Goal: Navigation & Orientation: Understand site structure

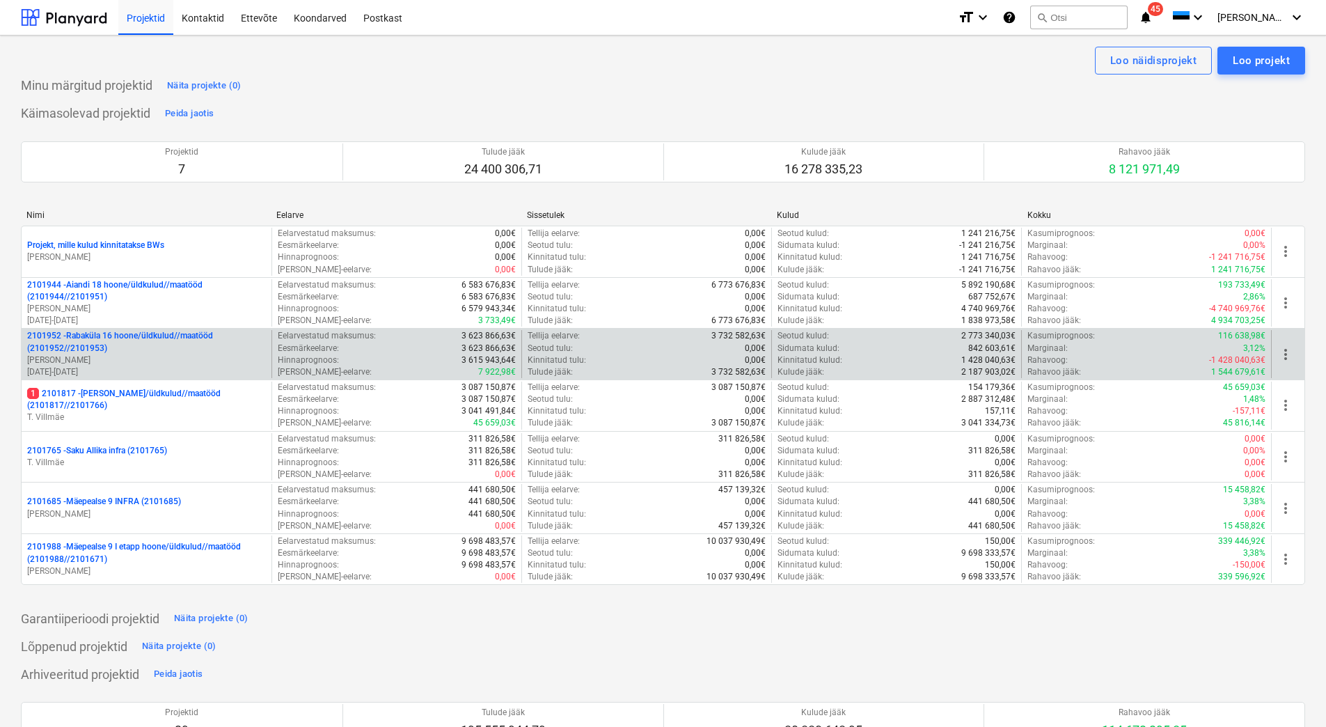
click at [114, 347] on p "2101952 - [GEOGRAPHIC_DATA] 16 hoone/üldkulud//maatööd (2101952//2101953)" at bounding box center [146, 342] width 239 height 24
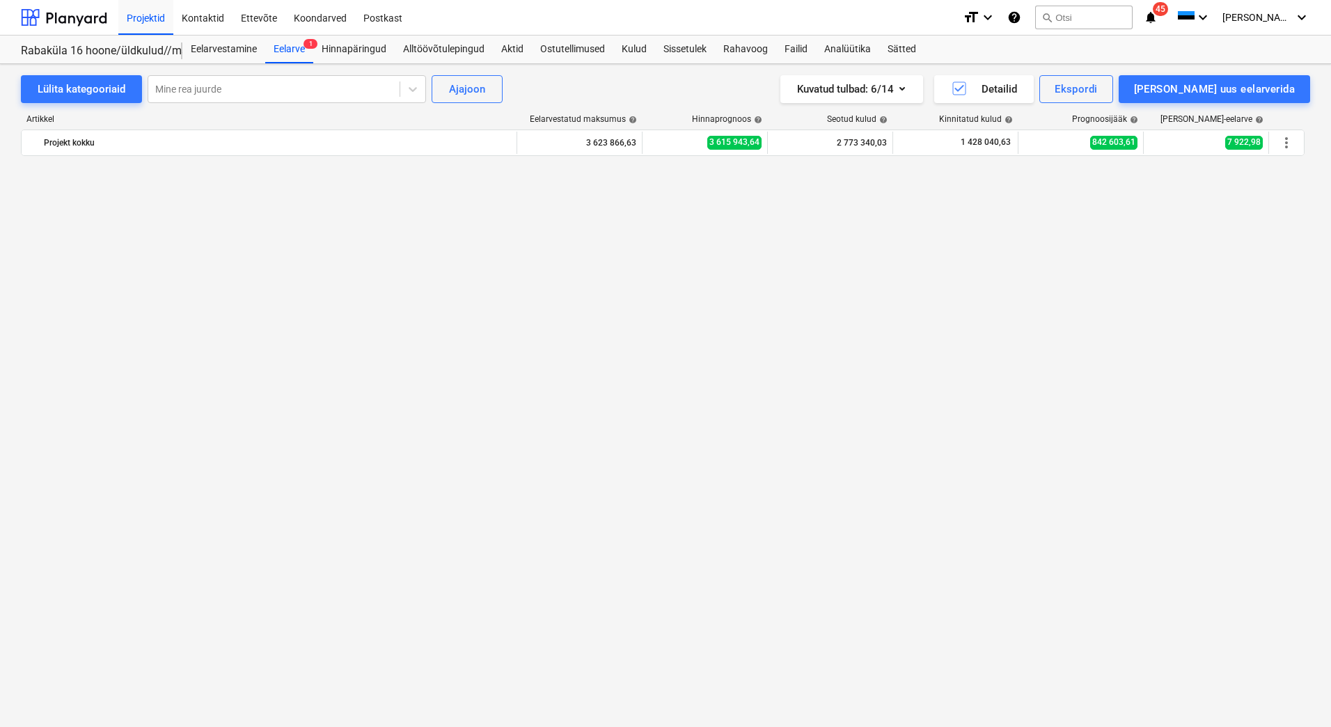
scroll to position [6246, 0]
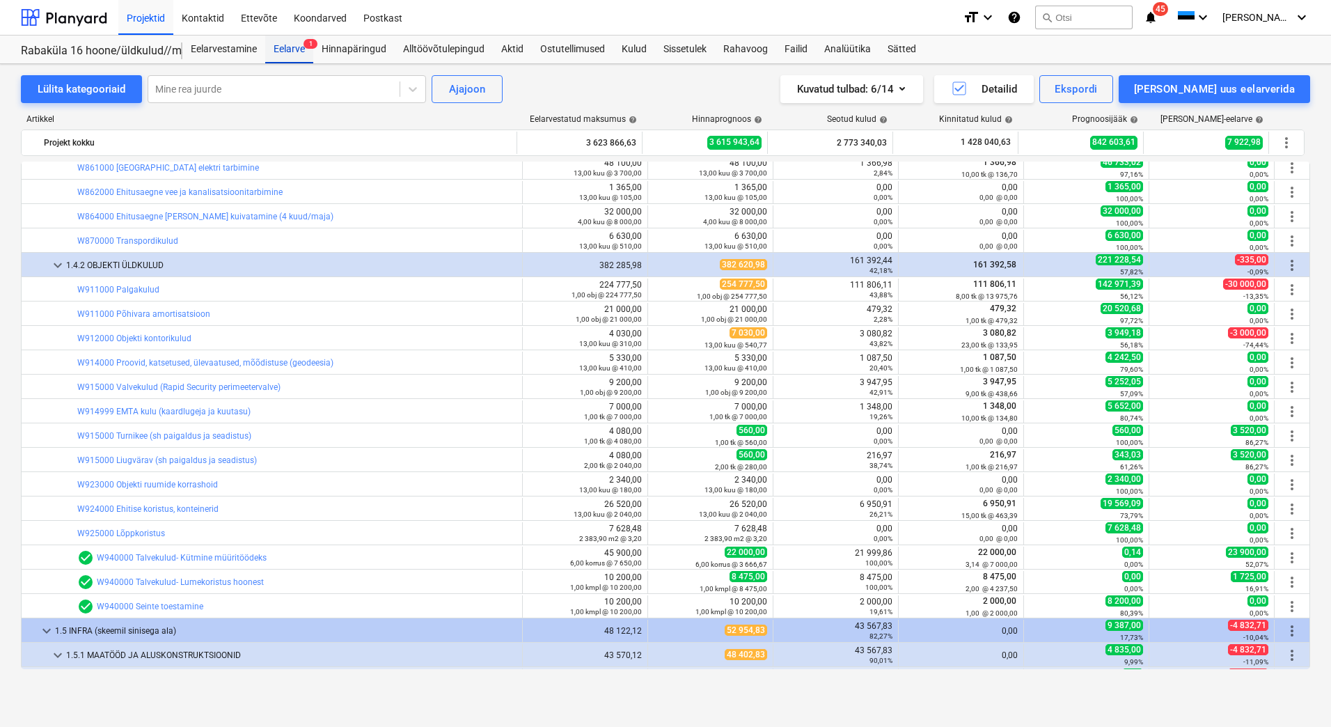
click at [291, 42] on div "Eelarve 1" at bounding box center [289, 50] width 48 height 28
click at [56, 15] on div at bounding box center [64, 17] width 86 height 35
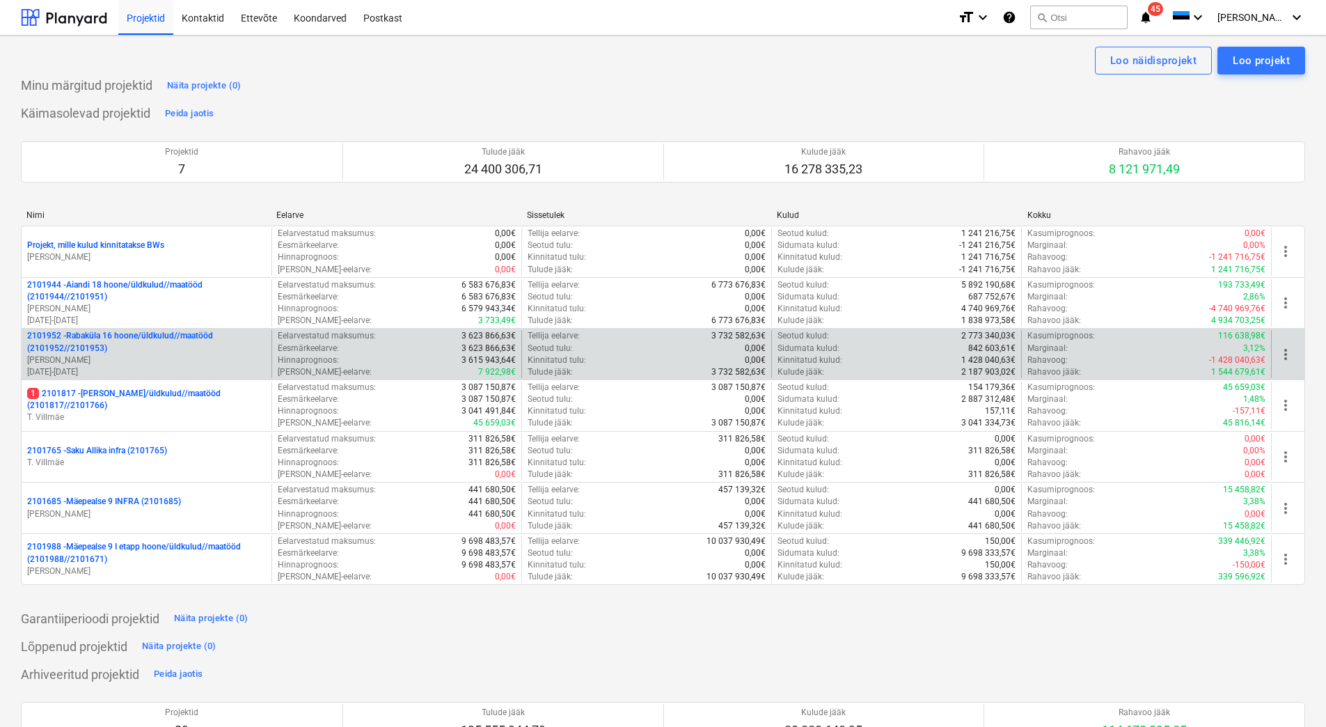
click at [107, 339] on p "2101952 - [GEOGRAPHIC_DATA] 16 hoone/üldkulud//maatööd (2101952//2101953)" at bounding box center [146, 342] width 239 height 24
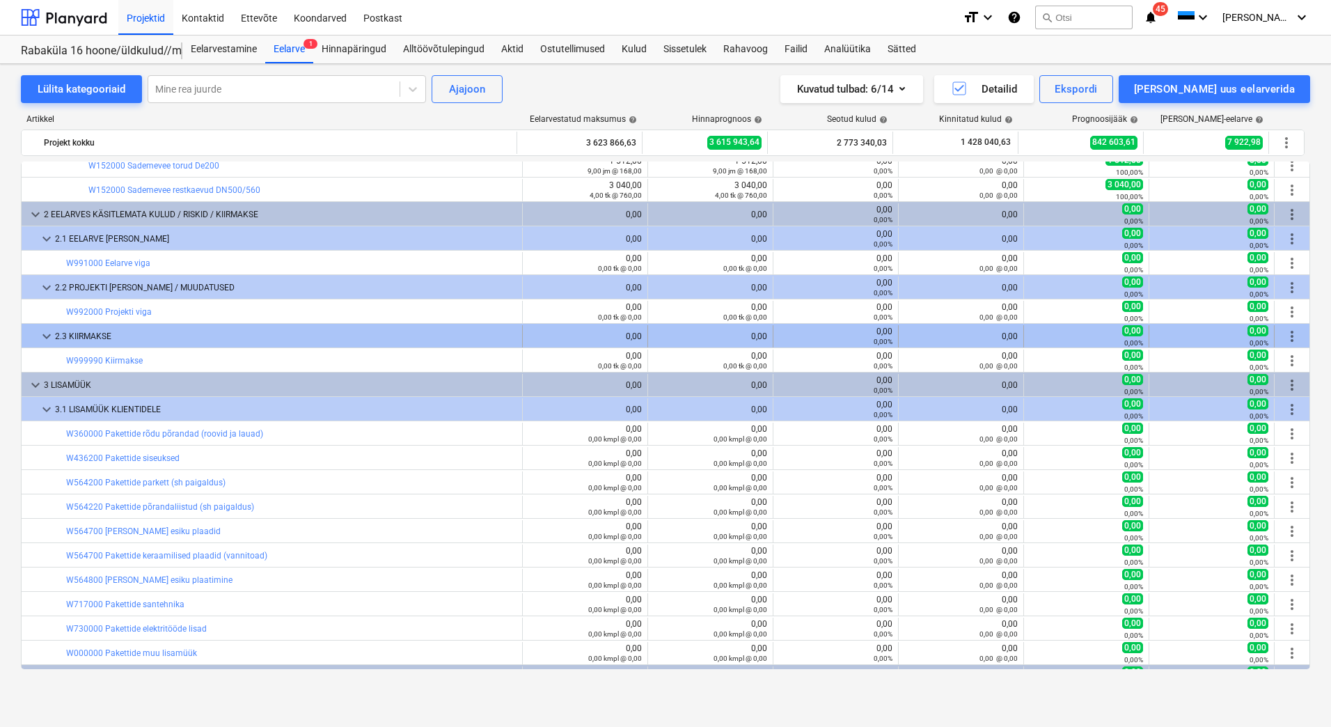
scroll to position [7448, 0]
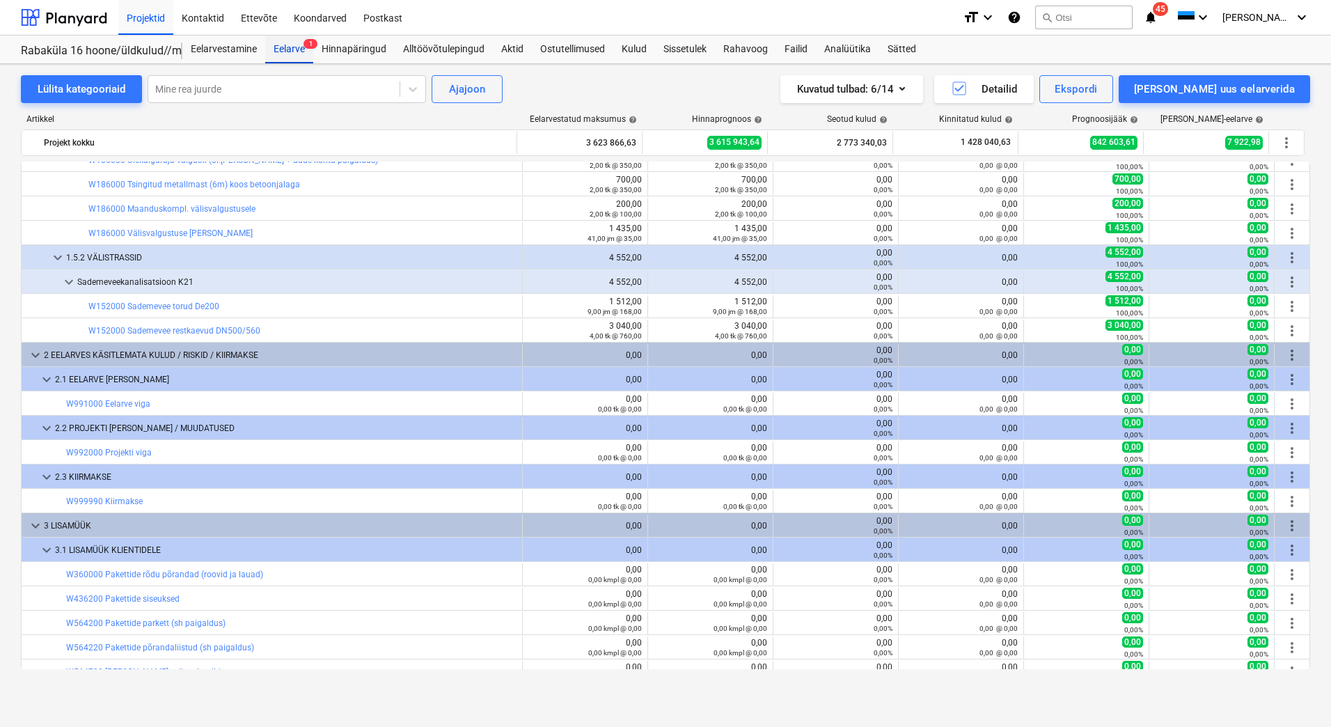
click at [289, 45] on div "Eelarve 1" at bounding box center [289, 50] width 48 height 28
click at [437, 44] on div "Alltöövõtulepingud" at bounding box center [444, 50] width 98 height 28
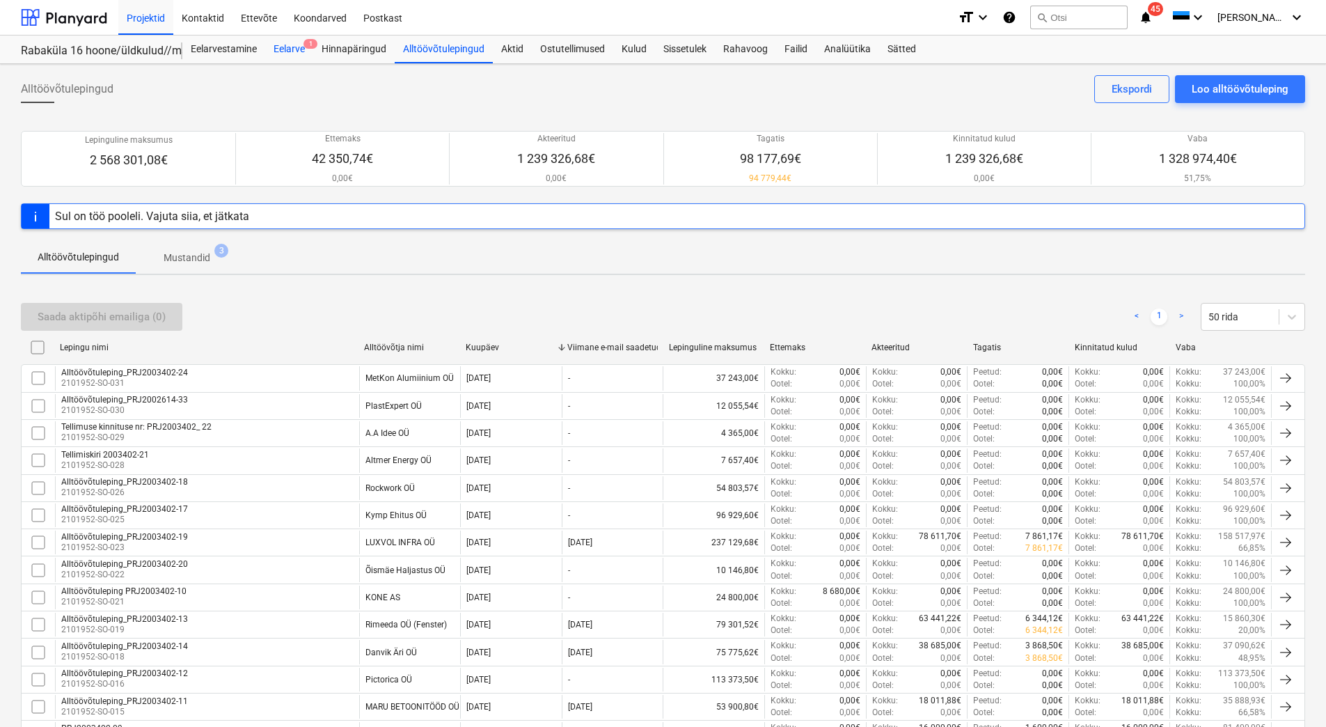
click at [299, 47] on div "Eelarve 1" at bounding box center [289, 50] width 48 height 28
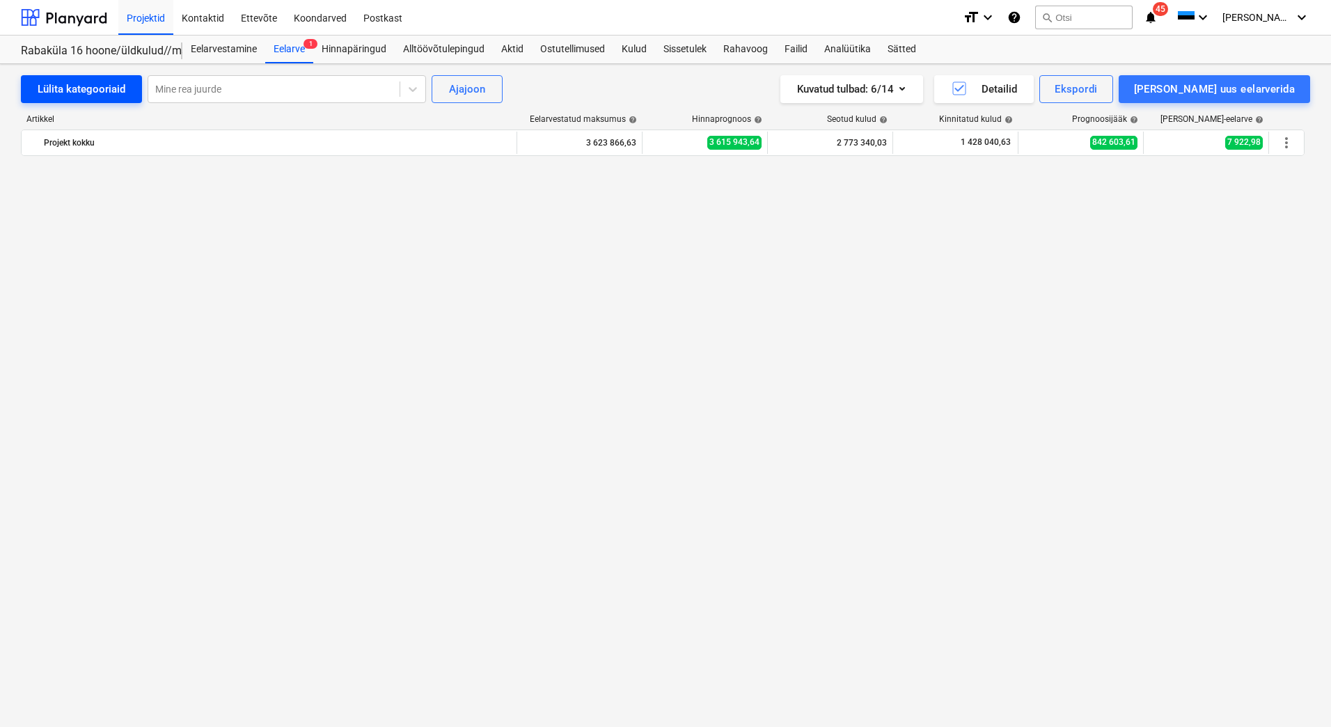
scroll to position [7448, 0]
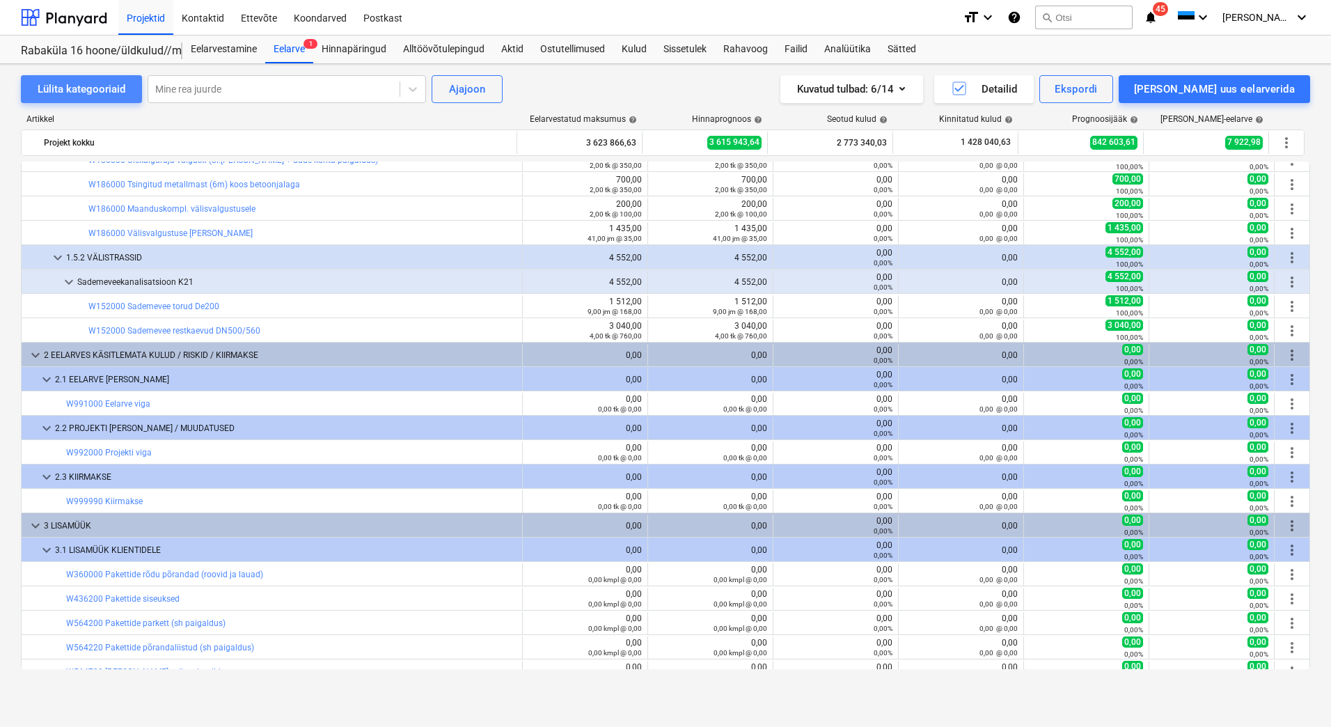
click at [92, 86] on div "Lülita kategooriaid" at bounding box center [82, 89] width 88 height 18
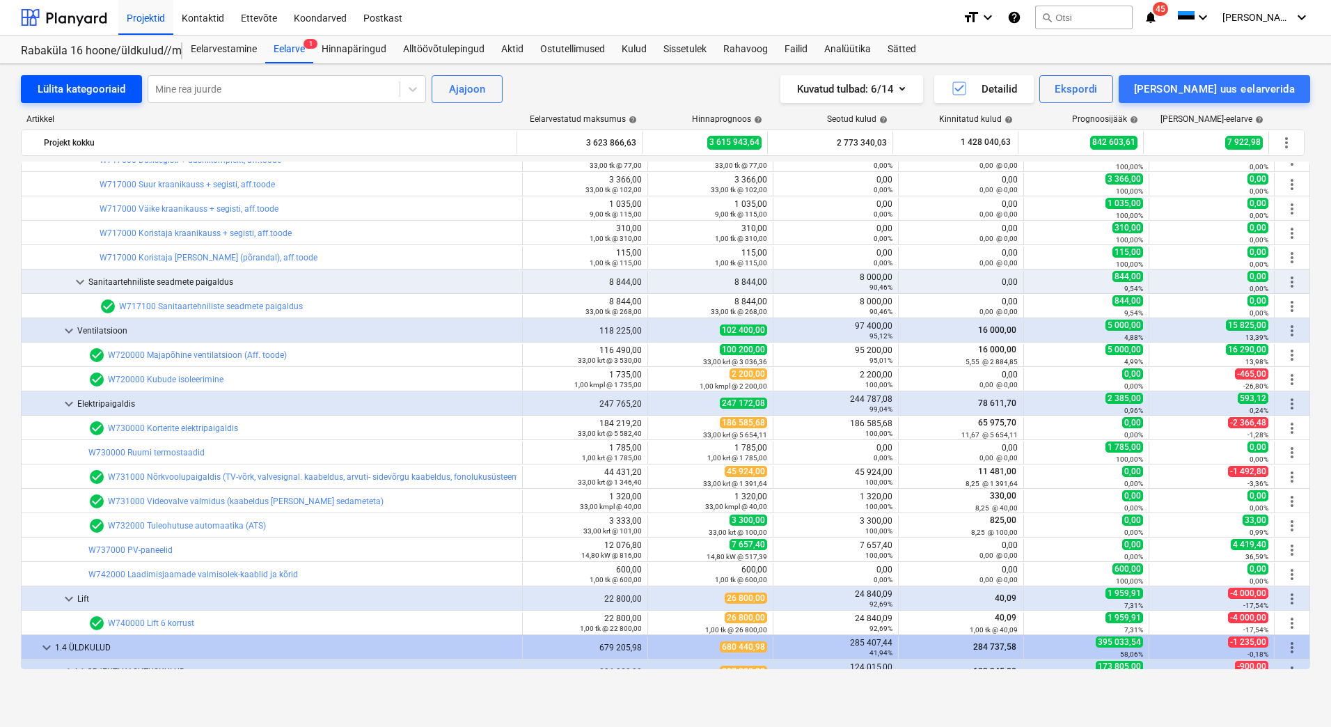
click at [91, 86] on div "Lülita kategooriaid" at bounding box center [82, 89] width 88 height 18
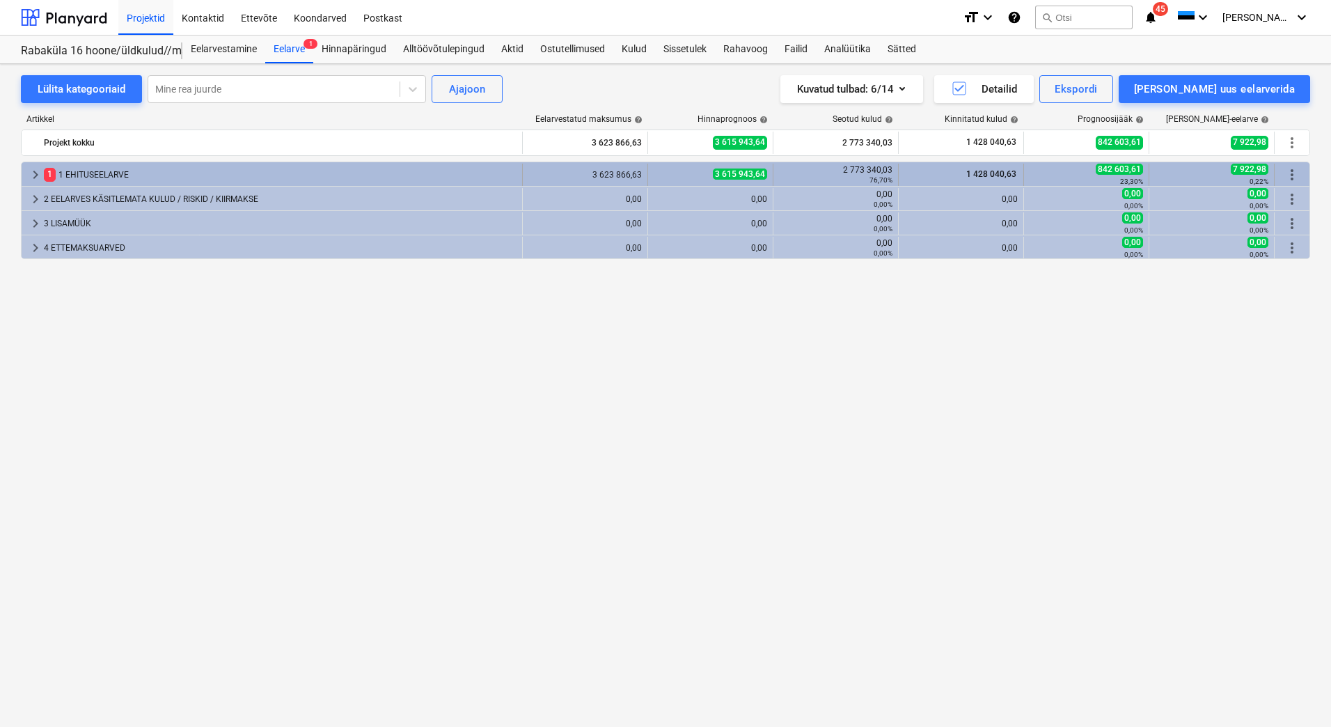
click at [109, 176] on div "1 1 EHITUSEELARVE" at bounding box center [280, 175] width 473 height 22
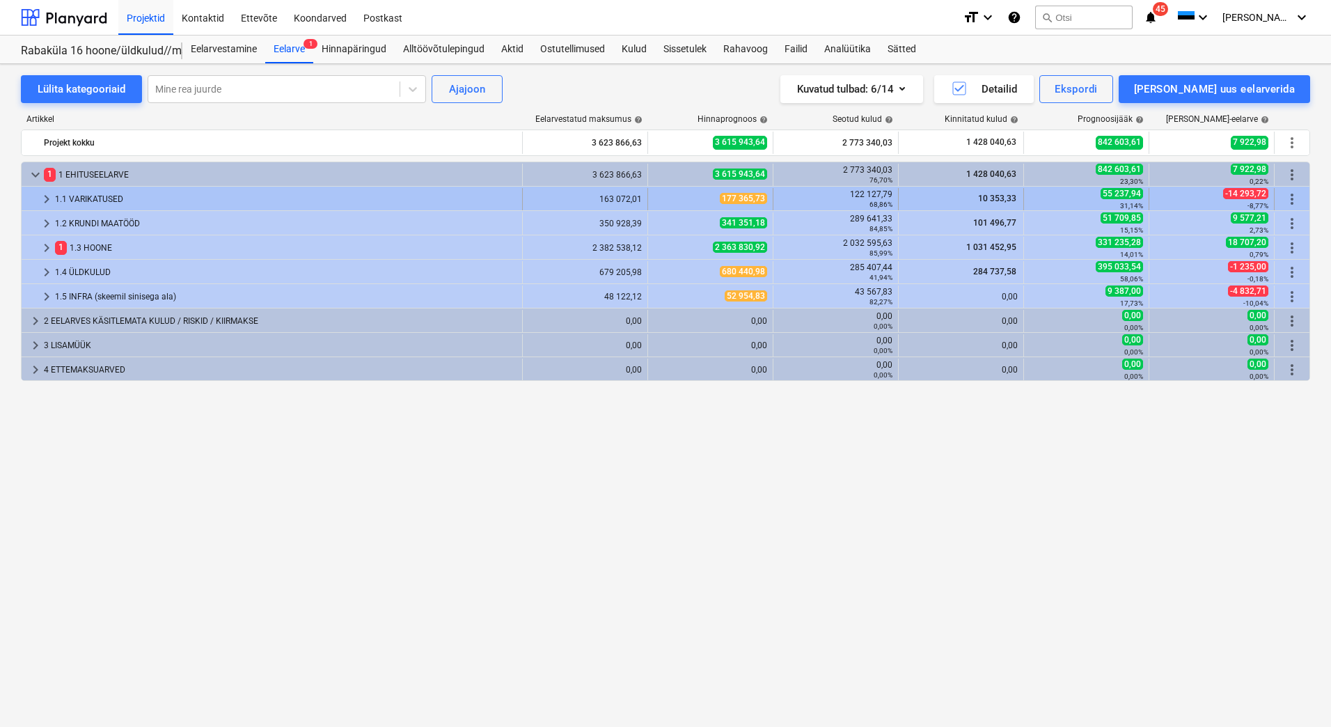
click at [105, 196] on div "1.1 VARIKATUSED" at bounding box center [286, 199] width 462 height 22
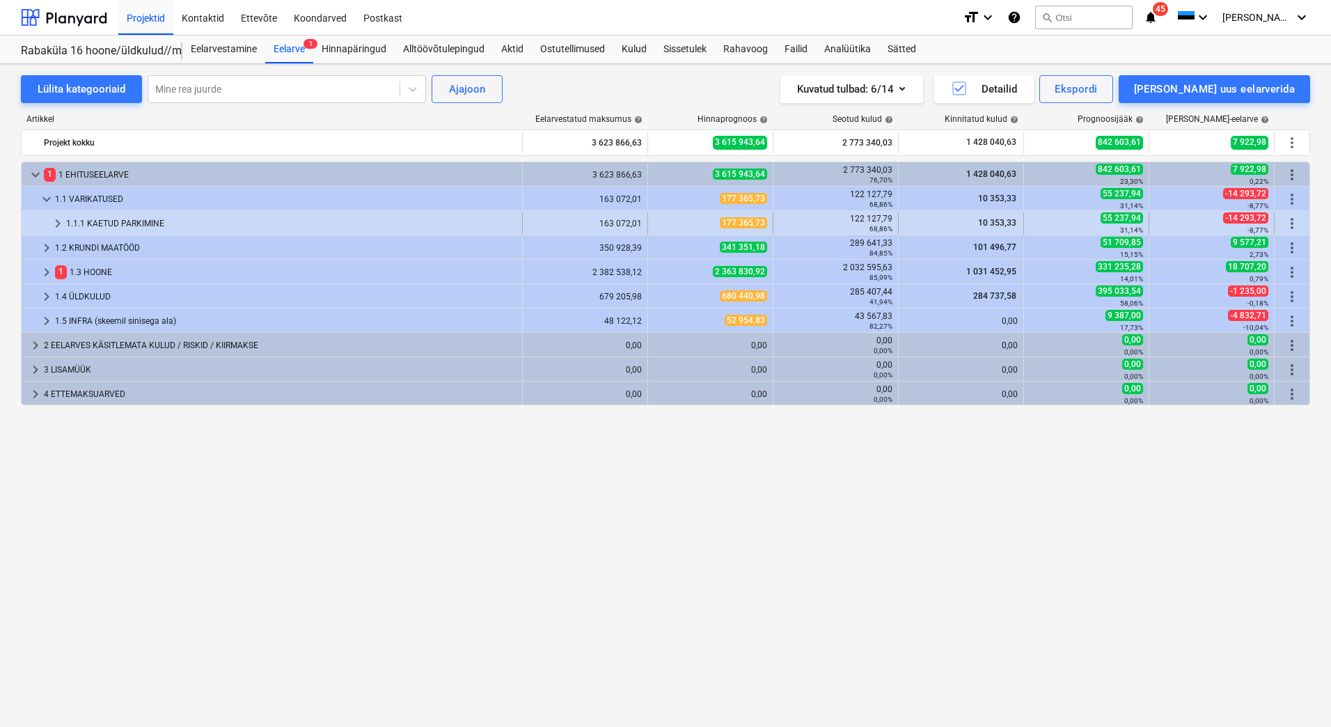
click at [102, 223] on div "1.1.1 KAETUD PARKIMINE" at bounding box center [291, 223] width 450 height 22
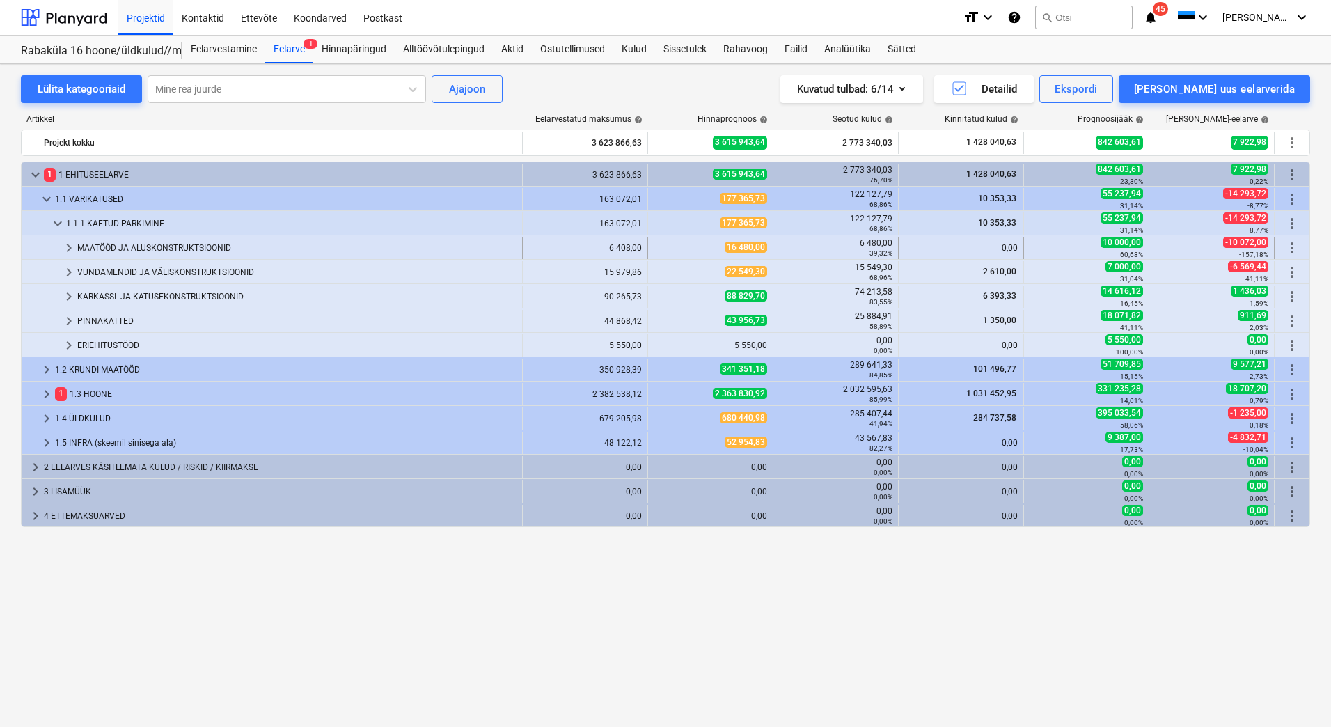
click at [104, 245] on div "MAATÖÖD JA ALUSKONSTRUKTSIOONID" at bounding box center [296, 248] width 439 height 22
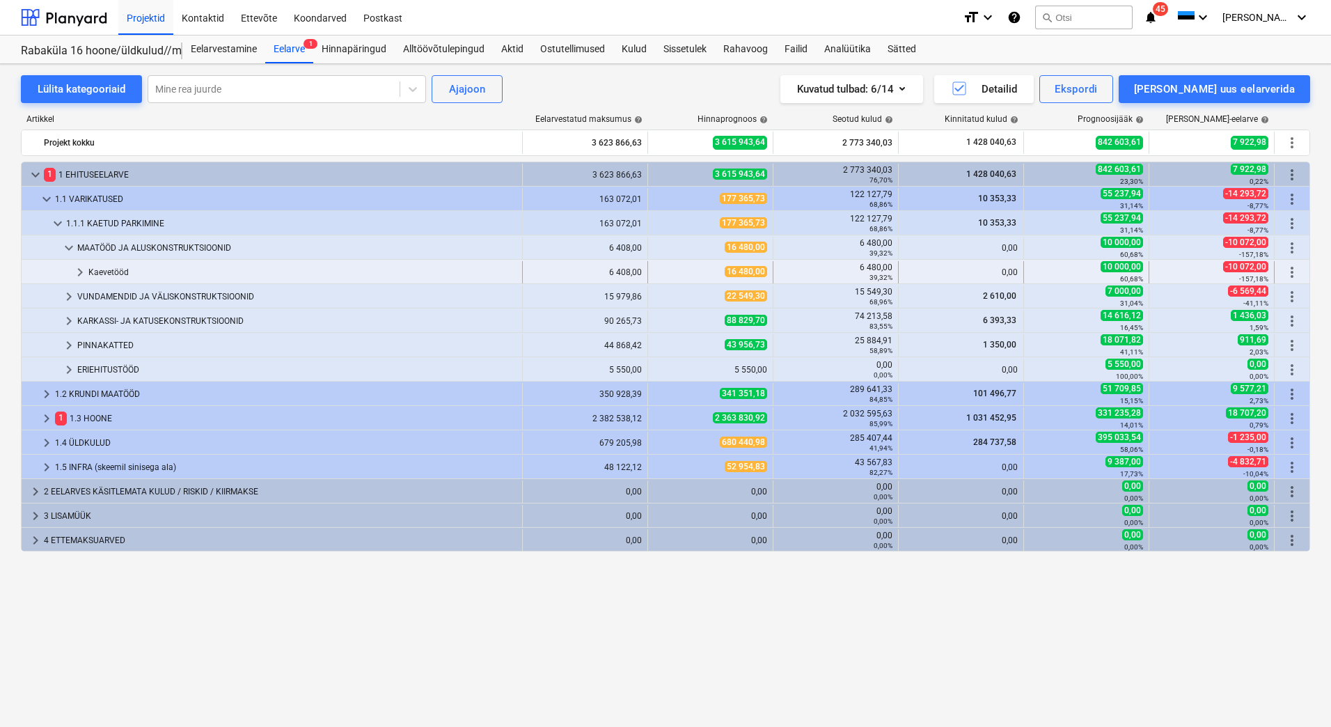
click at [111, 275] on div "Kaevetööd" at bounding box center [302, 272] width 428 height 22
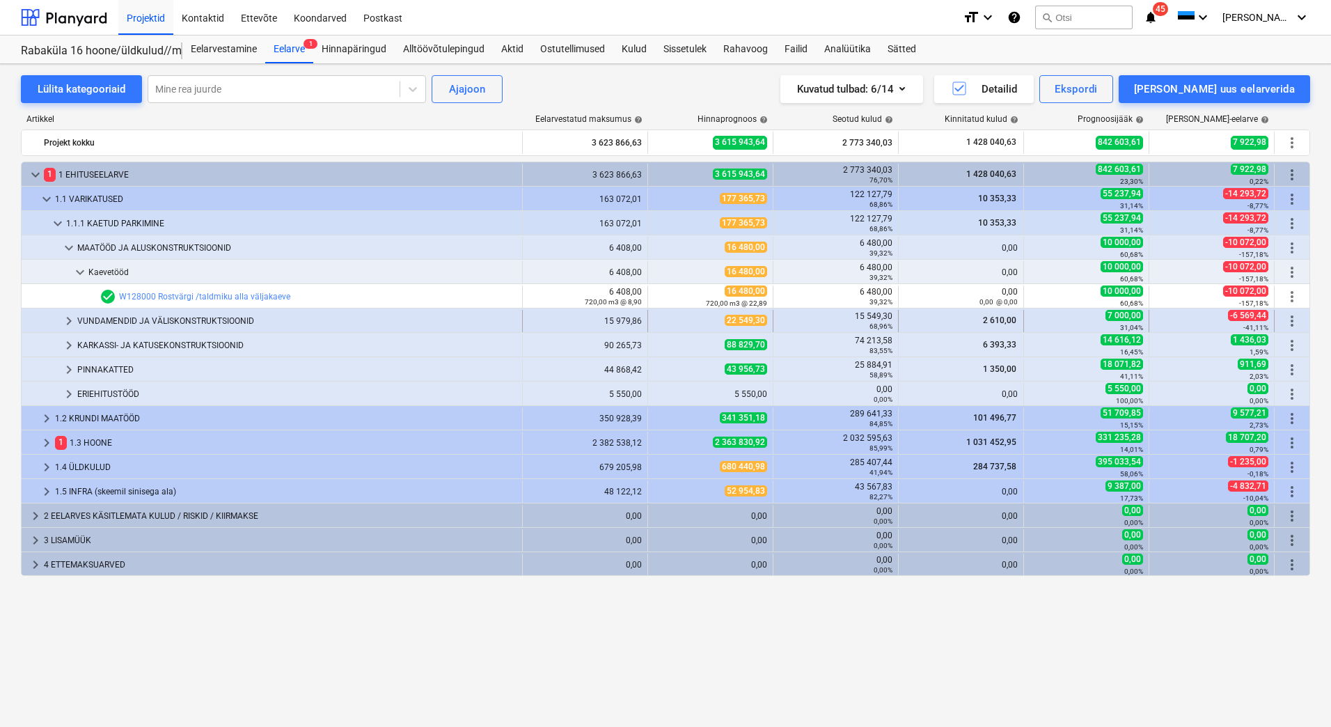
click at [121, 315] on div "VUNDAMENDID JA VÄLISKONSTRUKTSIOONID" at bounding box center [296, 321] width 439 height 22
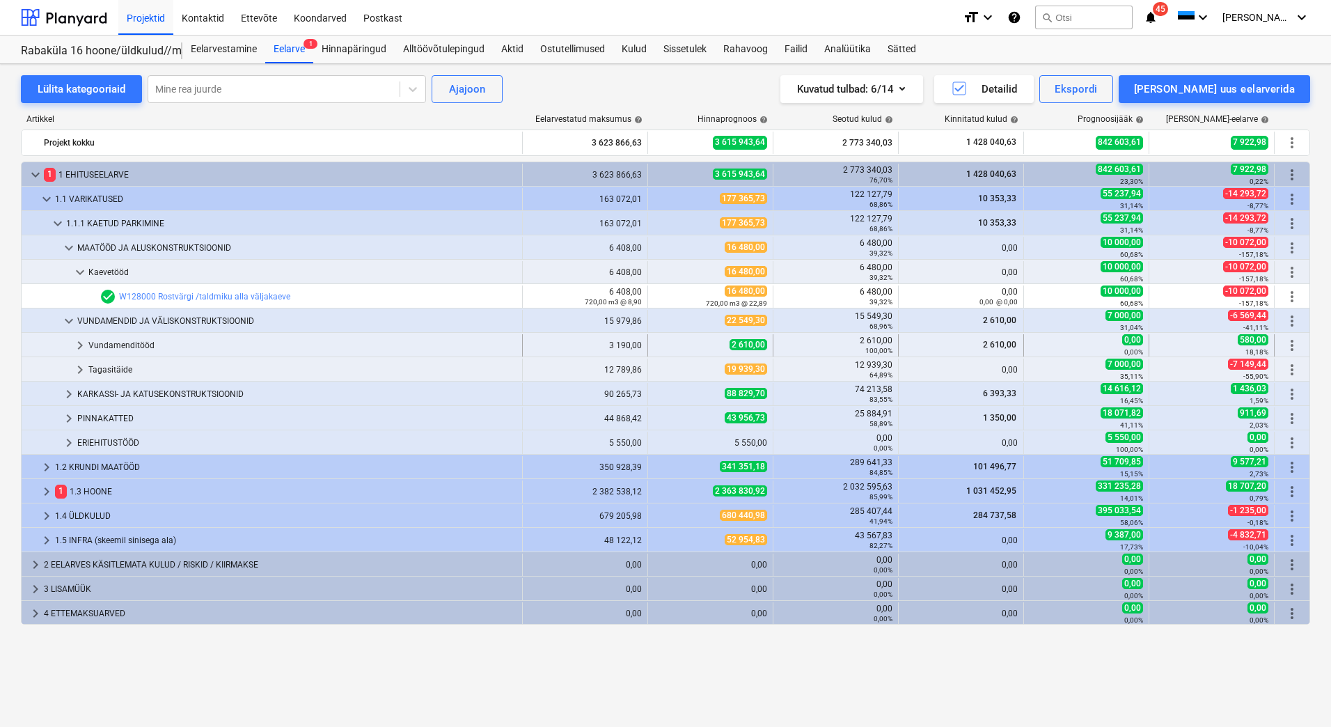
click at [114, 341] on div "Vundamenditööd" at bounding box center [302, 345] width 428 height 22
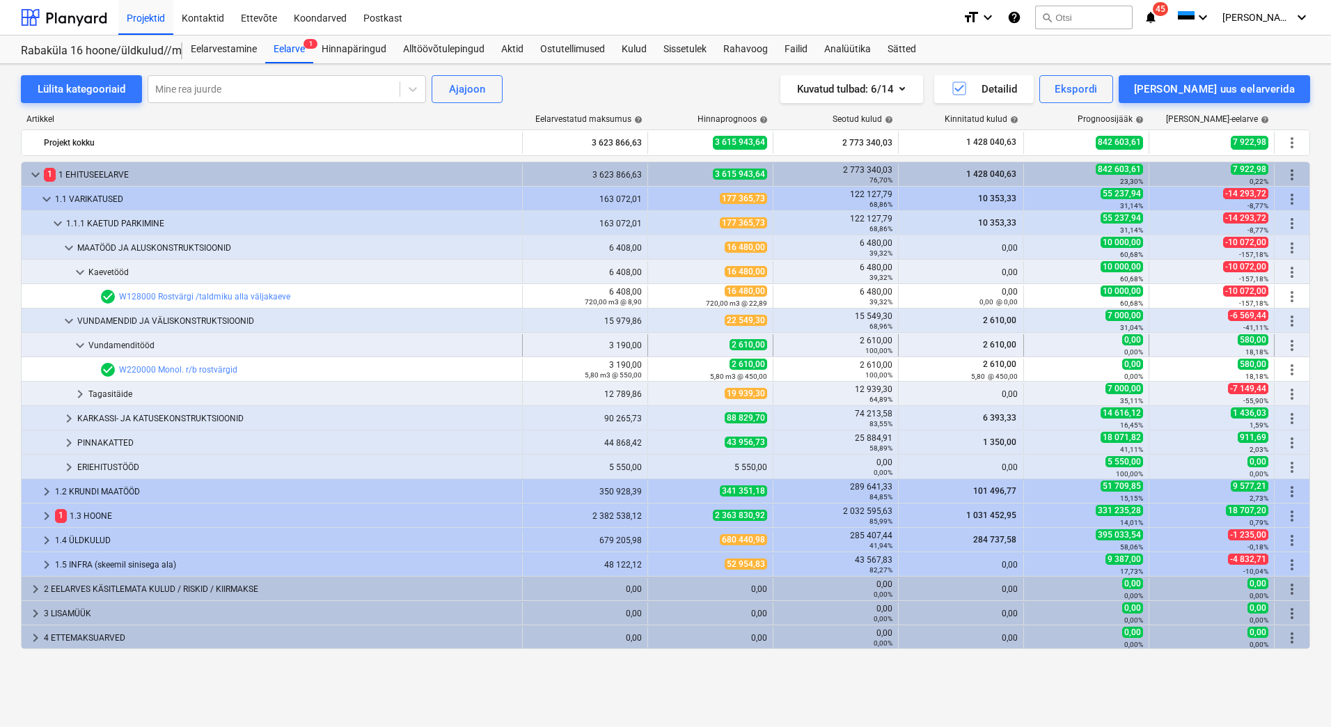
click at [127, 343] on div "Vundamenditööd" at bounding box center [302, 345] width 428 height 22
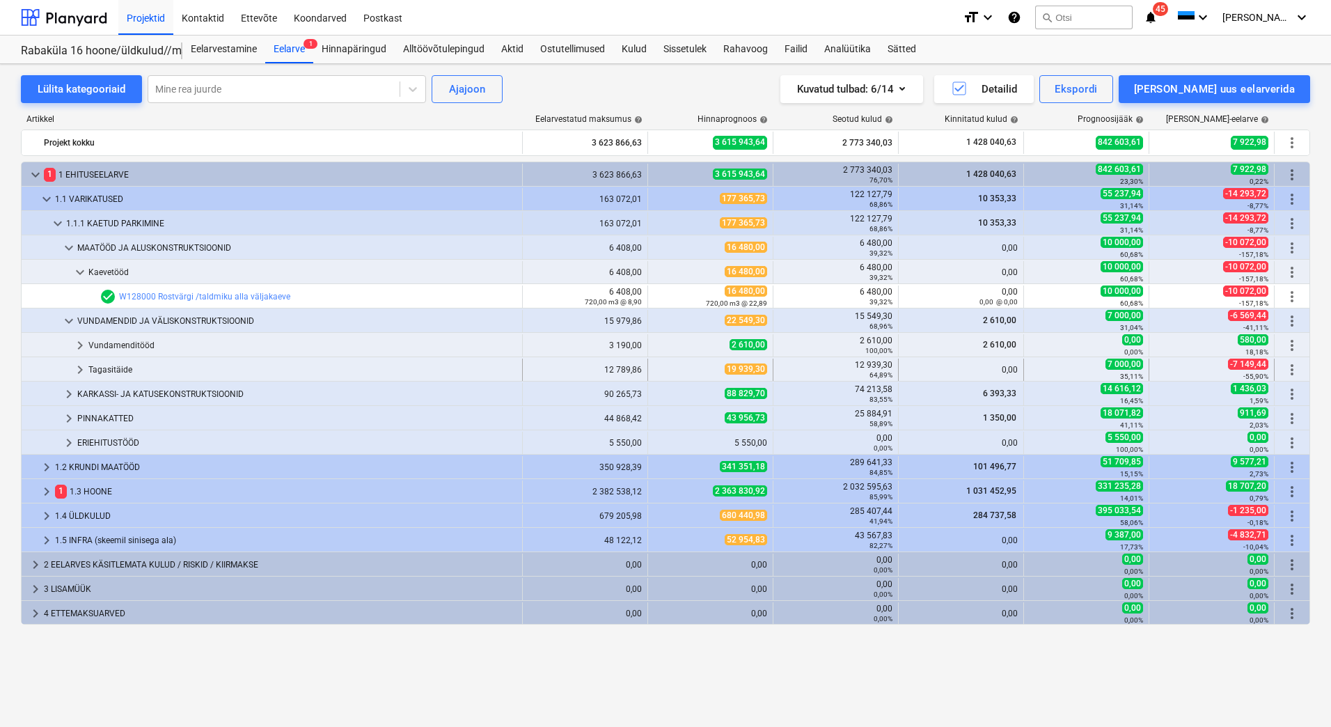
click at [118, 364] on div "Tagasitäide" at bounding box center [302, 370] width 428 height 22
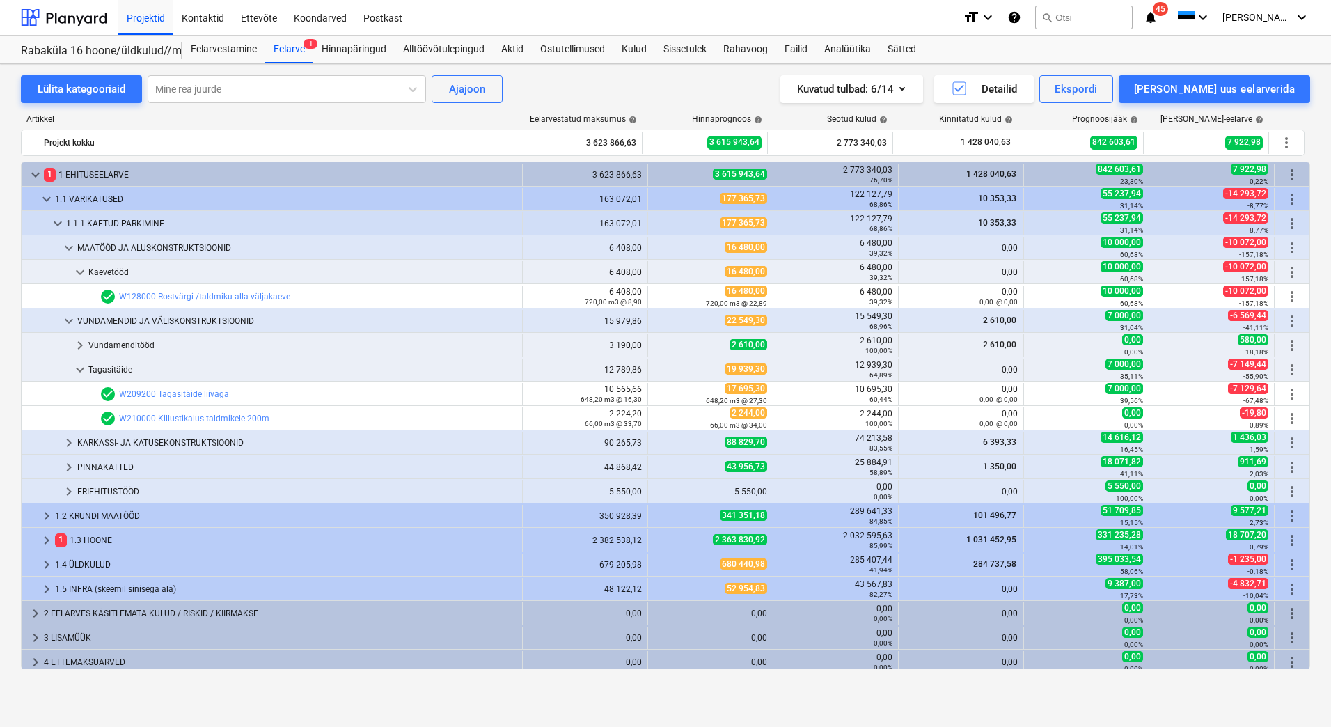
click at [118, 364] on div "Tagasitäide" at bounding box center [302, 370] width 428 height 22
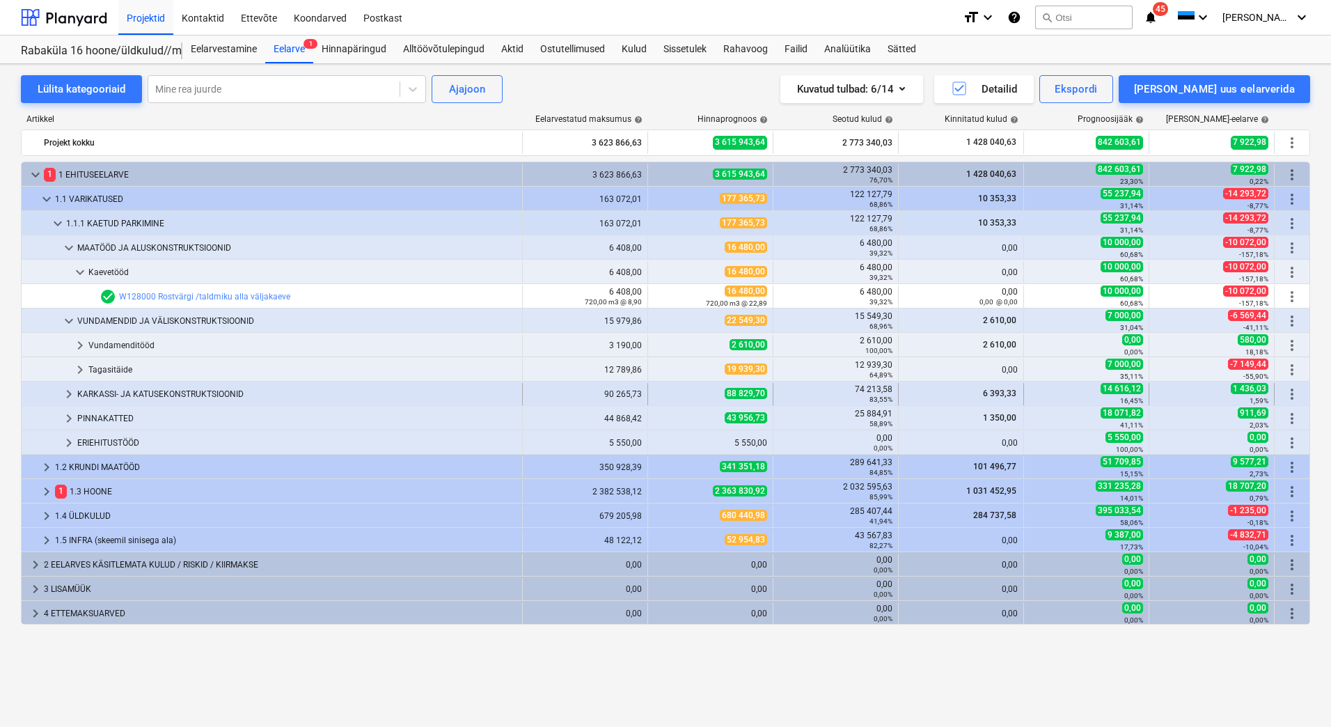
click at [114, 391] on div "KARKASSI- JA KATUSEKONSTRUKTSIOONID" at bounding box center [296, 394] width 439 height 22
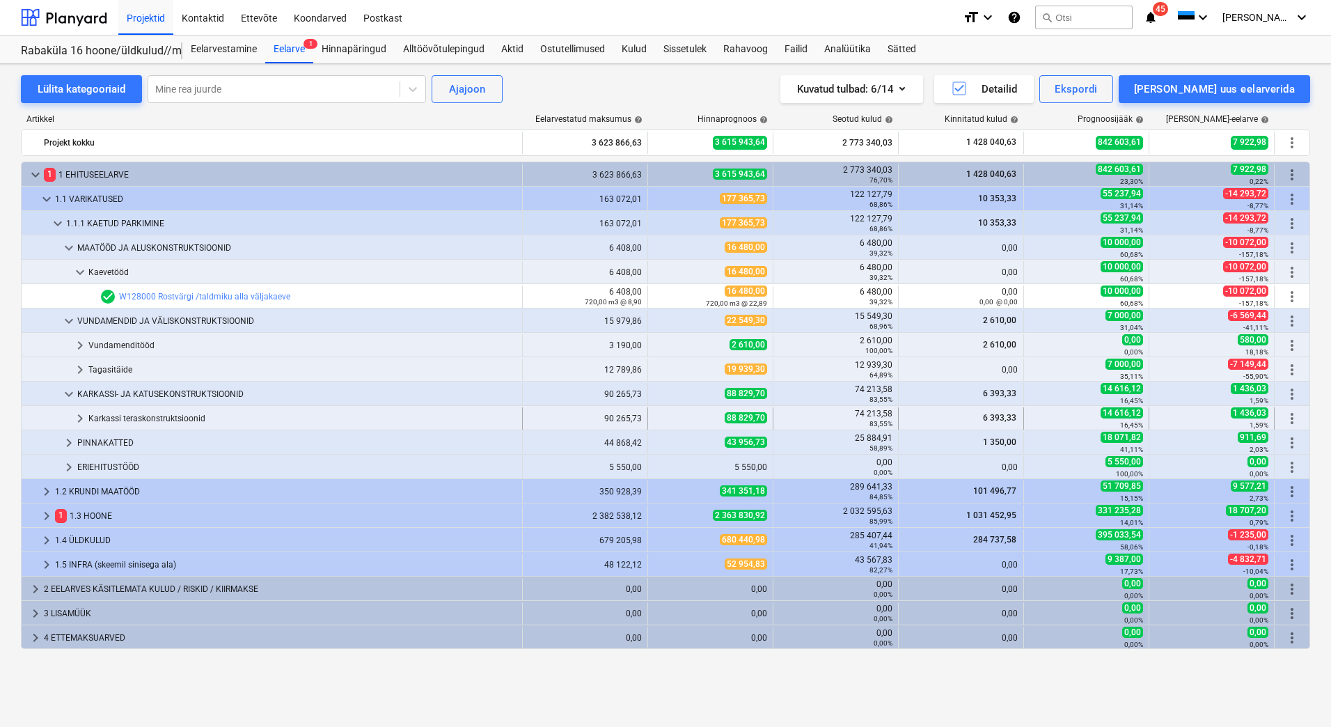
click at [123, 416] on div "Karkassi teraskonstruktsioonid" at bounding box center [302, 418] width 428 height 22
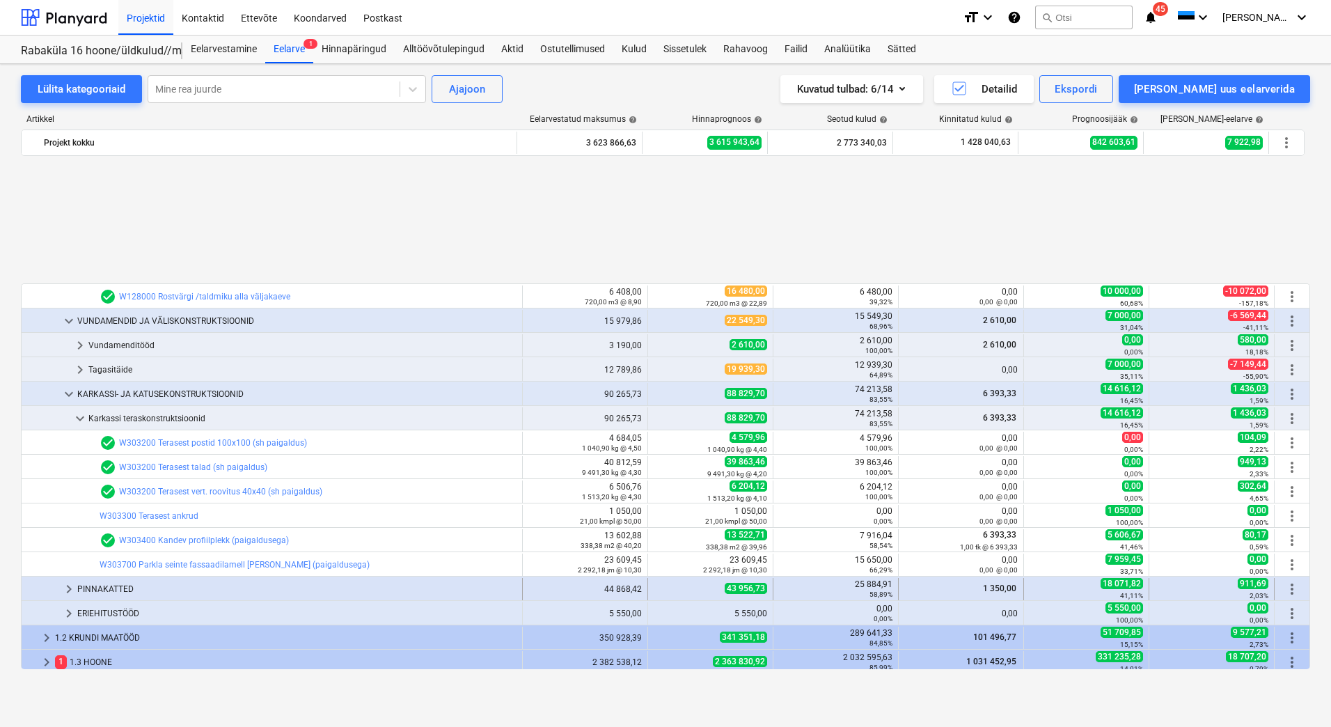
click at [155, 584] on div "PINNAKATTED" at bounding box center [296, 589] width 439 height 22
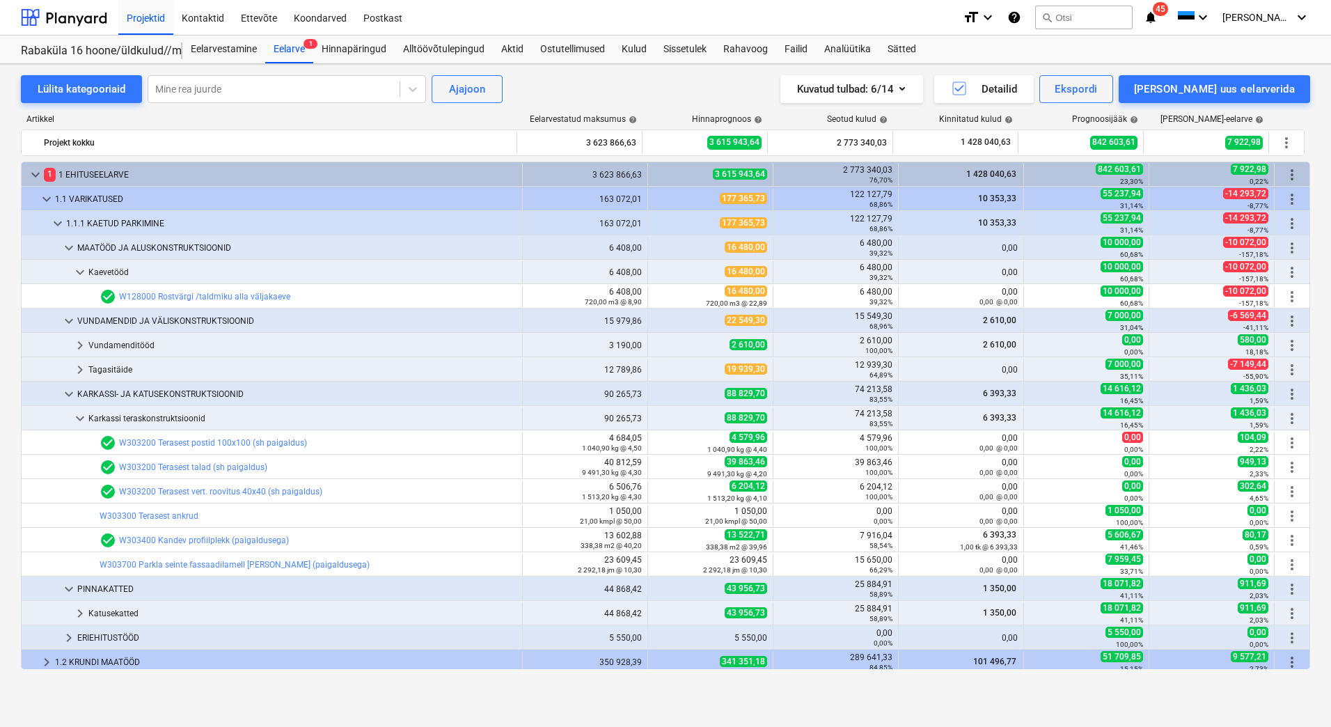
scroll to position [139, 0]
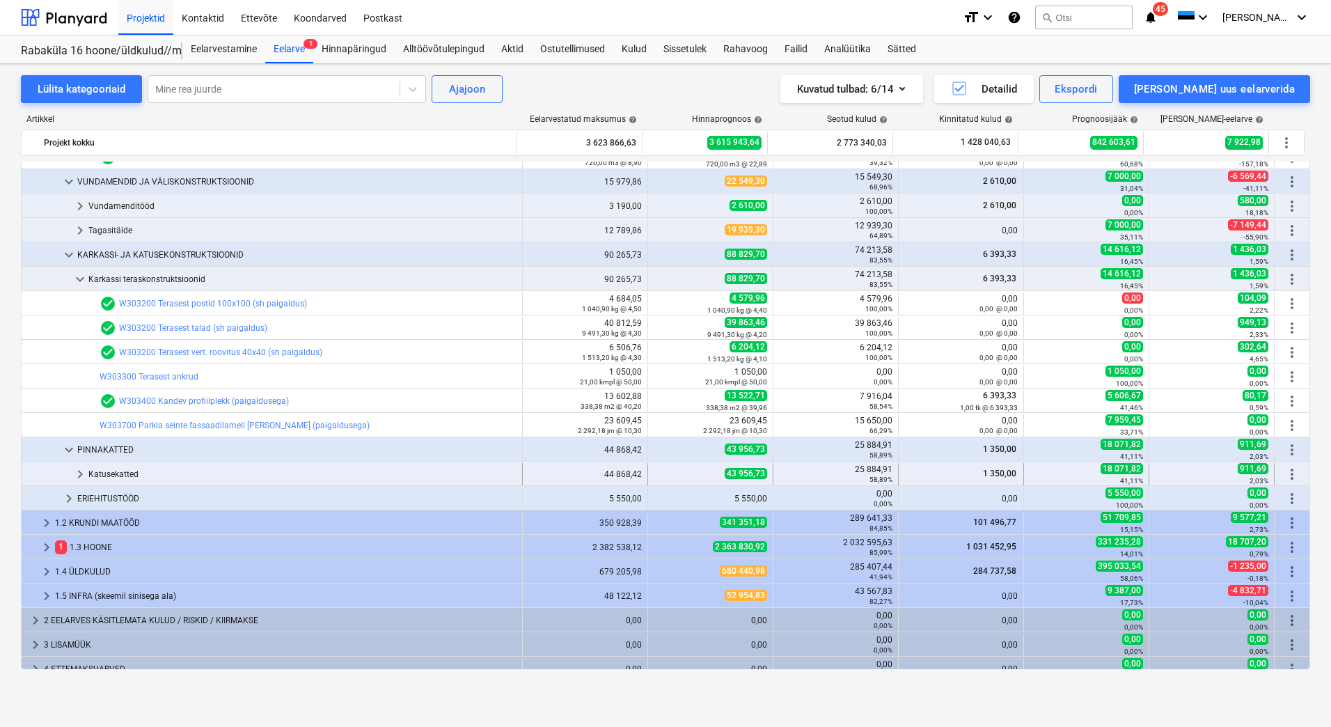
click at [114, 474] on div "Katusekatted" at bounding box center [302, 474] width 428 height 22
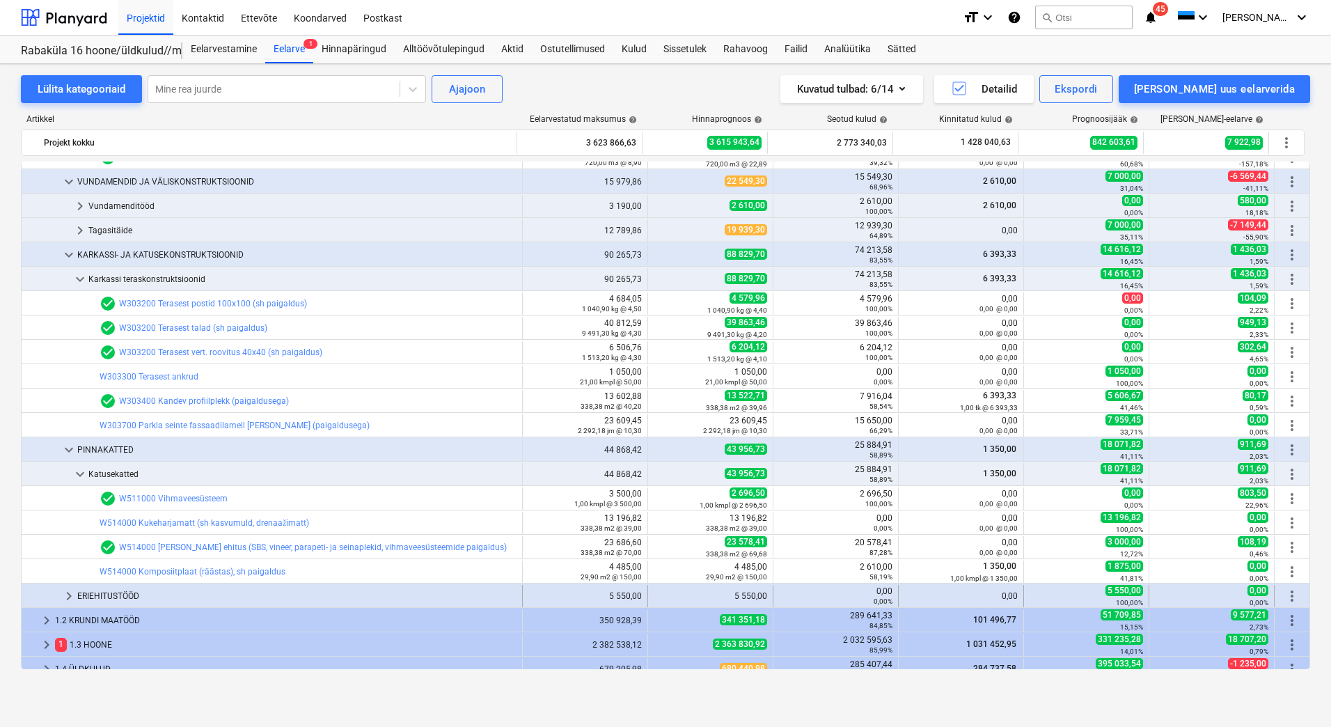
click at [121, 593] on div "ERIEHITUSTÖÖD" at bounding box center [296, 596] width 439 height 22
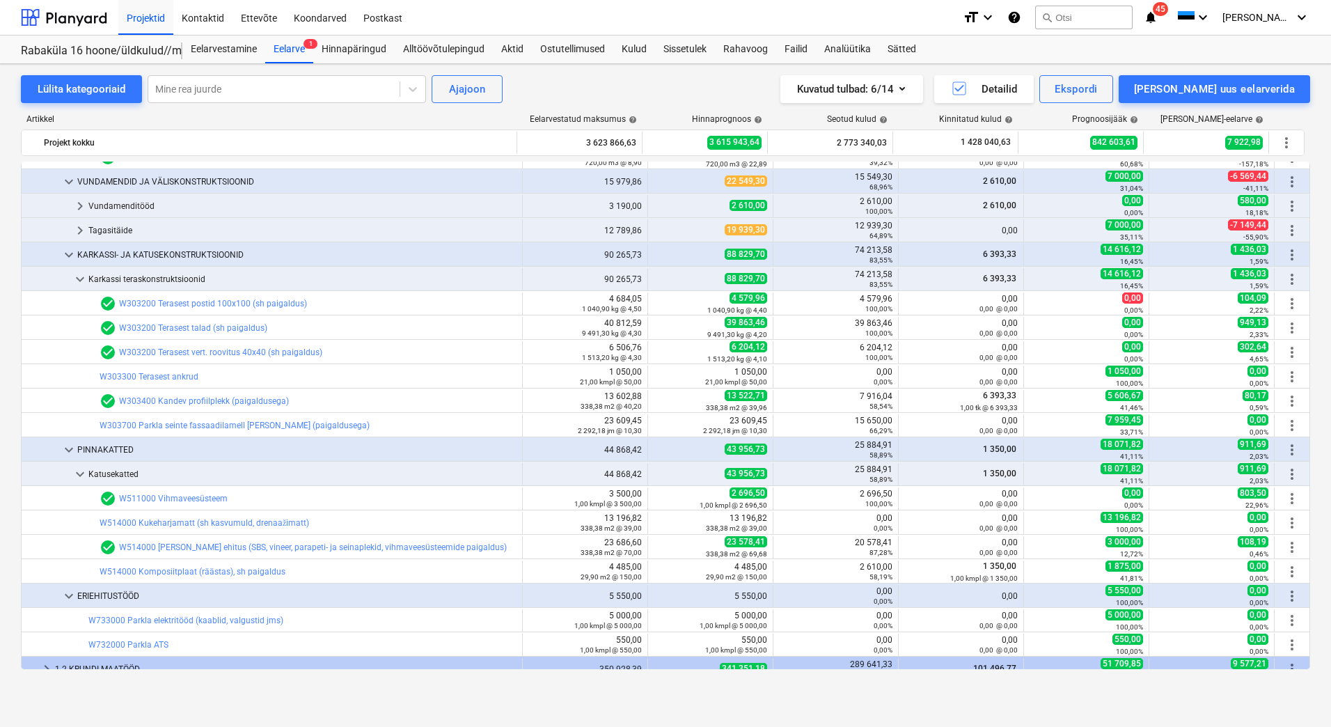
scroll to position [209, 0]
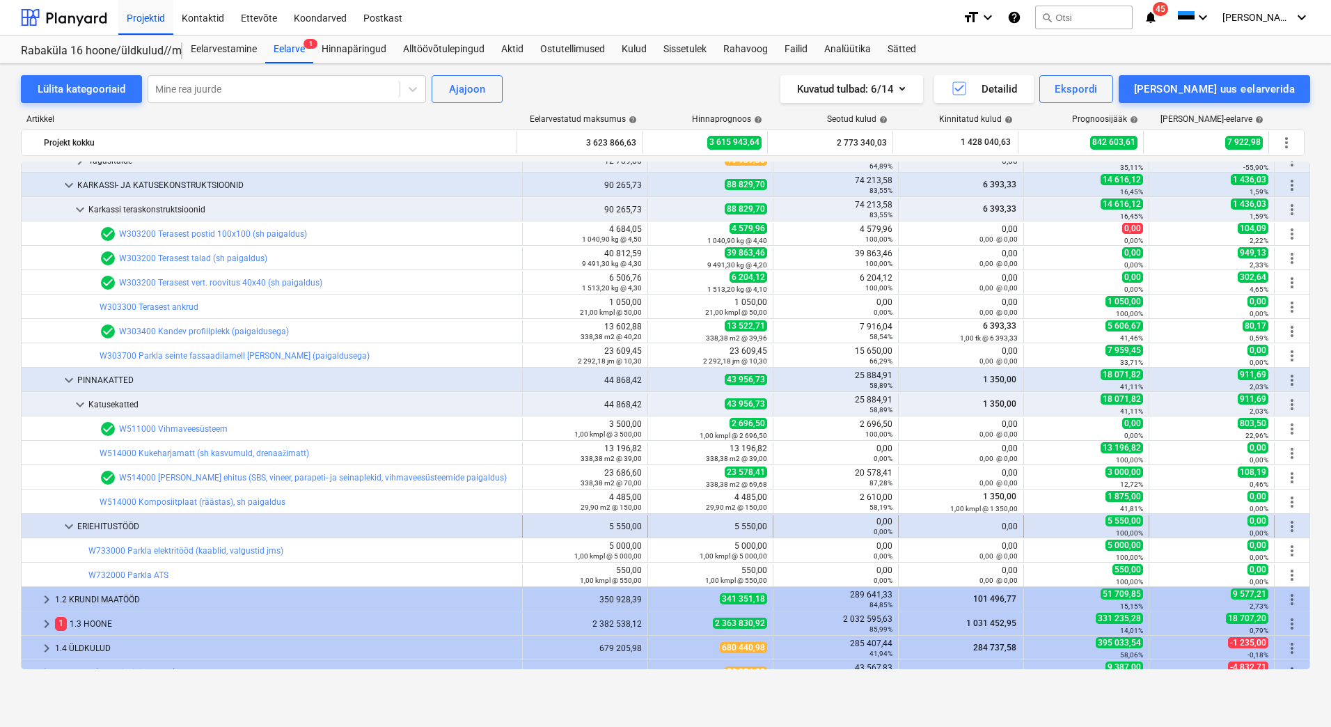
click at [72, 527] on span "keyboard_arrow_down" at bounding box center [69, 526] width 17 height 17
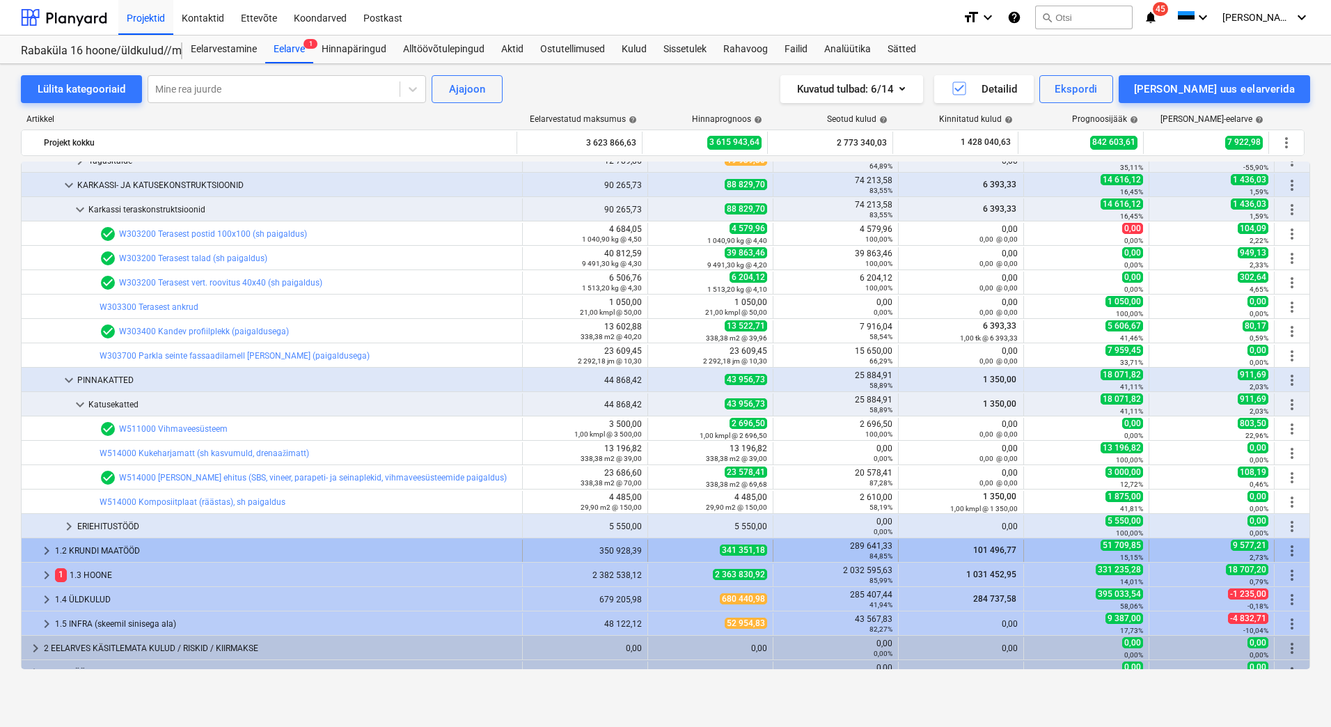
click at [105, 553] on div "1.2 KRUNDI MAATÖÖD" at bounding box center [286, 551] width 462 height 22
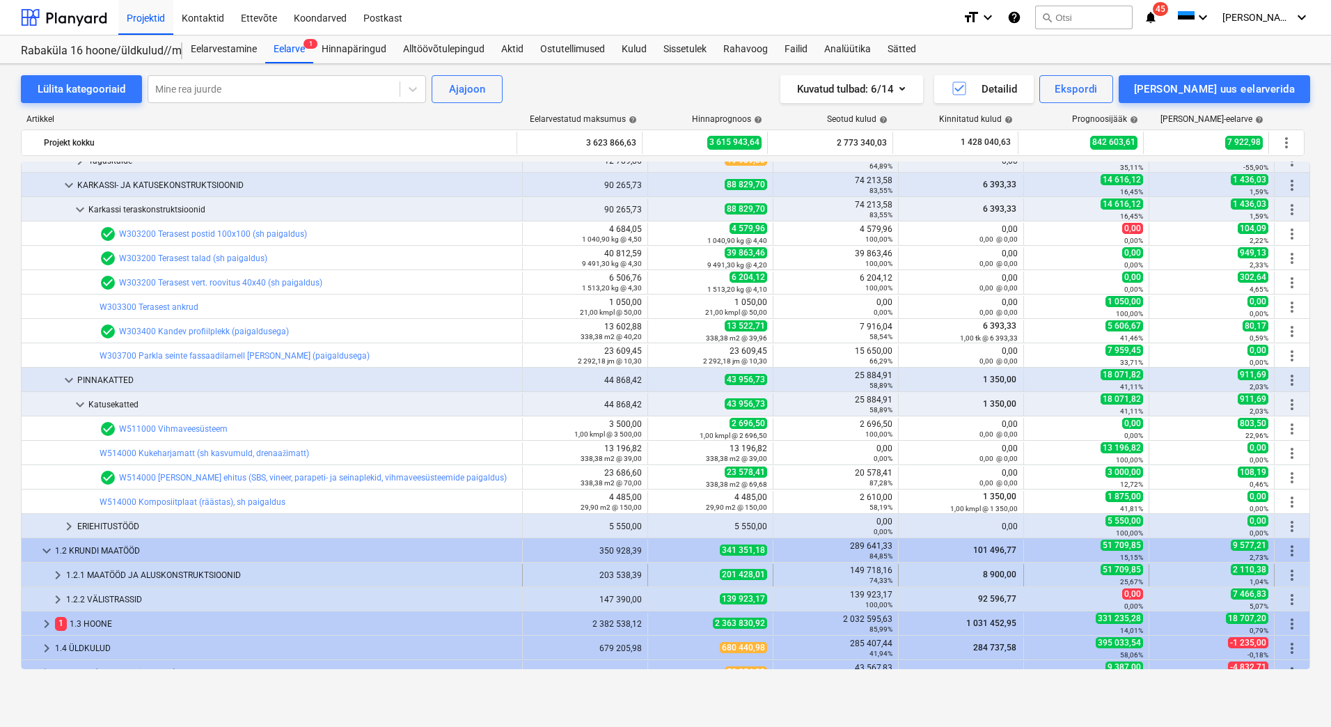
click at [107, 573] on div "1.2.1 MAATÖÖD JA ALUSKONSTRUKTSIOONID" at bounding box center [291, 575] width 450 height 22
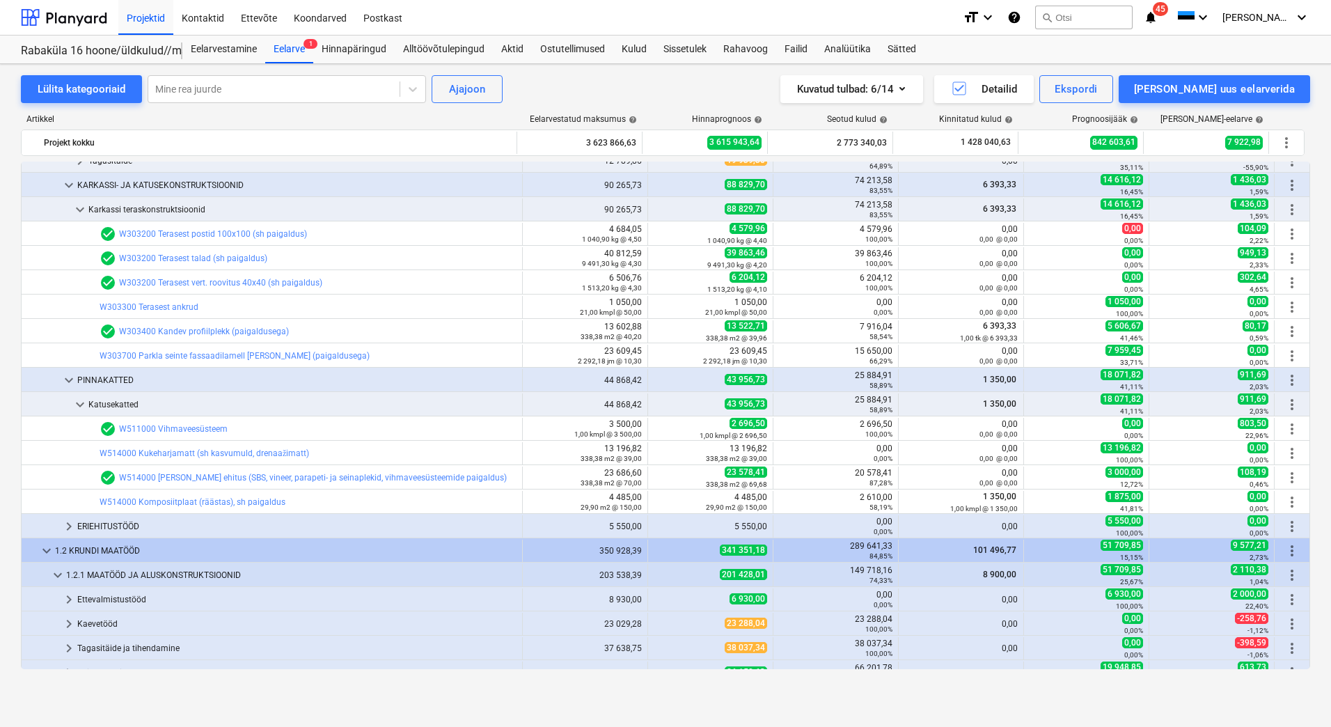
scroll to position [418, 0]
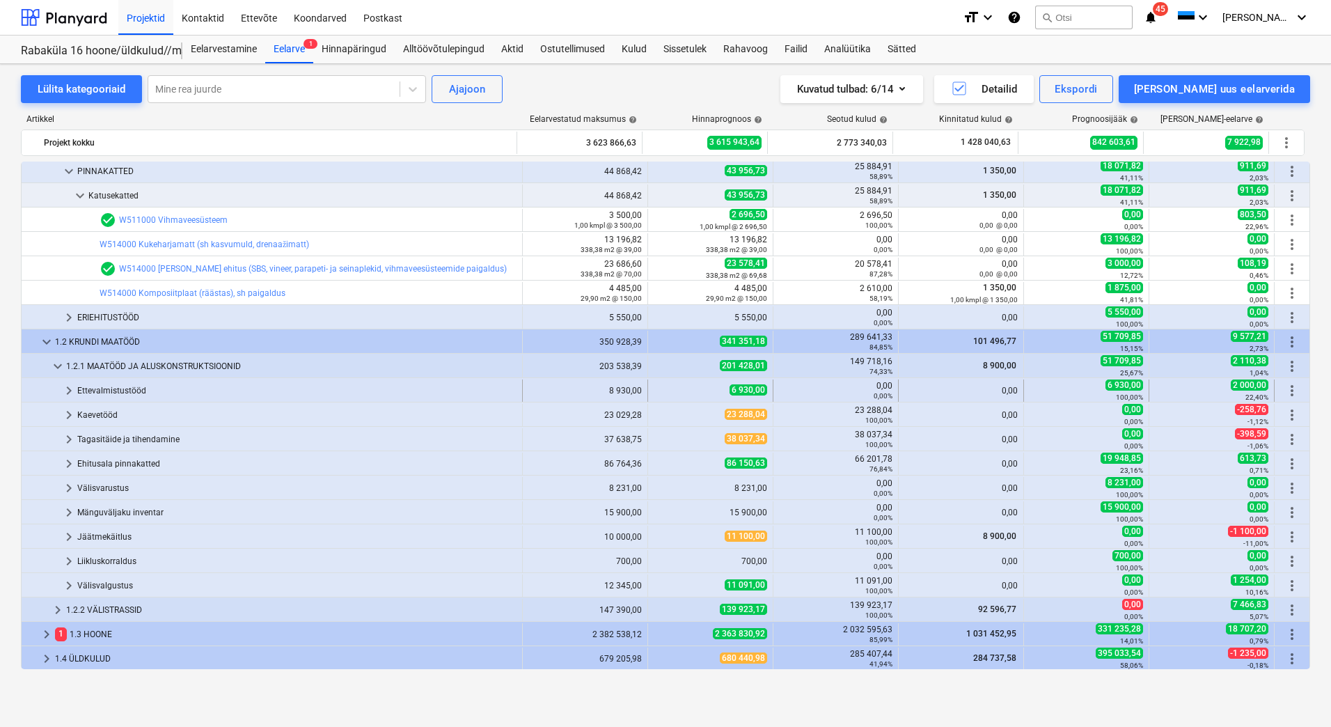
click at [118, 389] on div "Ettevalmistustööd" at bounding box center [296, 390] width 439 height 22
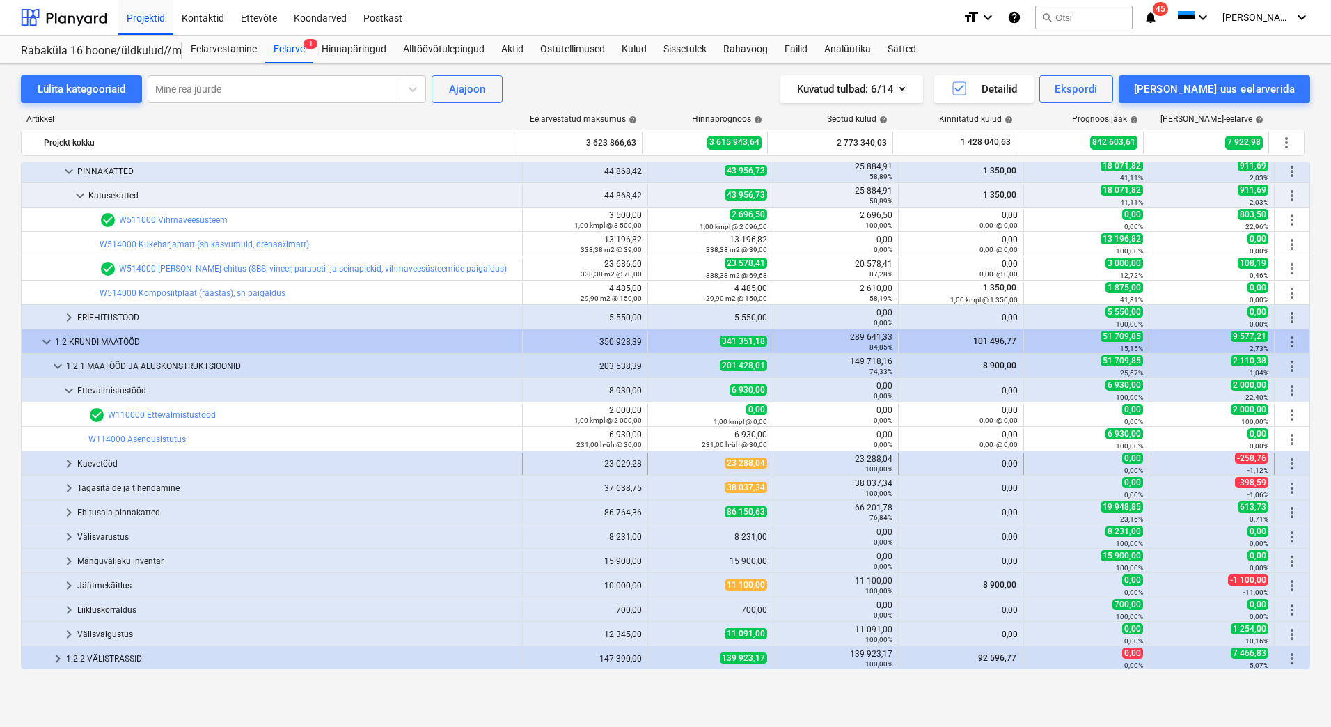
click at [105, 462] on div "Kaevetööd" at bounding box center [296, 464] width 439 height 22
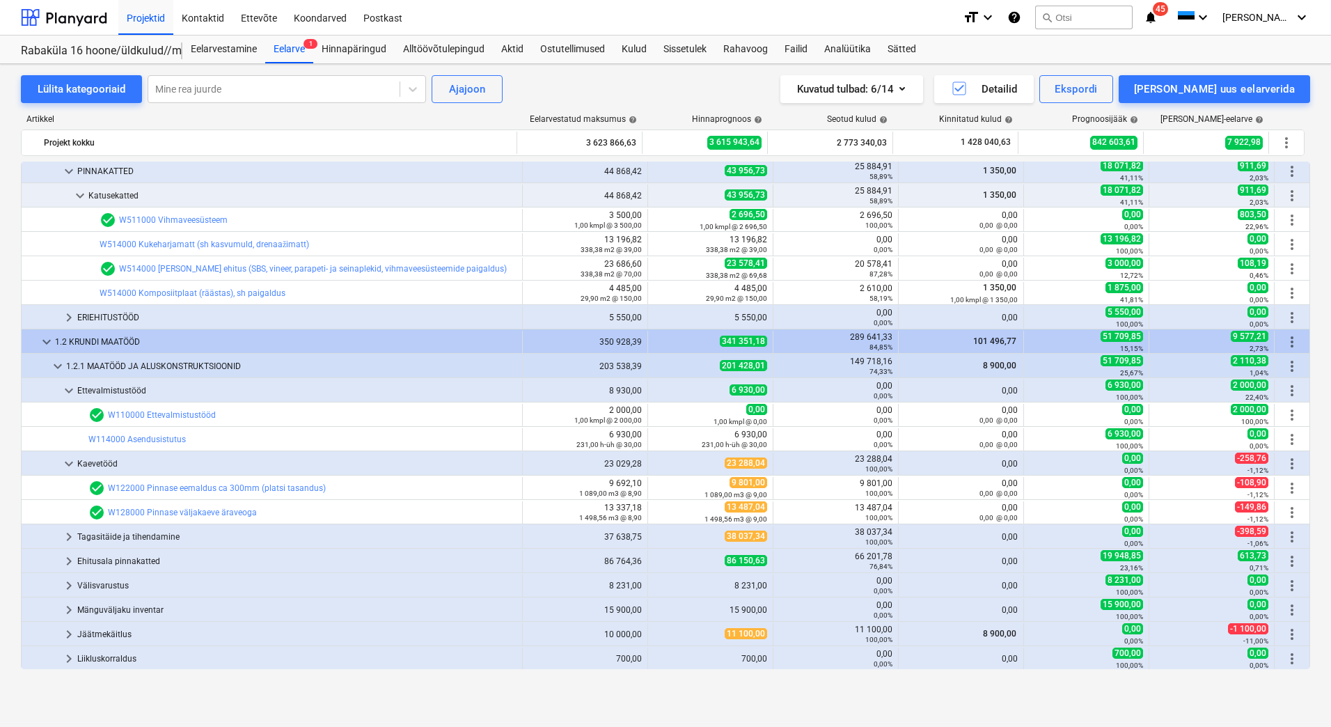
click at [105, 462] on div "Kaevetööd" at bounding box center [296, 464] width 439 height 22
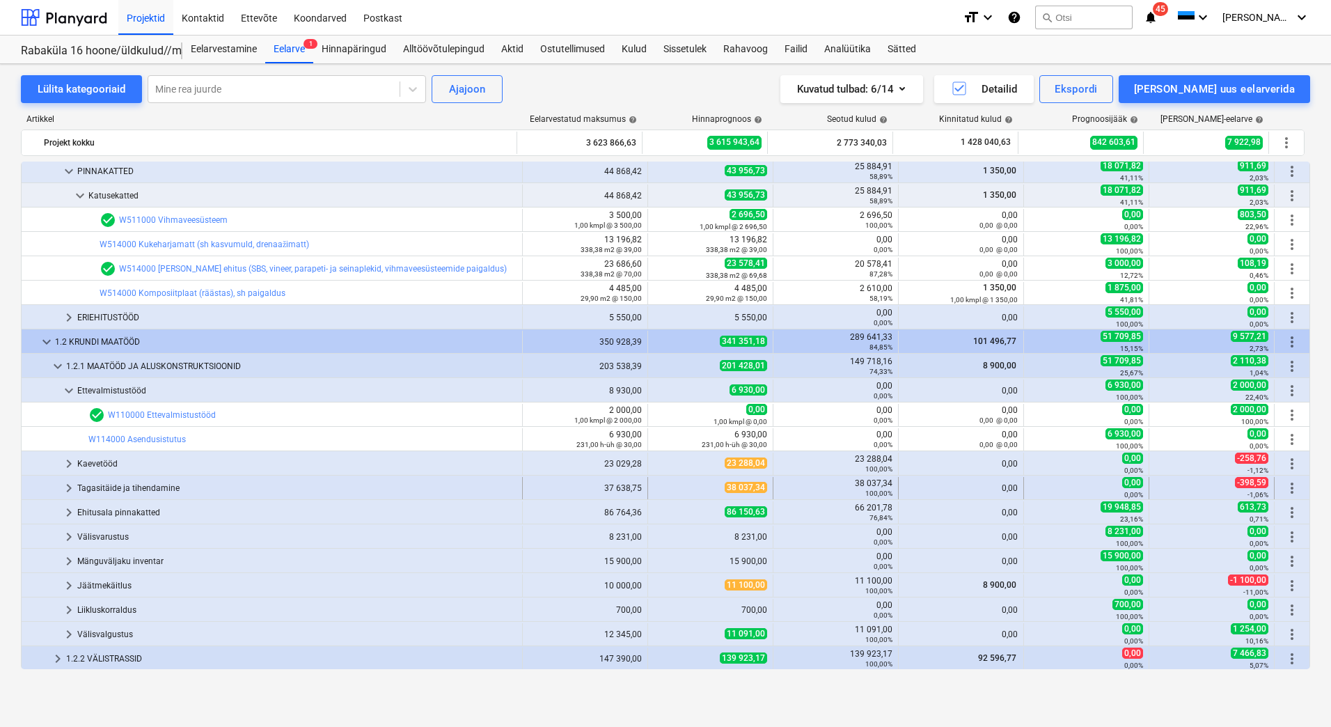
click at [107, 489] on div "Tagasitäide ja tihendamine" at bounding box center [296, 488] width 439 height 22
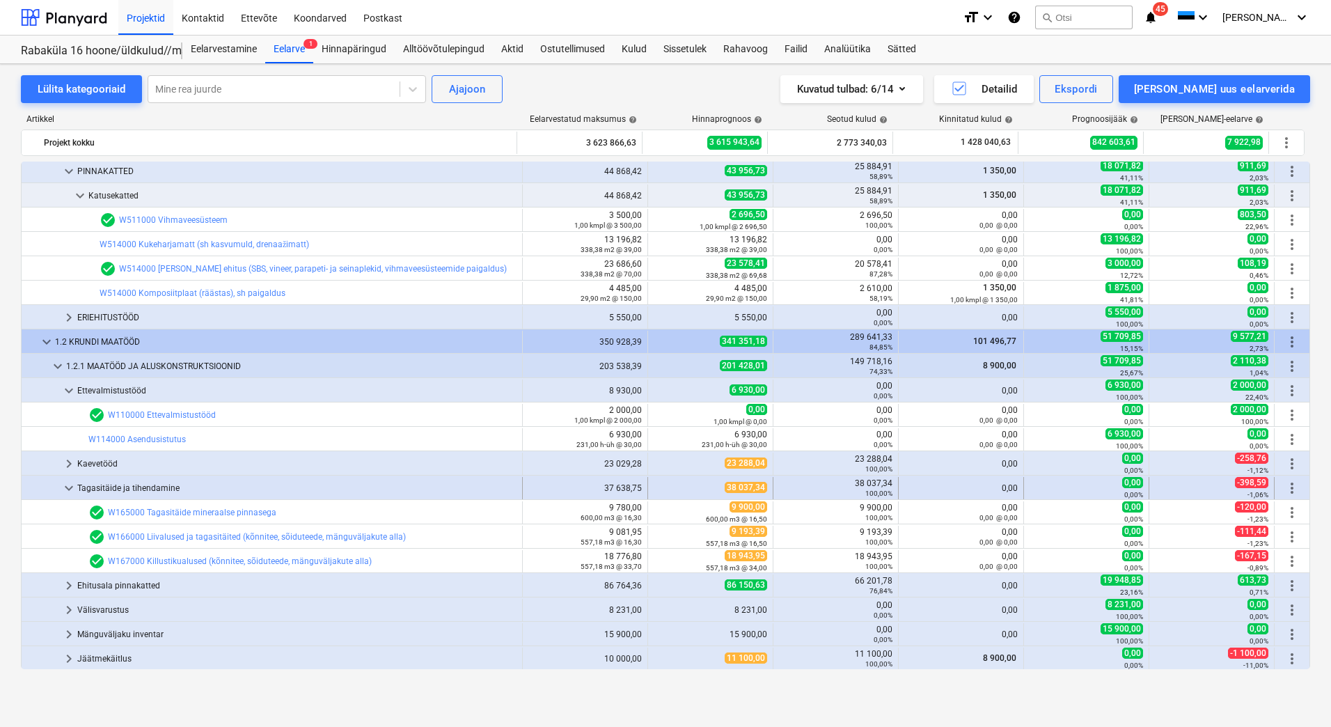
click at [101, 489] on div "Tagasitäide ja tihendamine" at bounding box center [296, 488] width 439 height 22
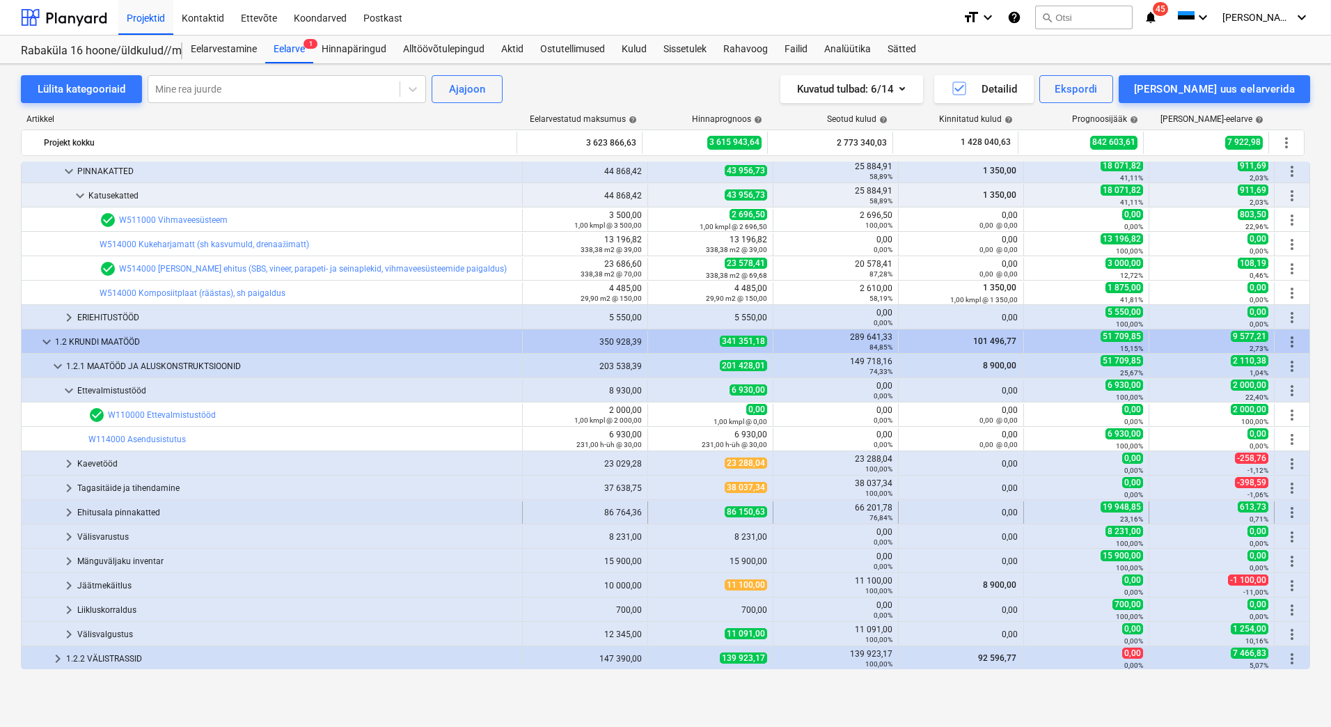
click at [99, 514] on div "Ehitusala pinnakatted" at bounding box center [296, 512] width 439 height 22
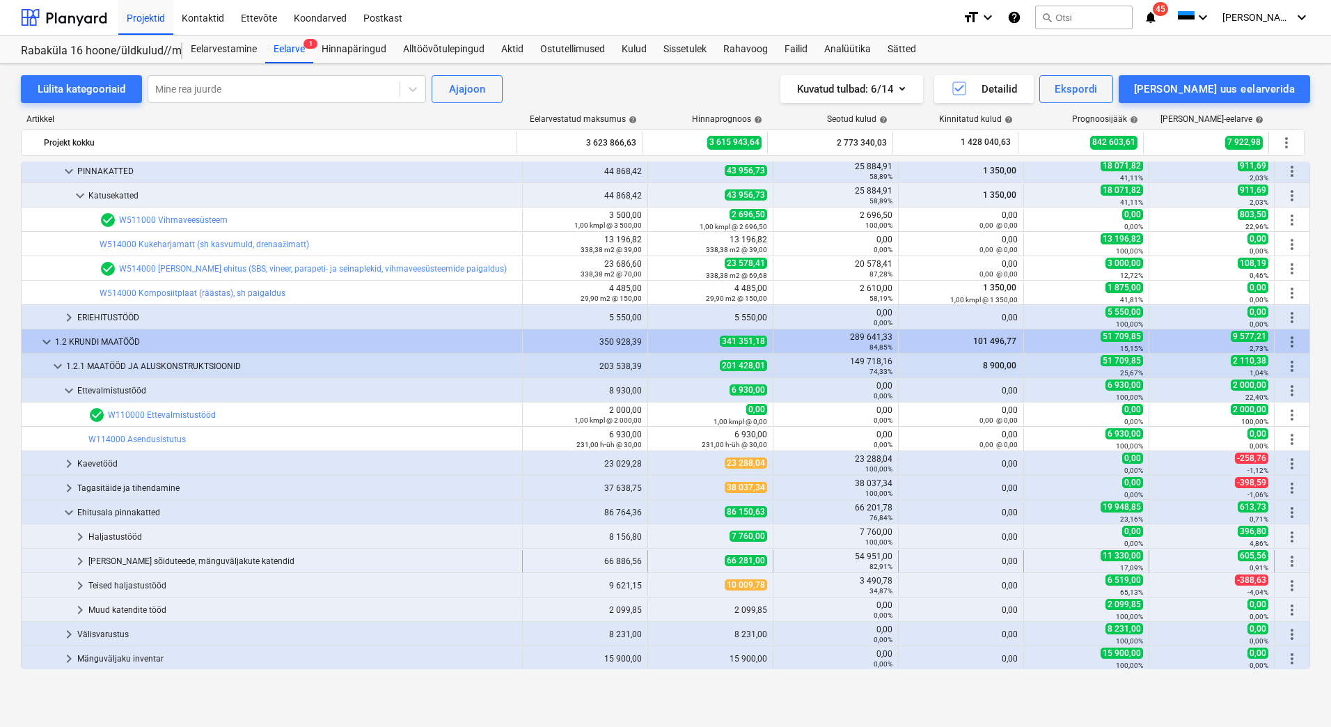
click at [107, 561] on div "[PERSON_NAME] sõiduteede, mänguväljakute katendid" at bounding box center [302, 561] width 428 height 22
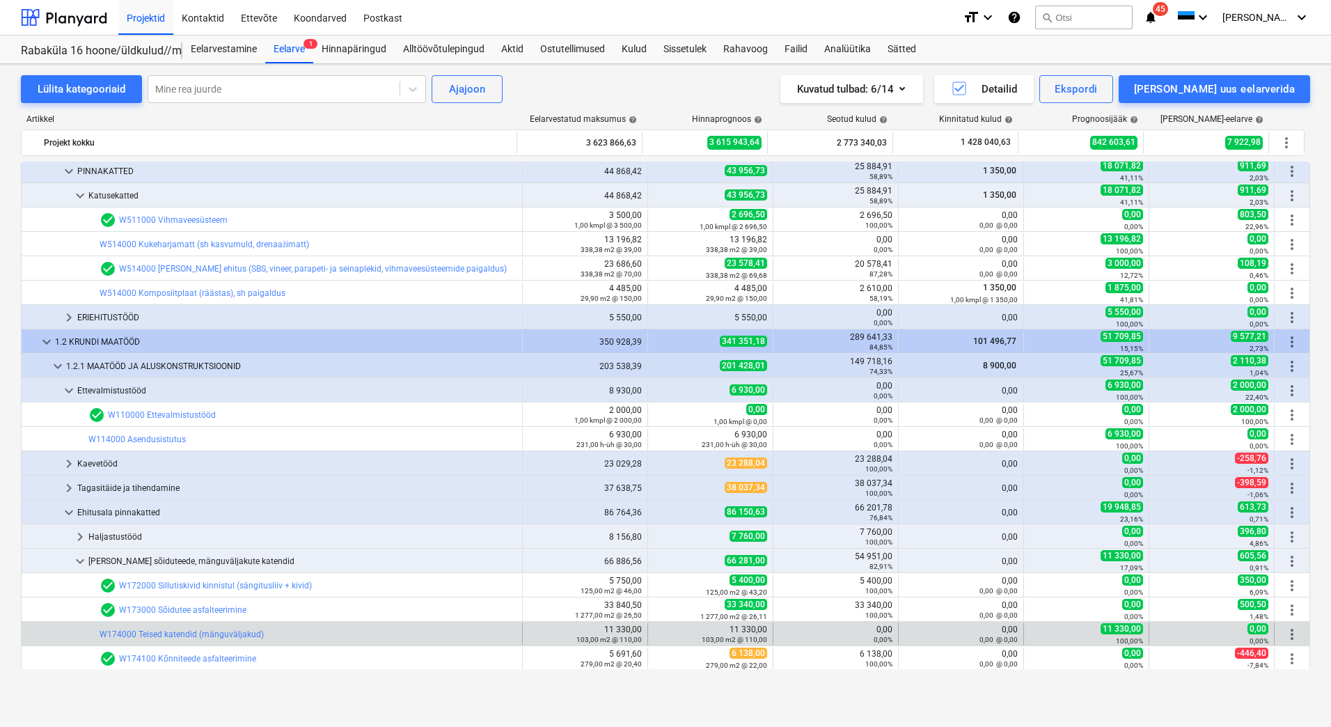
scroll to position [557, 0]
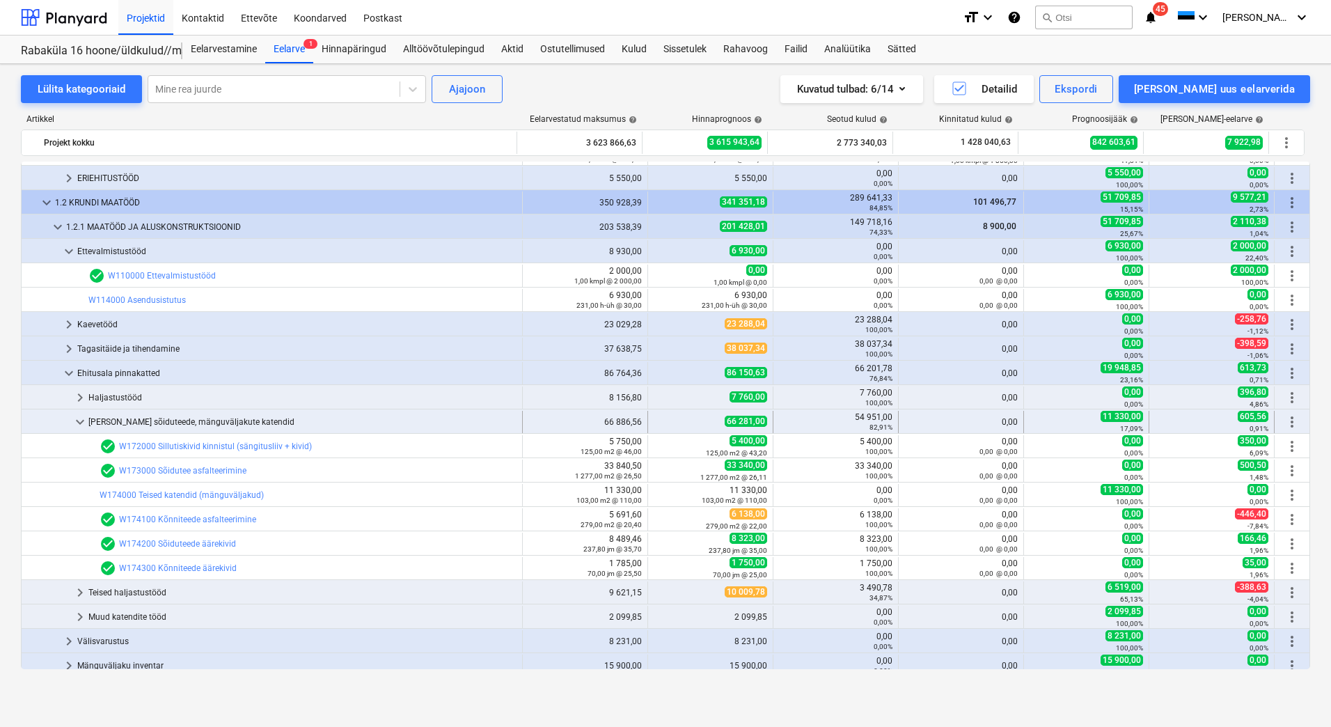
click at [146, 418] on div "[PERSON_NAME] sõiduteede, mänguväljakute katendid" at bounding box center [302, 422] width 428 height 22
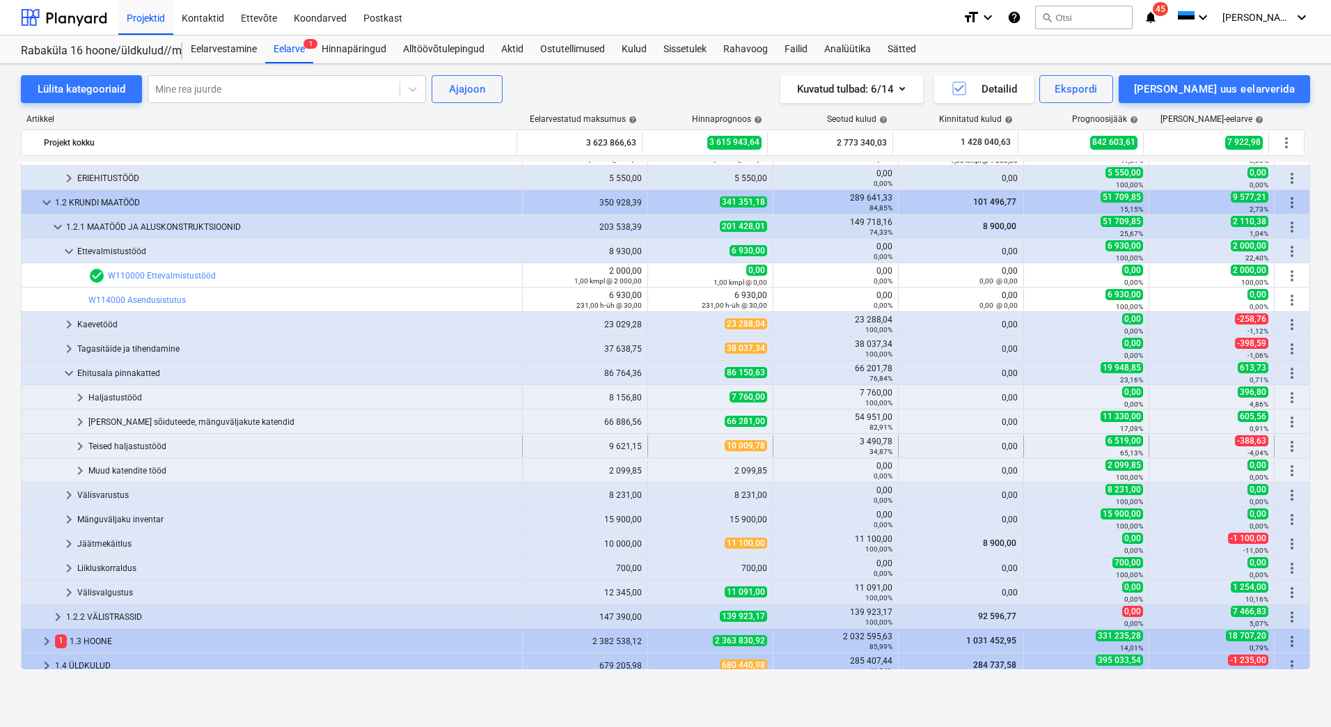
click at [132, 444] on div "Teised haljastustööd" at bounding box center [302, 446] width 428 height 22
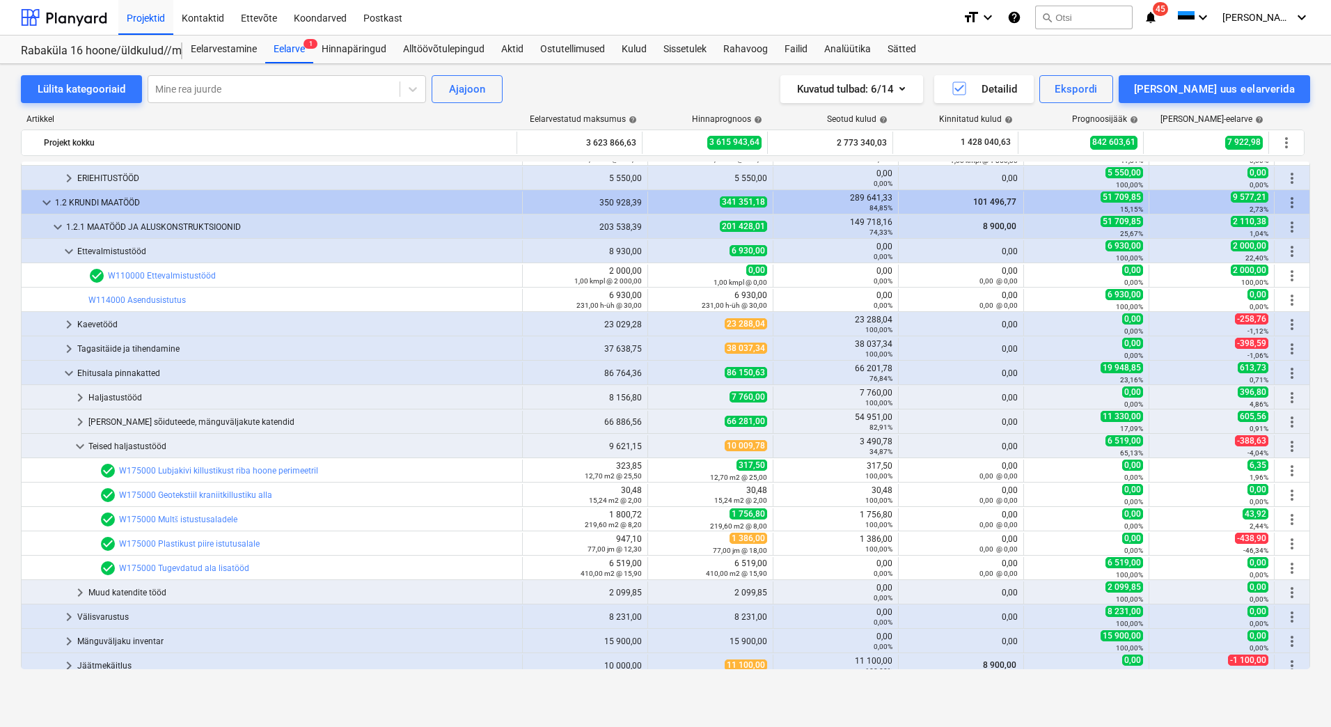
click at [132, 444] on div "Teised haljastustööd" at bounding box center [302, 446] width 428 height 22
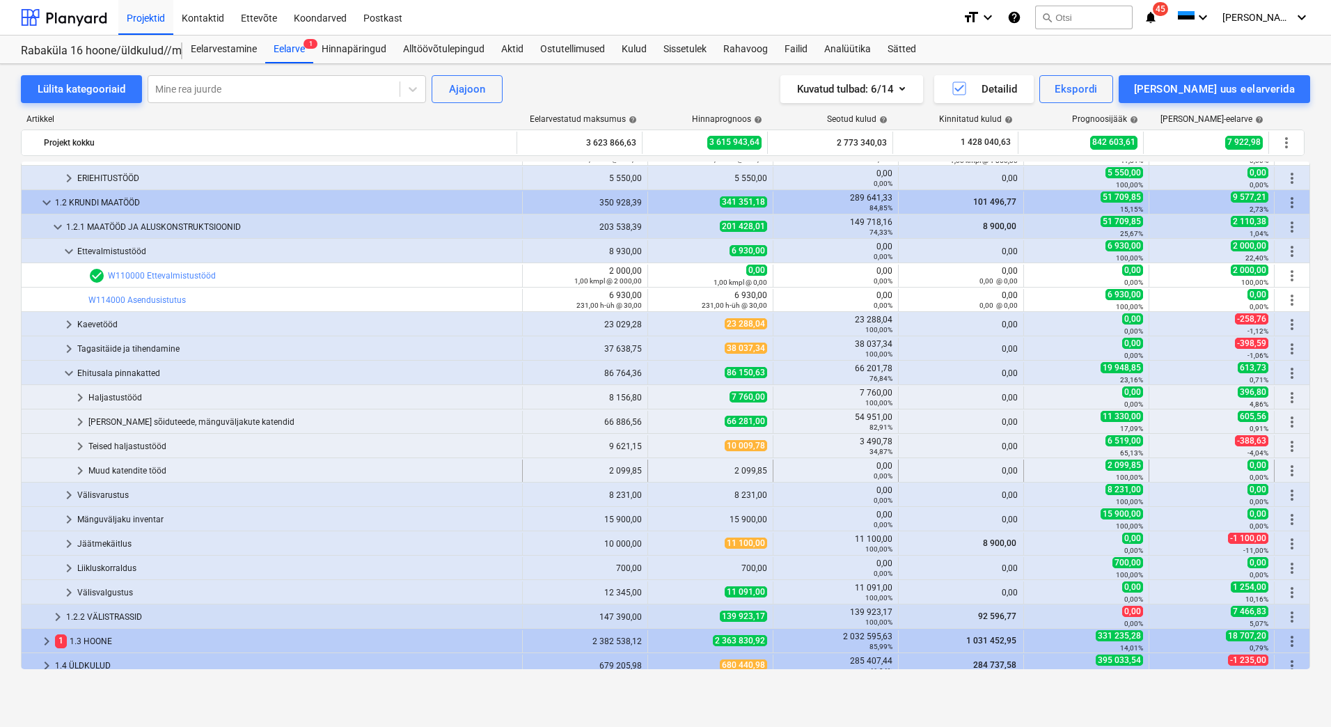
click at [114, 476] on div "Muud katendite tööd" at bounding box center [302, 471] width 428 height 22
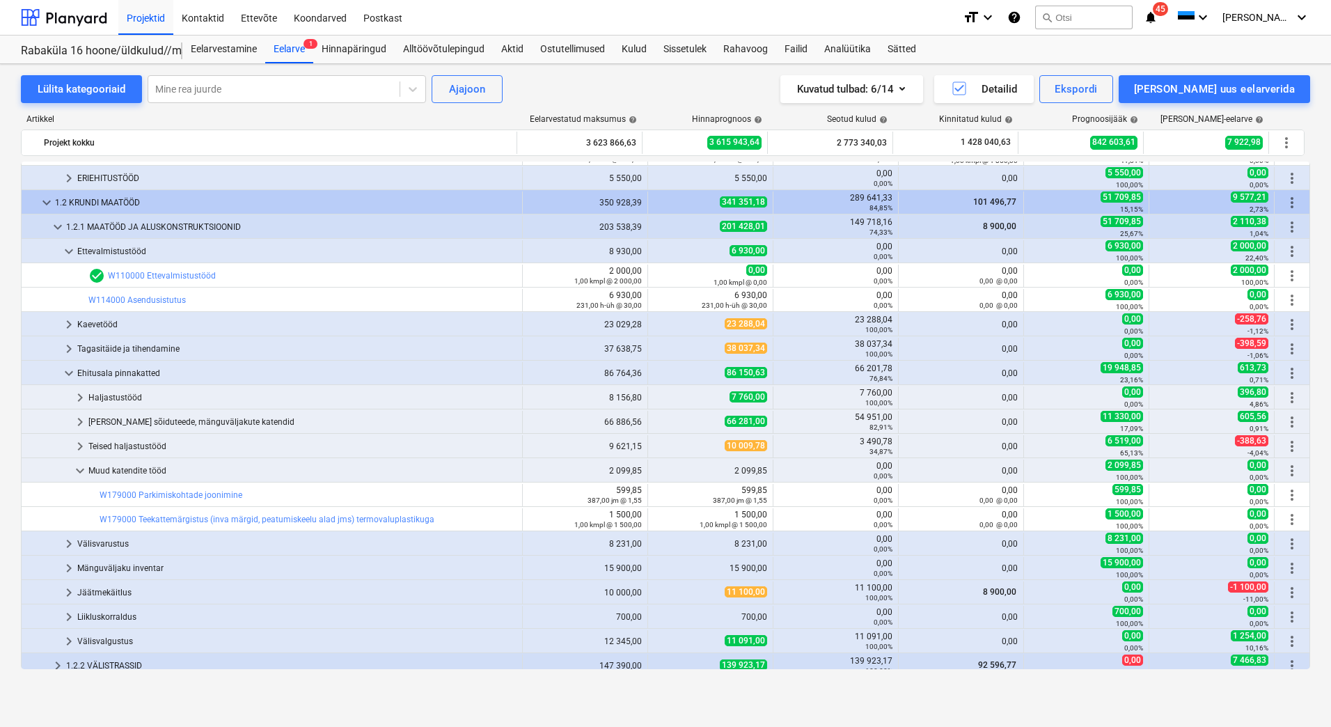
click at [114, 476] on div "Muud katendite tööd" at bounding box center [302, 471] width 428 height 22
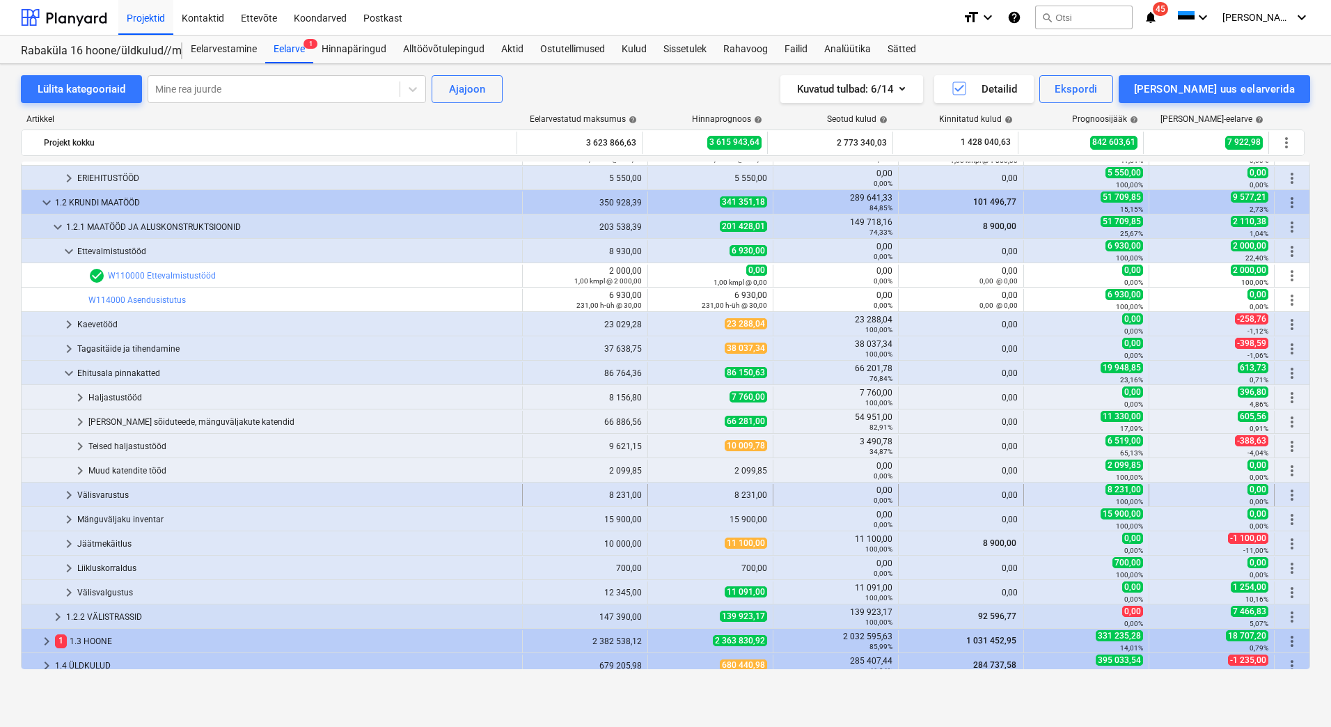
click at [107, 495] on div "Välisvarustus" at bounding box center [296, 495] width 439 height 22
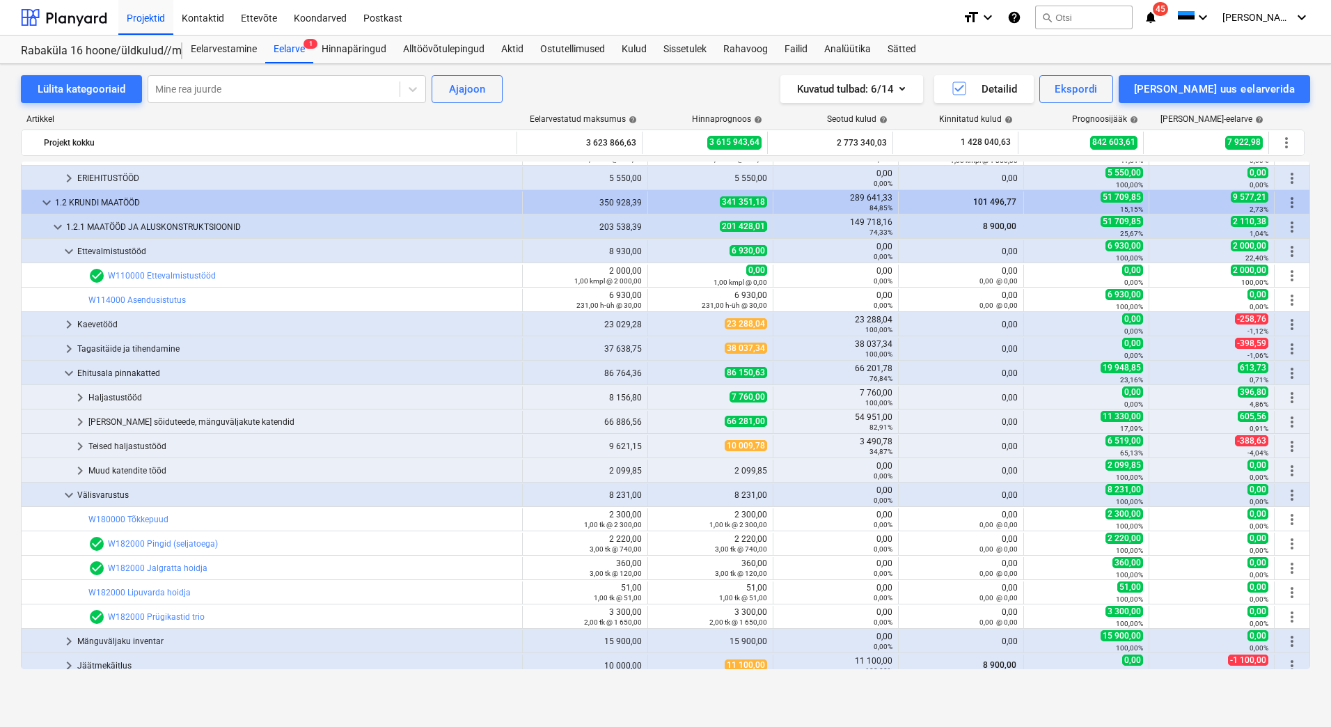
click at [107, 495] on div "Välisvarustus" at bounding box center [296, 495] width 439 height 22
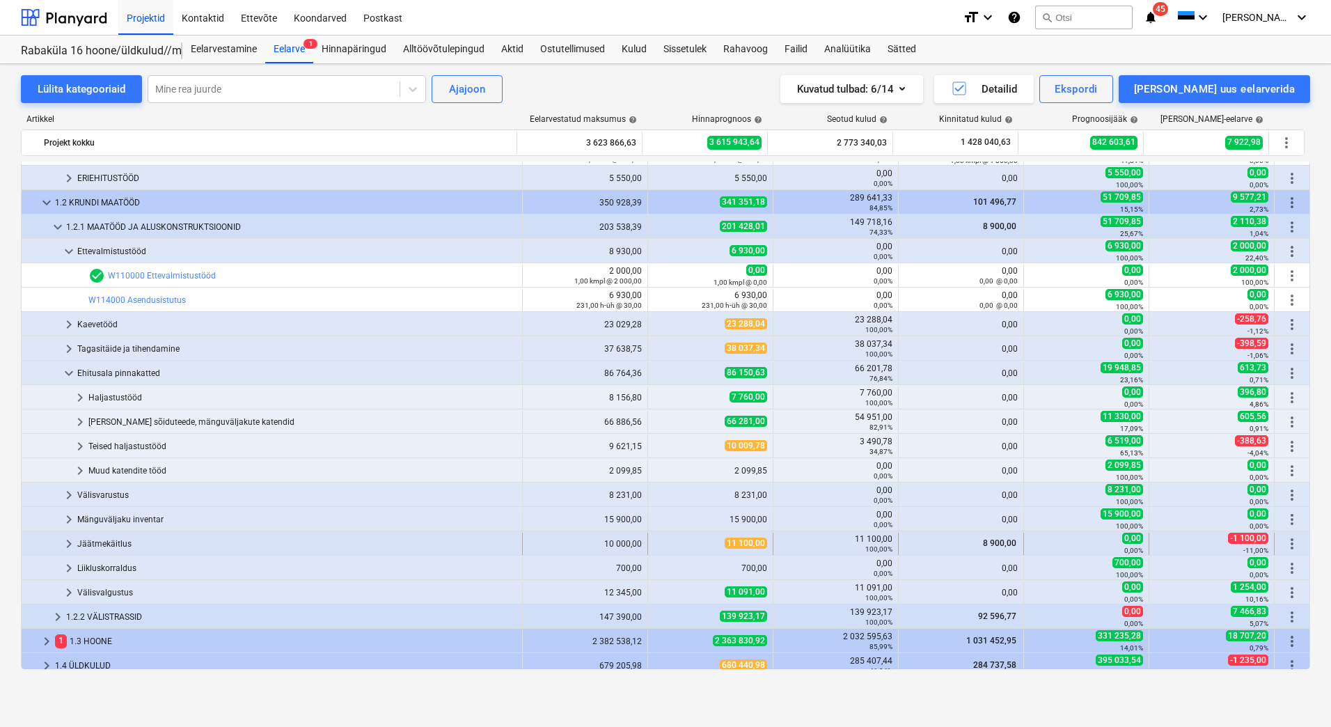
click at [105, 545] on div "Jäätmekäitlus" at bounding box center [296, 544] width 439 height 22
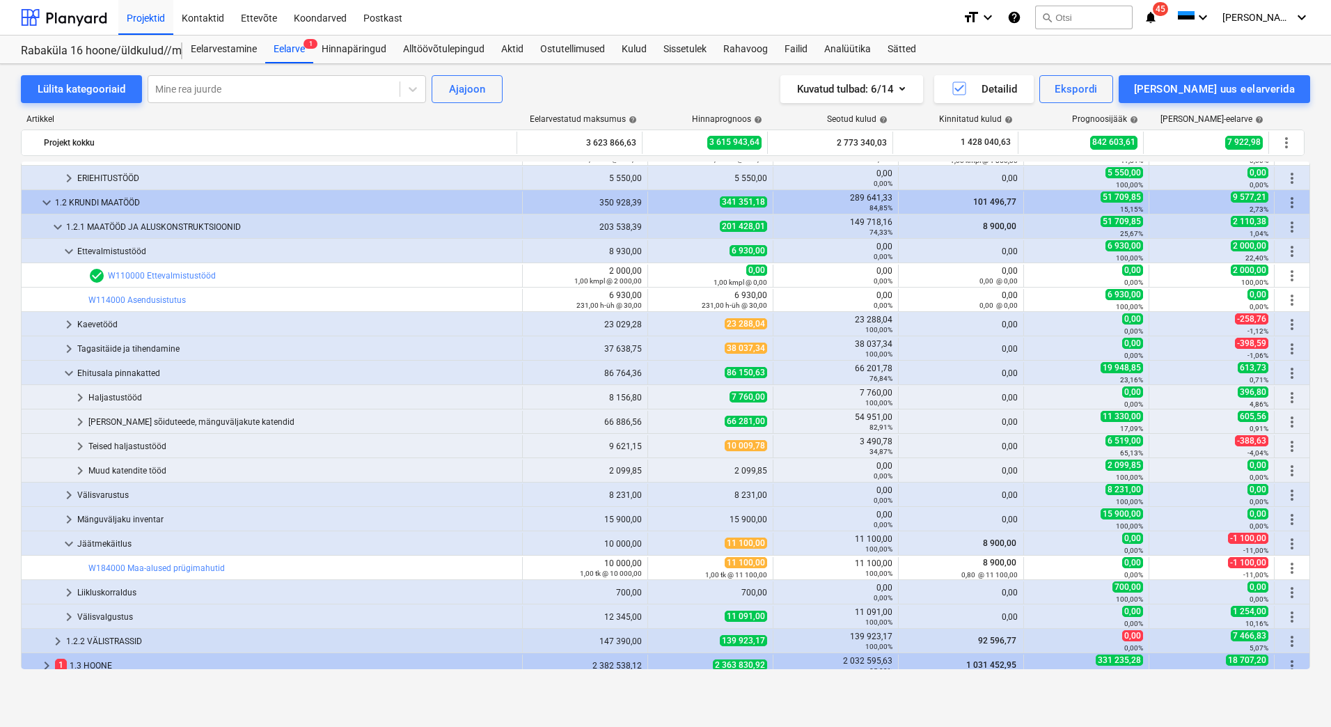
click at [105, 545] on div "Jäätmekäitlus" at bounding box center [296, 544] width 439 height 22
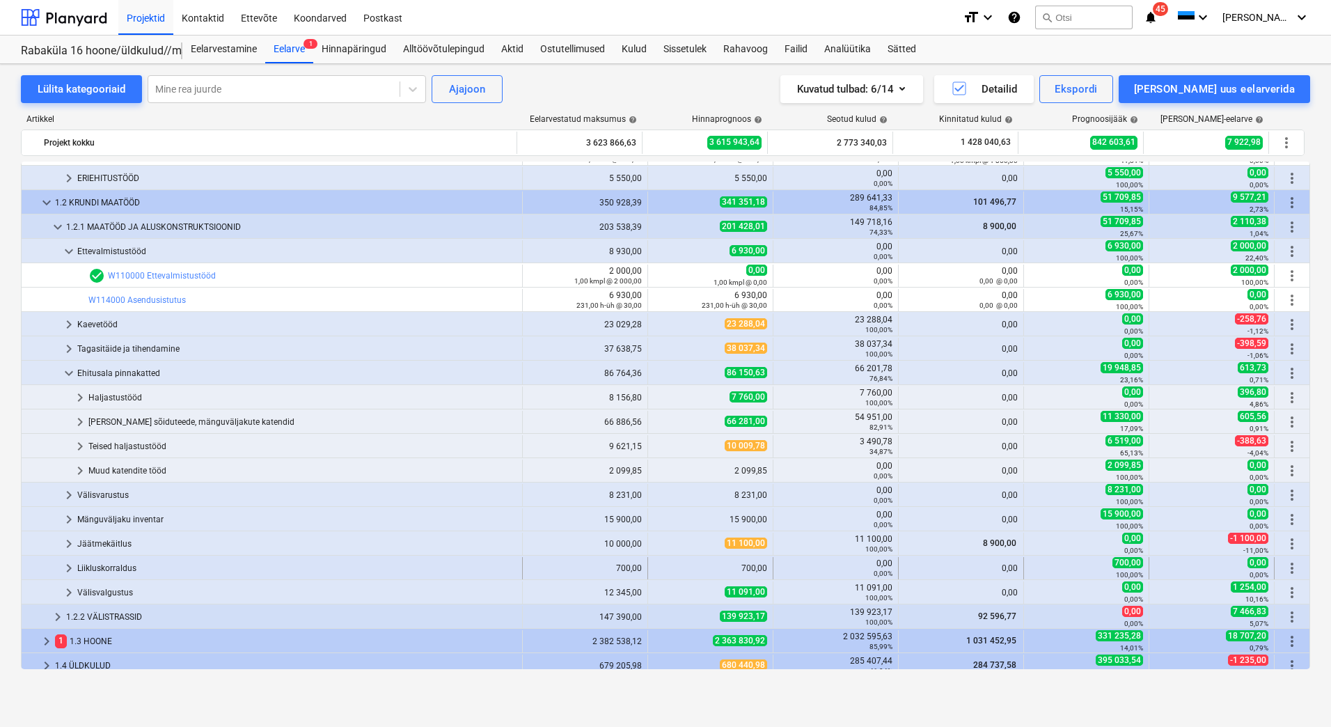
click at [102, 567] on div "Liikluskorraldus" at bounding box center [296, 568] width 439 height 22
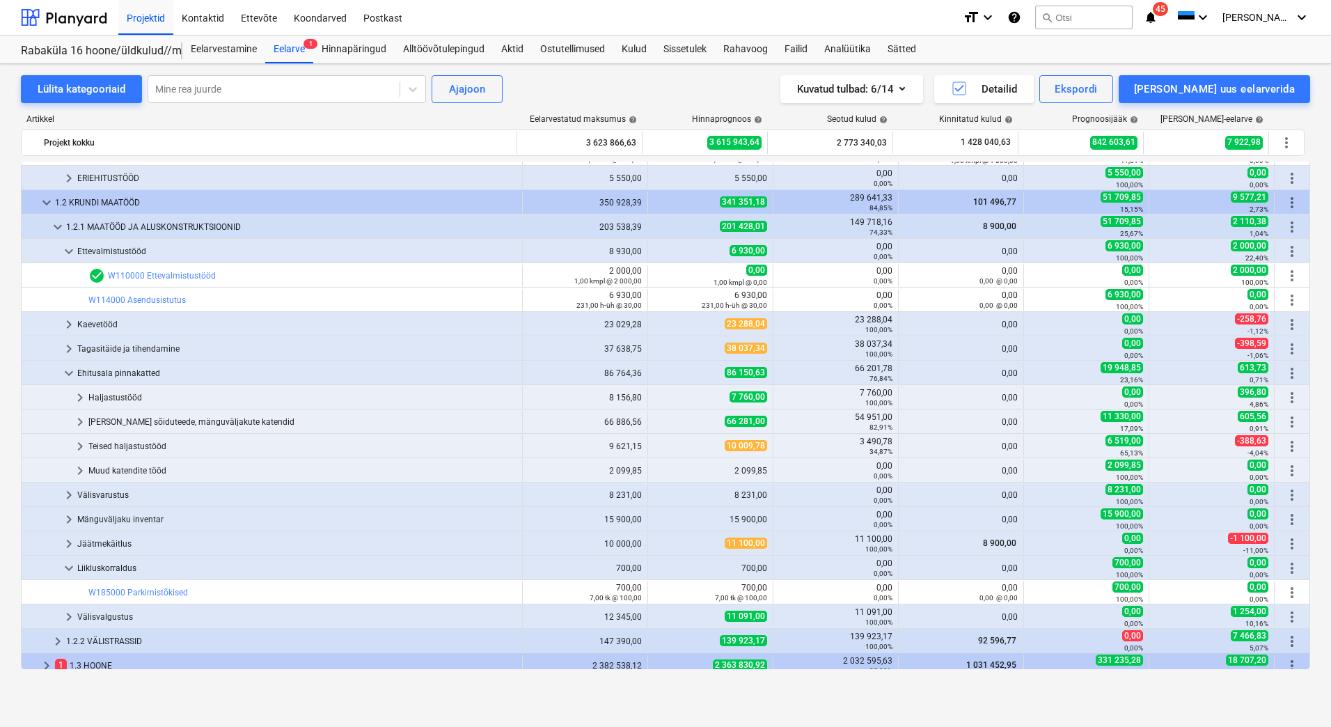
click at [102, 567] on div "Liikluskorraldus" at bounding box center [296, 568] width 439 height 22
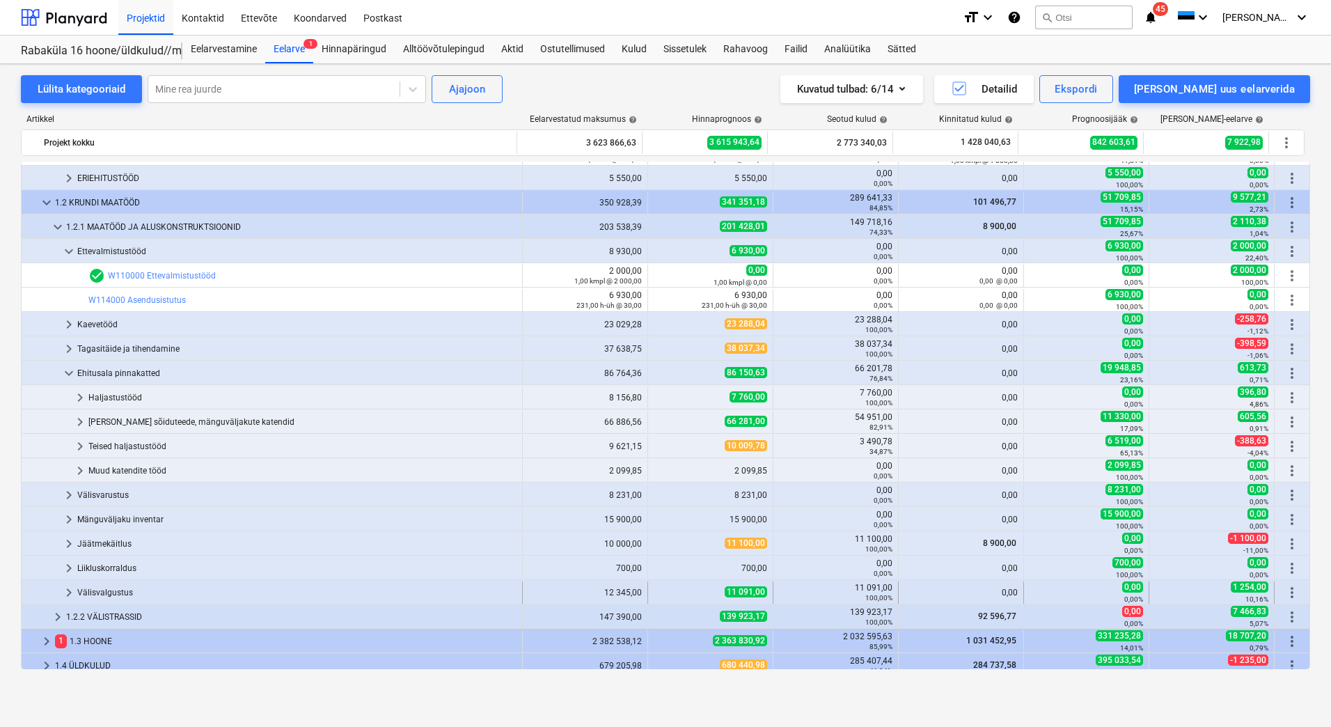
click at [102, 599] on div "Välisvalgustus" at bounding box center [296, 592] width 439 height 22
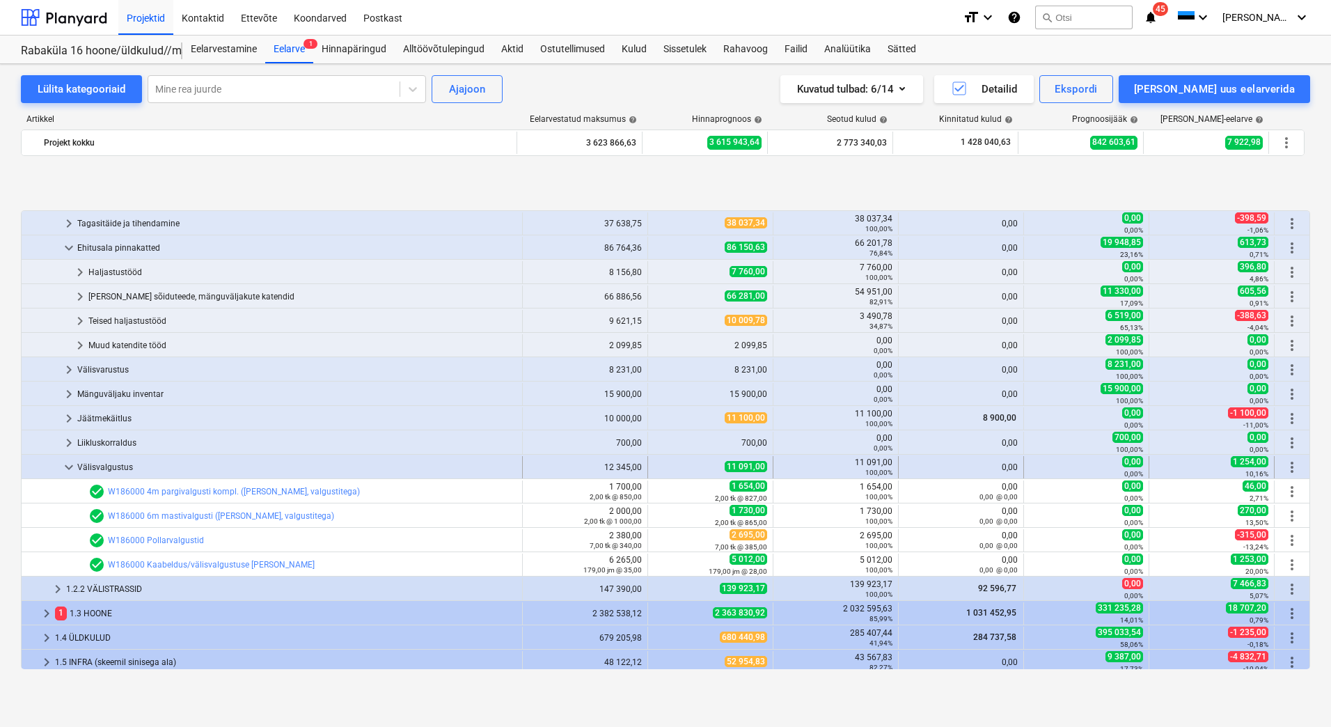
scroll to position [760, 0]
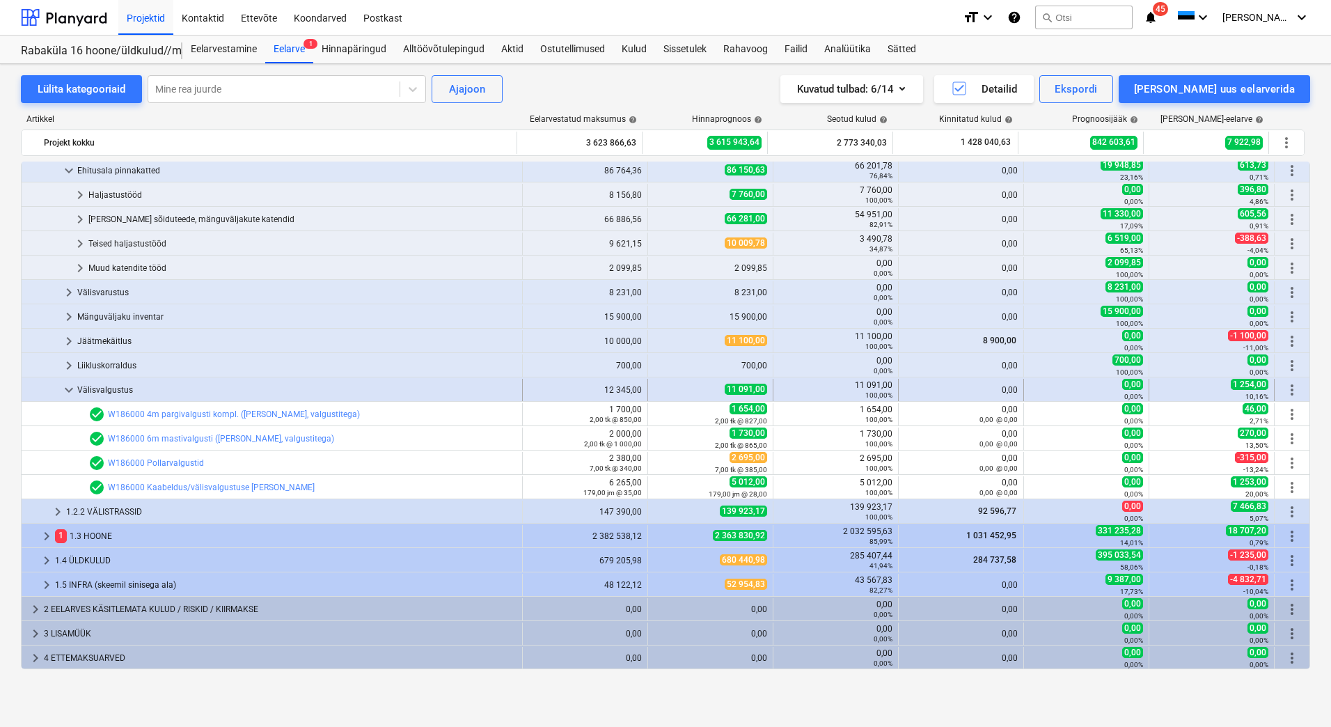
click at [97, 387] on div "Välisvalgustus" at bounding box center [296, 390] width 439 height 22
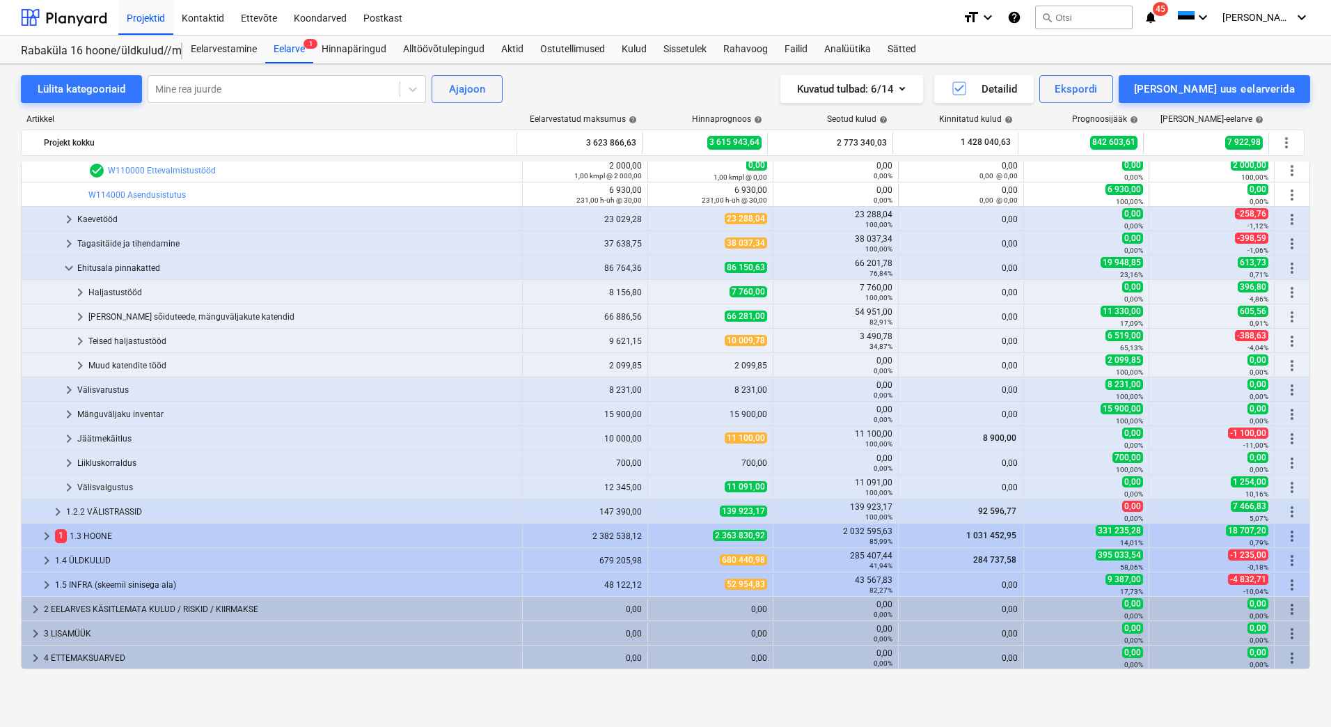
scroll to position [662, 0]
click at [71, 269] on span "keyboard_arrow_down" at bounding box center [69, 268] width 17 height 17
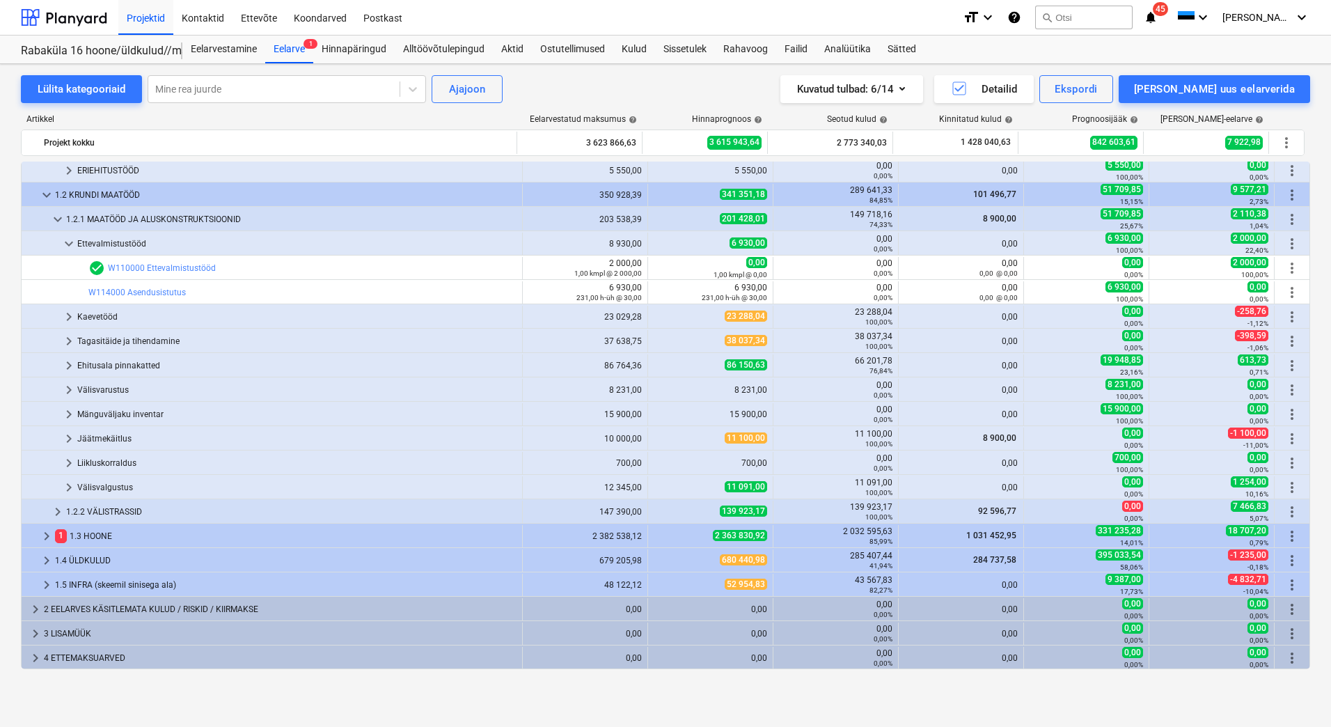
scroll to position [565, 0]
click at [70, 249] on span "keyboard_arrow_down" at bounding box center [69, 243] width 17 height 17
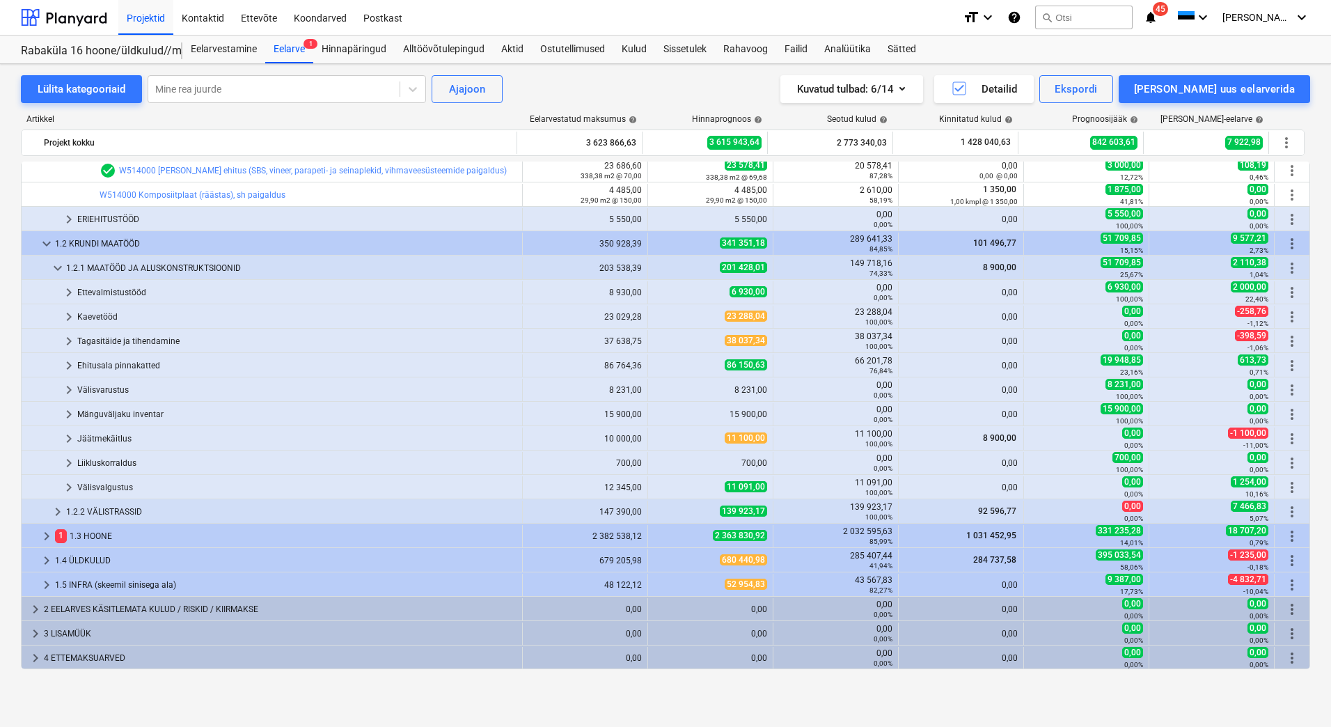
scroll to position [516, 0]
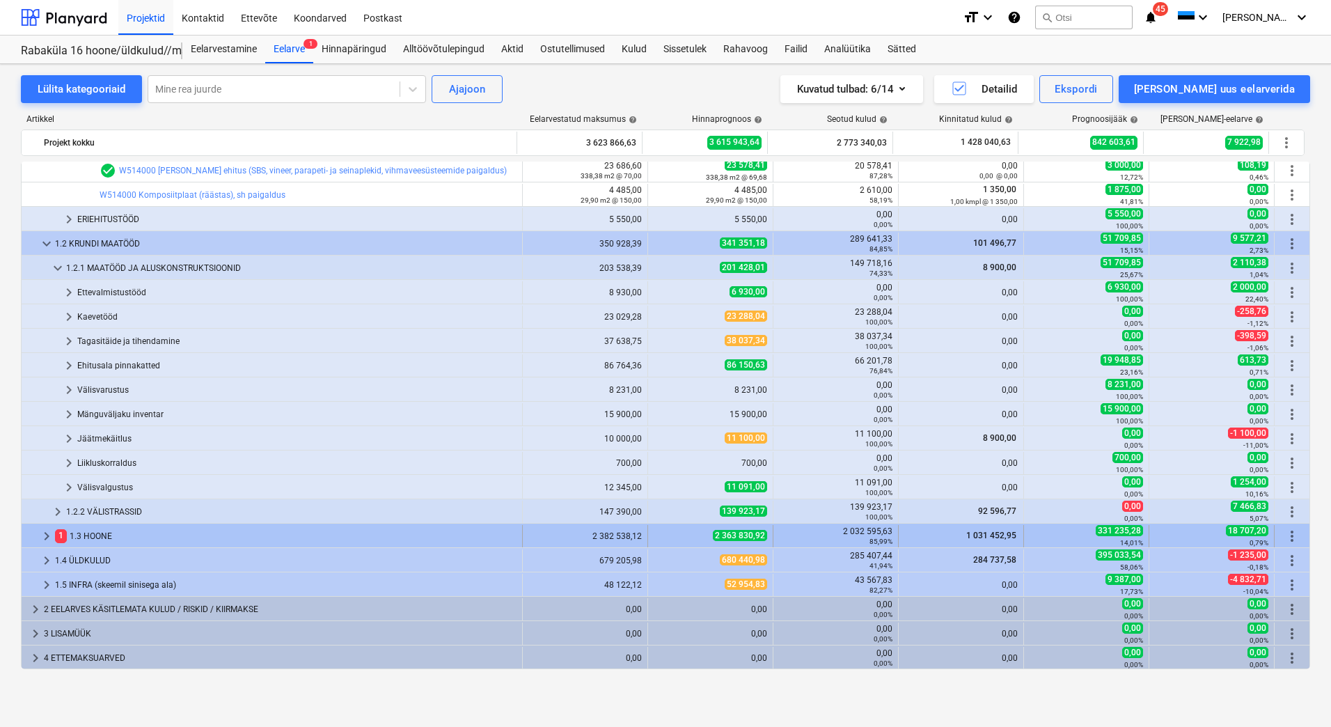
click at [108, 534] on div "1 1.3 HOONE" at bounding box center [286, 536] width 462 height 22
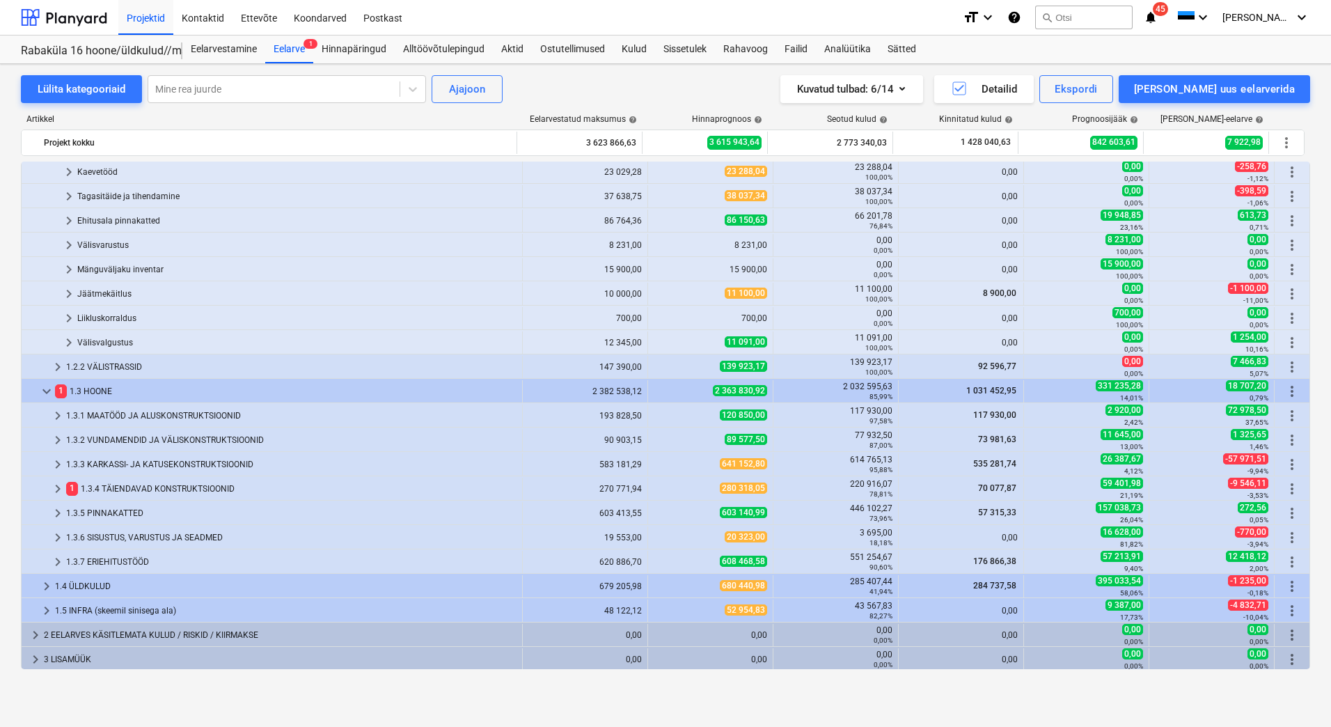
scroll to position [687, 0]
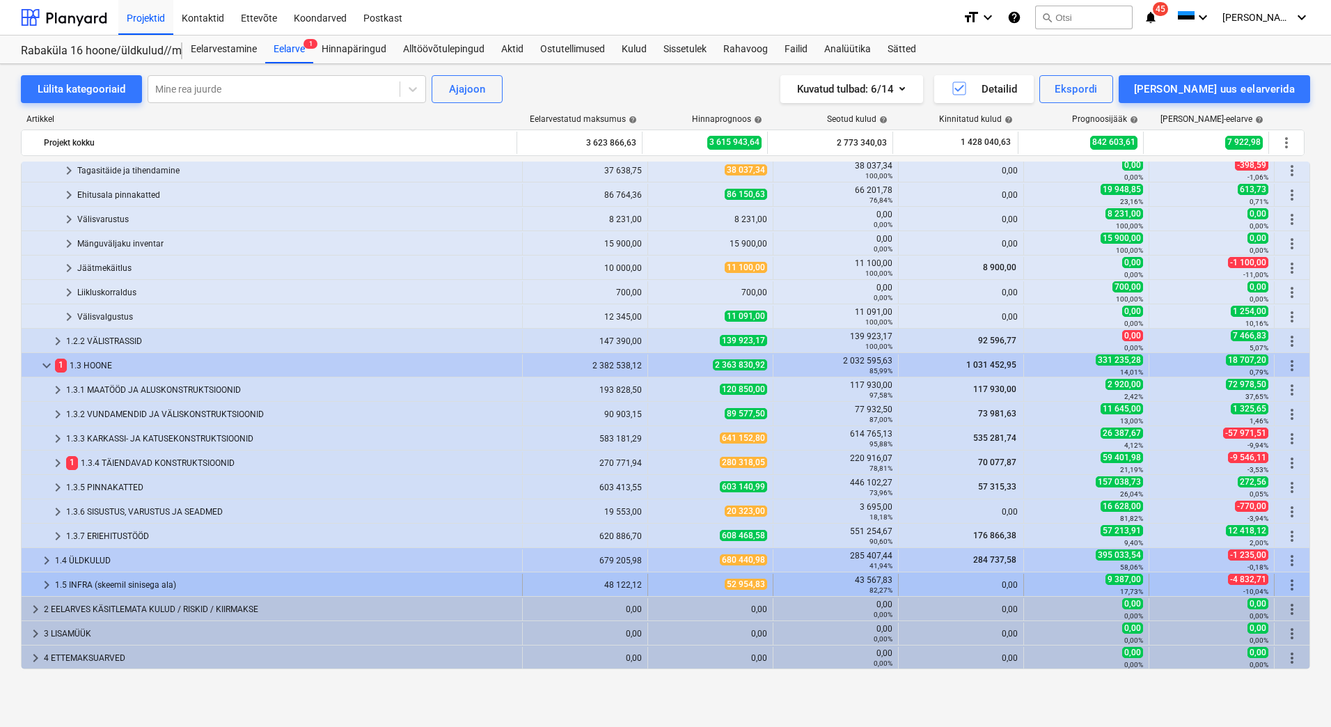
click at [107, 585] on div "1.5 INFRA (skeemil sinisega ala)" at bounding box center [286, 585] width 462 height 22
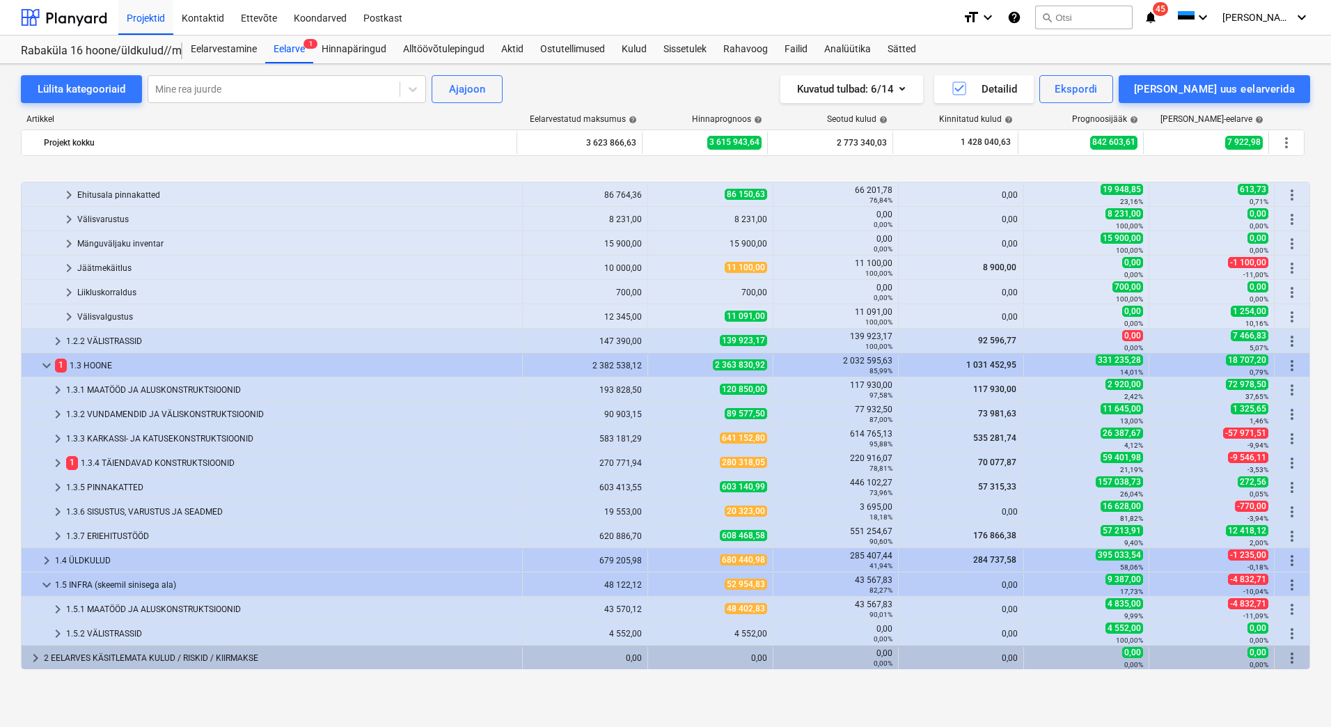
scroll to position [735, 0]
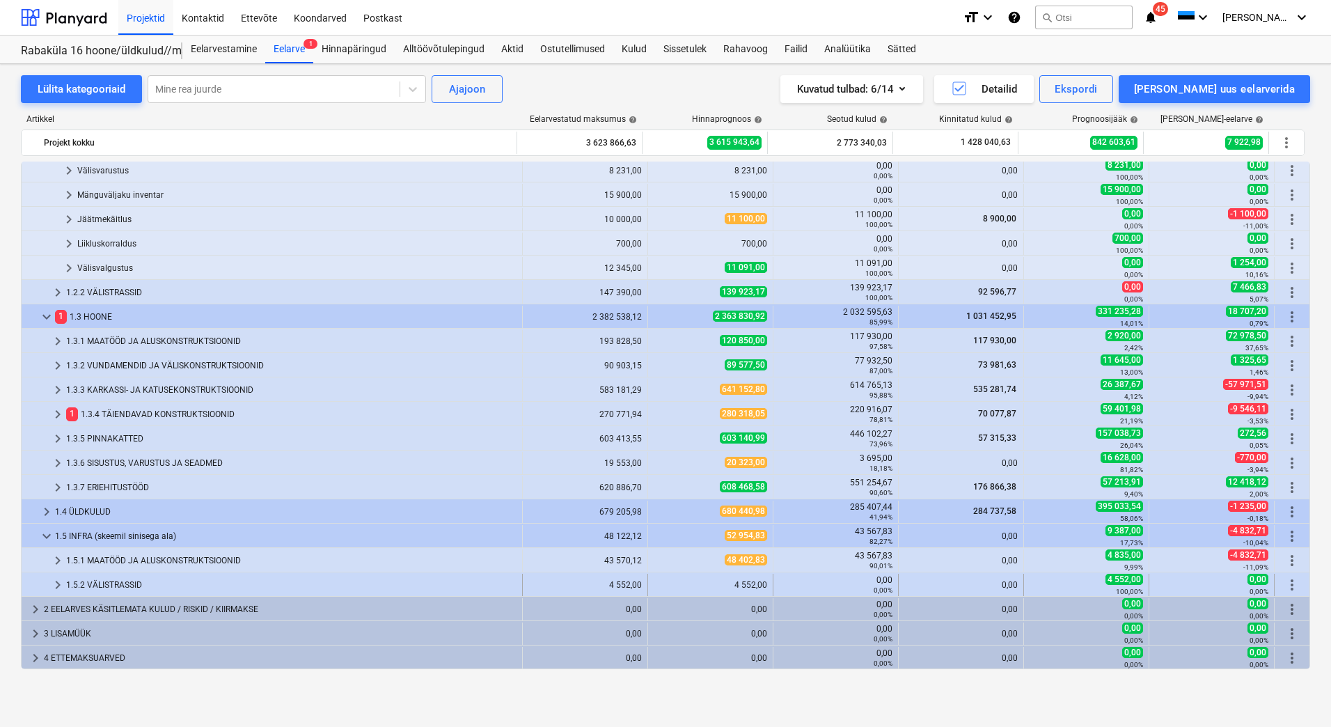
click at [109, 581] on div "1.5.2 VÄLISTRASSID" at bounding box center [291, 585] width 450 height 22
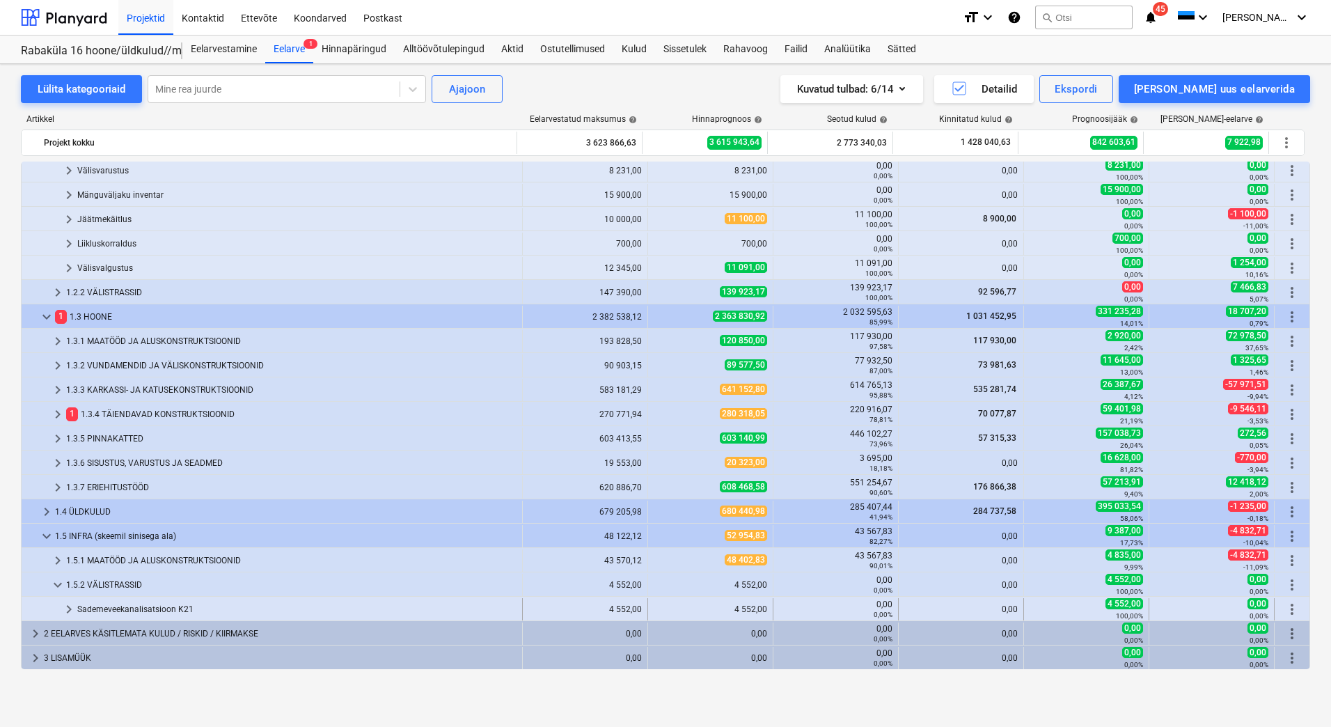
click at [125, 606] on div "Sademeveekanalisatsioon K21" at bounding box center [296, 609] width 439 height 22
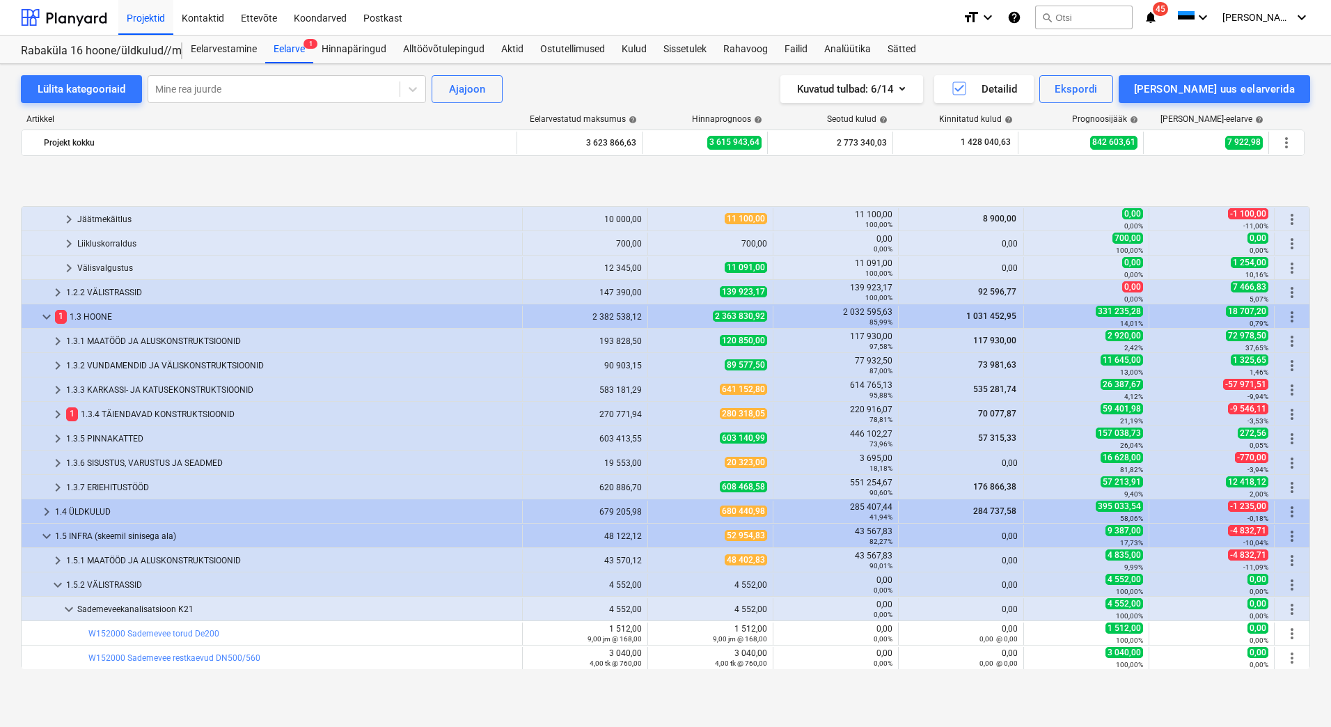
scroll to position [808, 0]
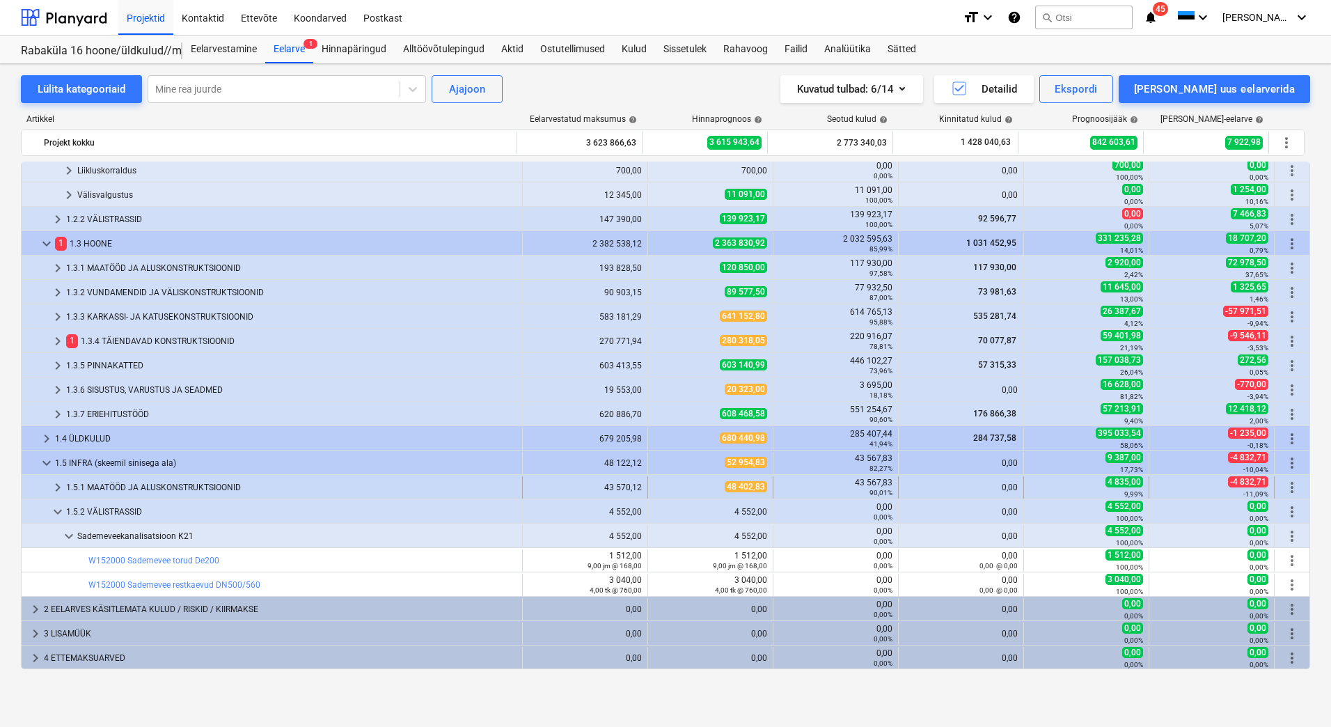
click at [129, 492] on div "1.5.1 MAATÖÖD JA ALUSKONSTRUKTSIOONID" at bounding box center [291, 487] width 450 height 22
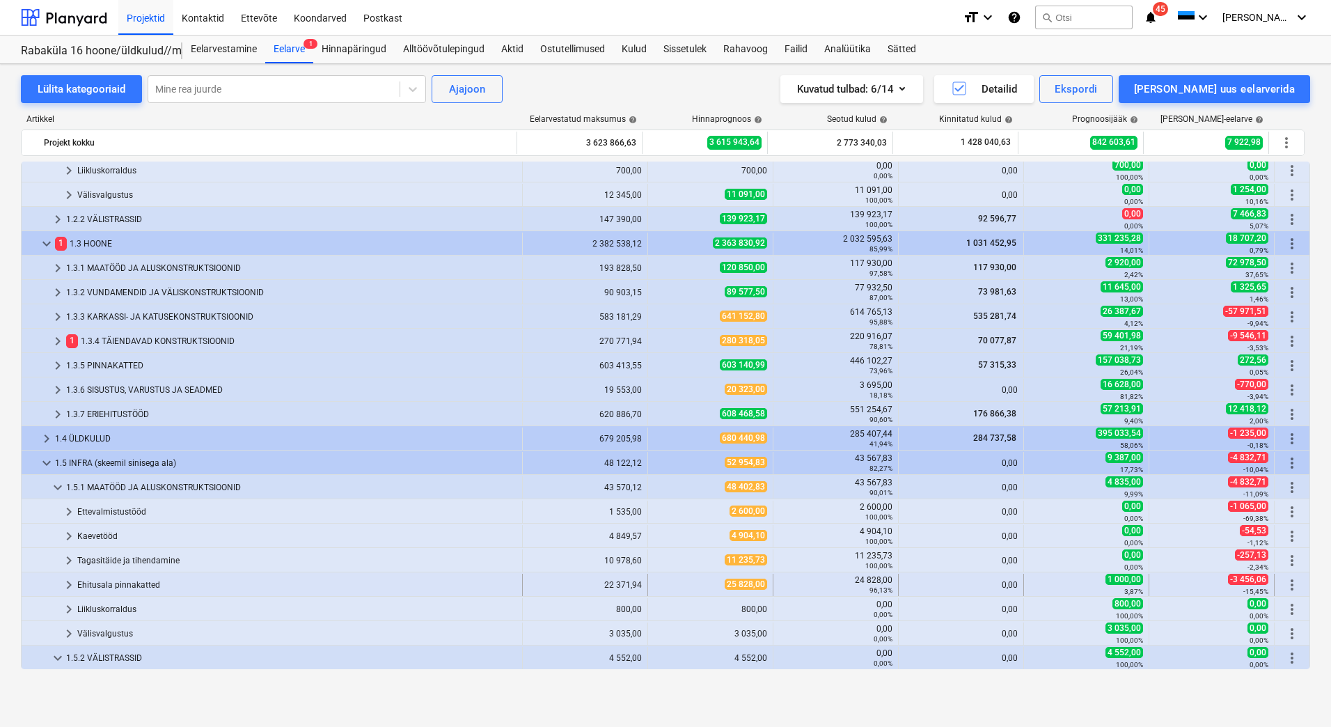
click at [132, 587] on div "Ehitusala pinnakatted" at bounding box center [296, 585] width 439 height 22
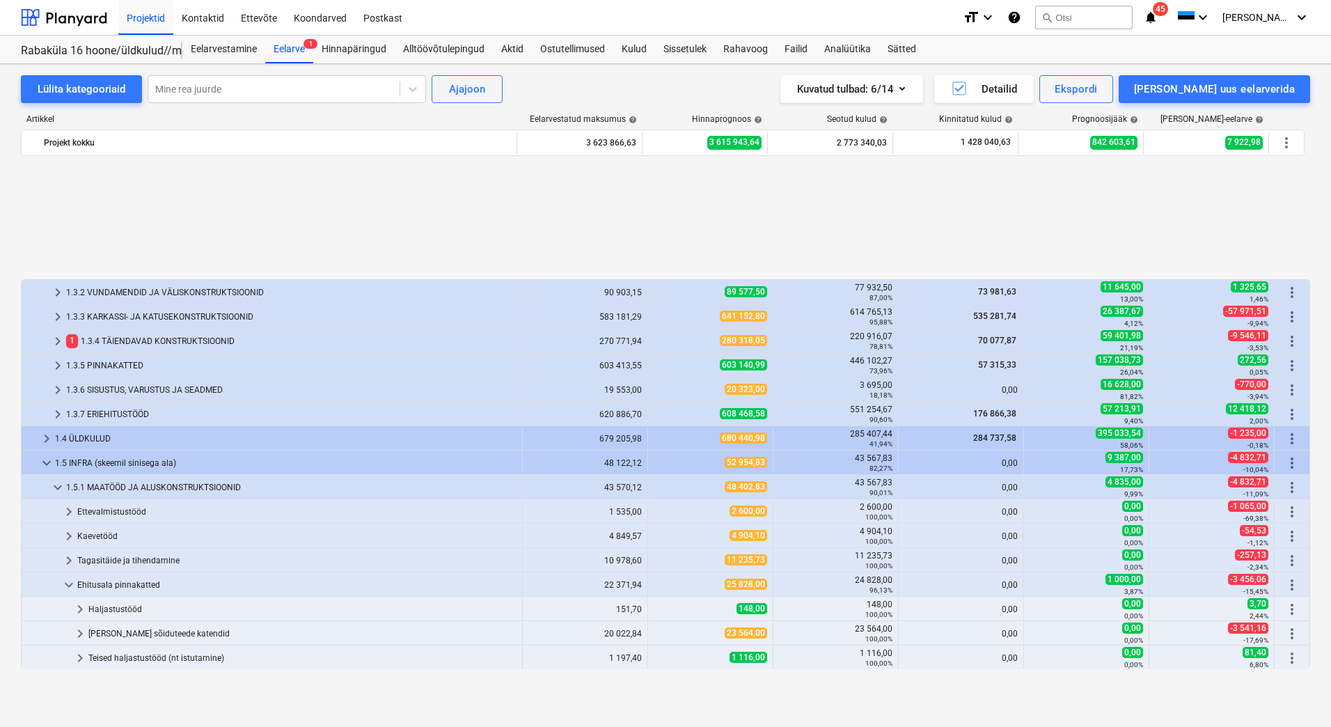
scroll to position [1017, 0]
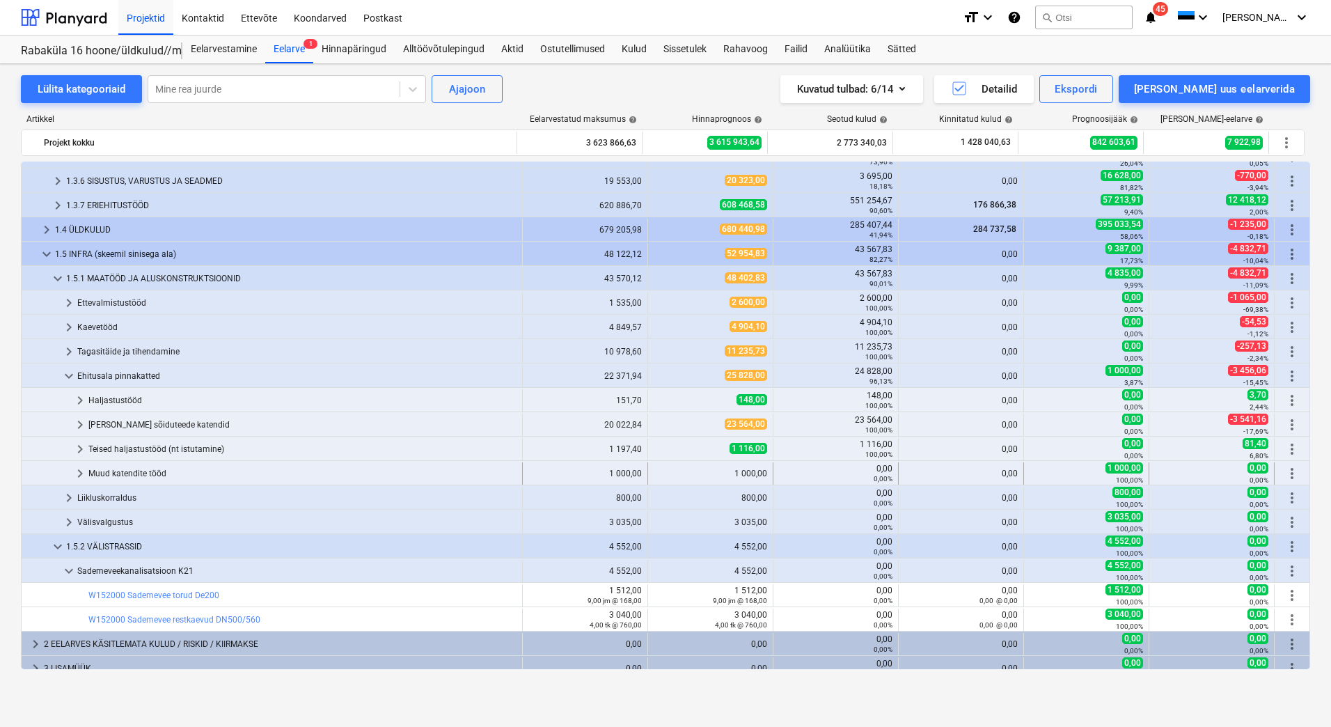
click at [140, 476] on div "Muud katendite tööd" at bounding box center [302, 473] width 428 height 22
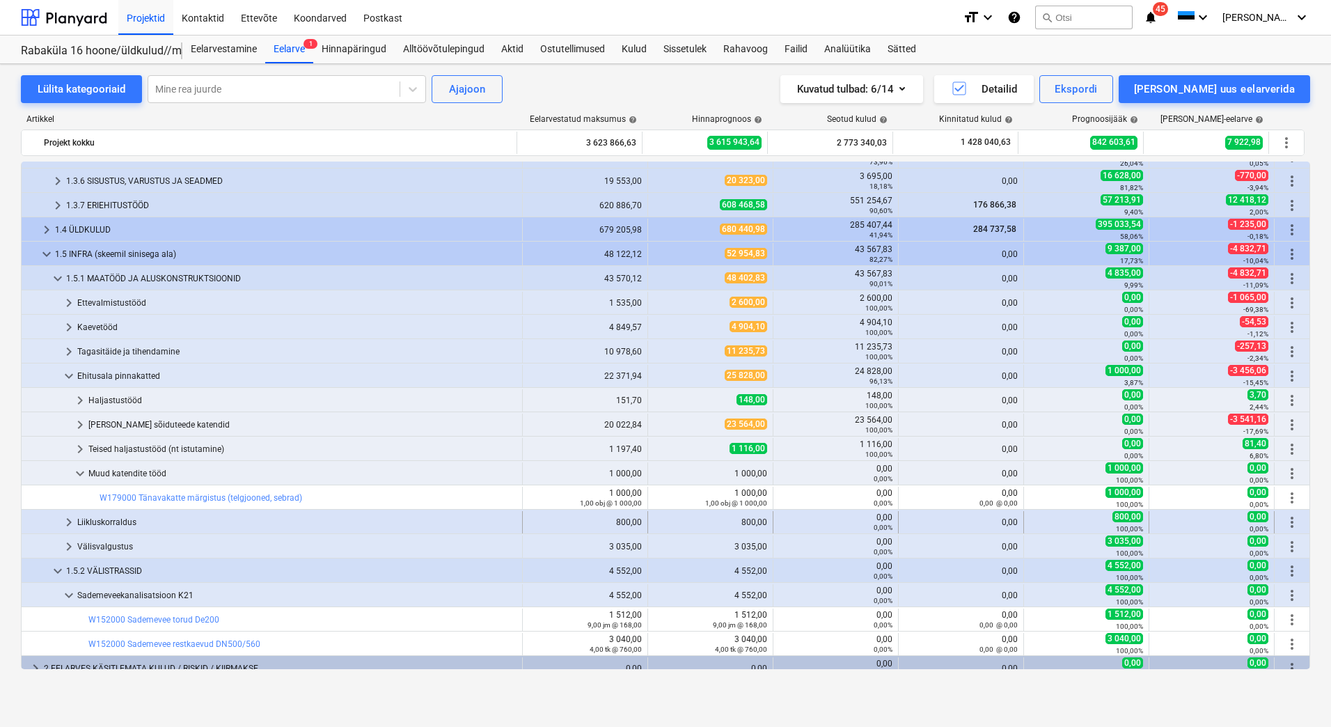
click at [93, 524] on div "Liikluskorraldus" at bounding box center [296, 522] width 439 height 22
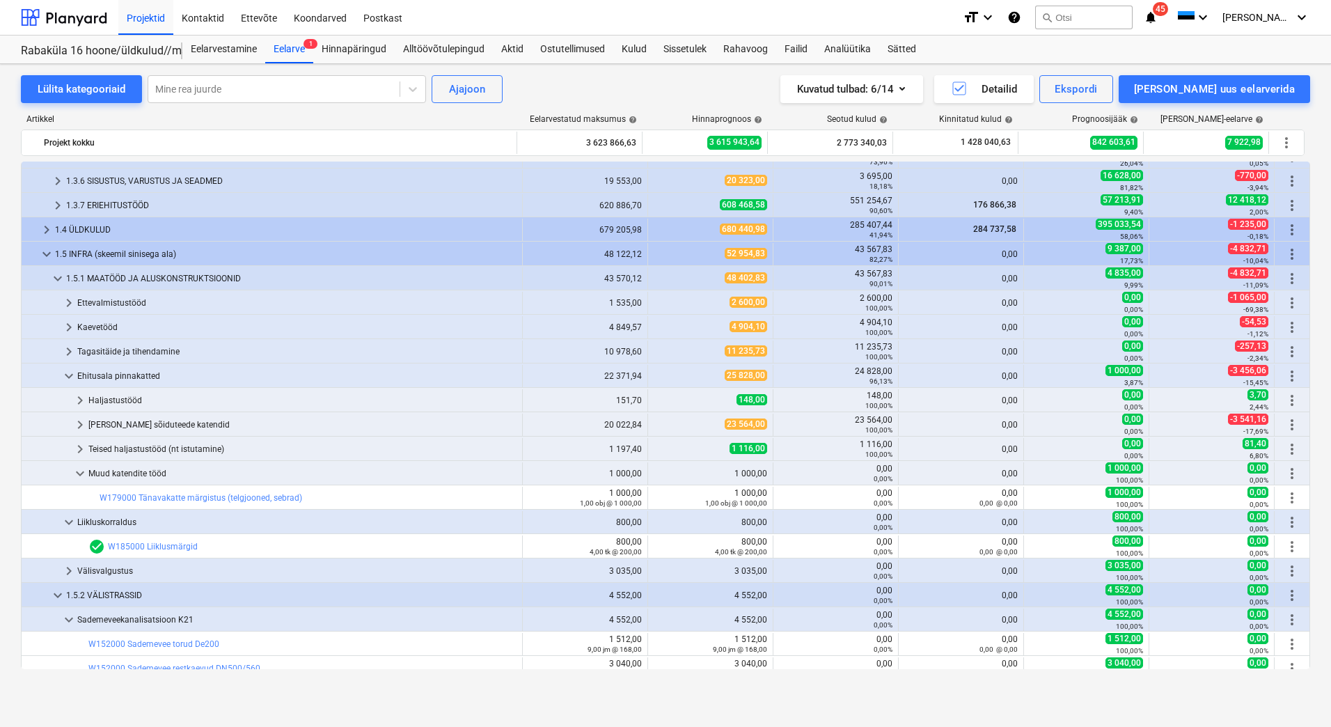
click at [93, 524] on div "Liikluskorraldus" at bounding box center [296, 522] width 439 height 22
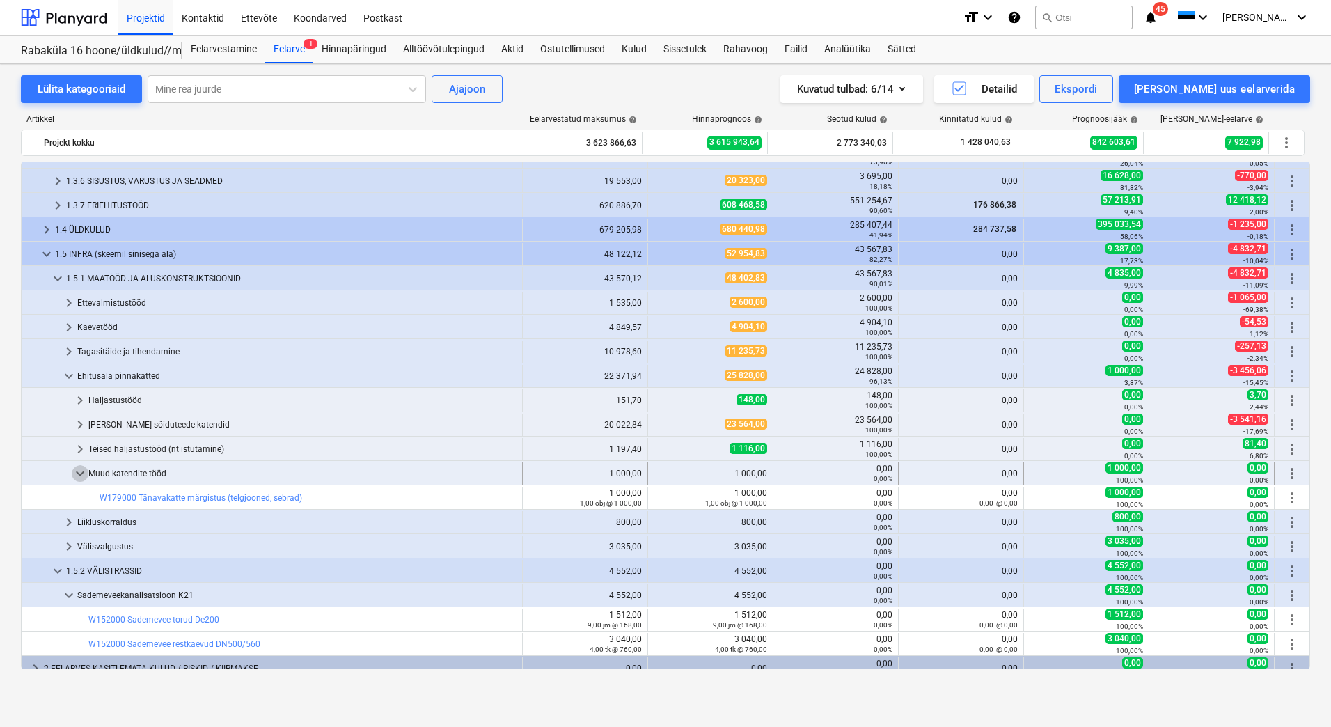
click at [77, 471] on span "keyboard_arrow_down" at bounding box center [80, 473] width 17 height 17
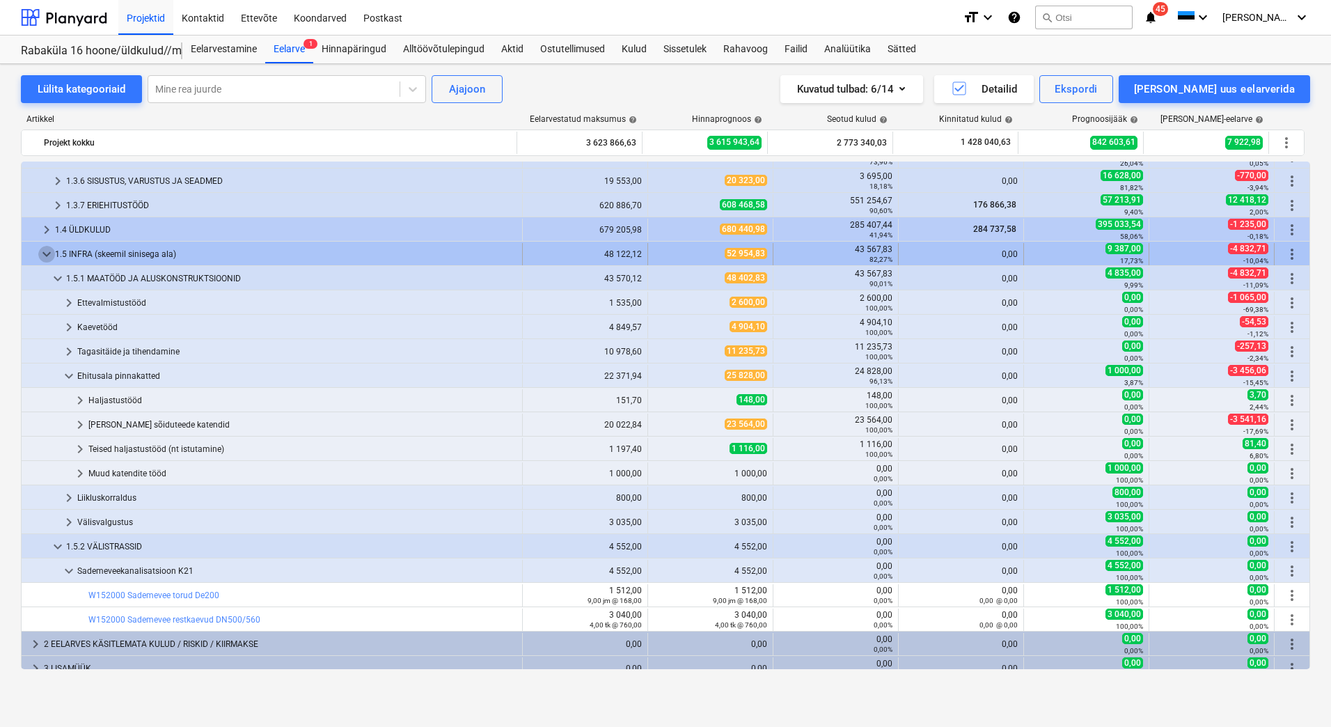
click at [45, 251] on span "keyboard_arrow_down" at bounding box center [46, 254] width 17 height 17
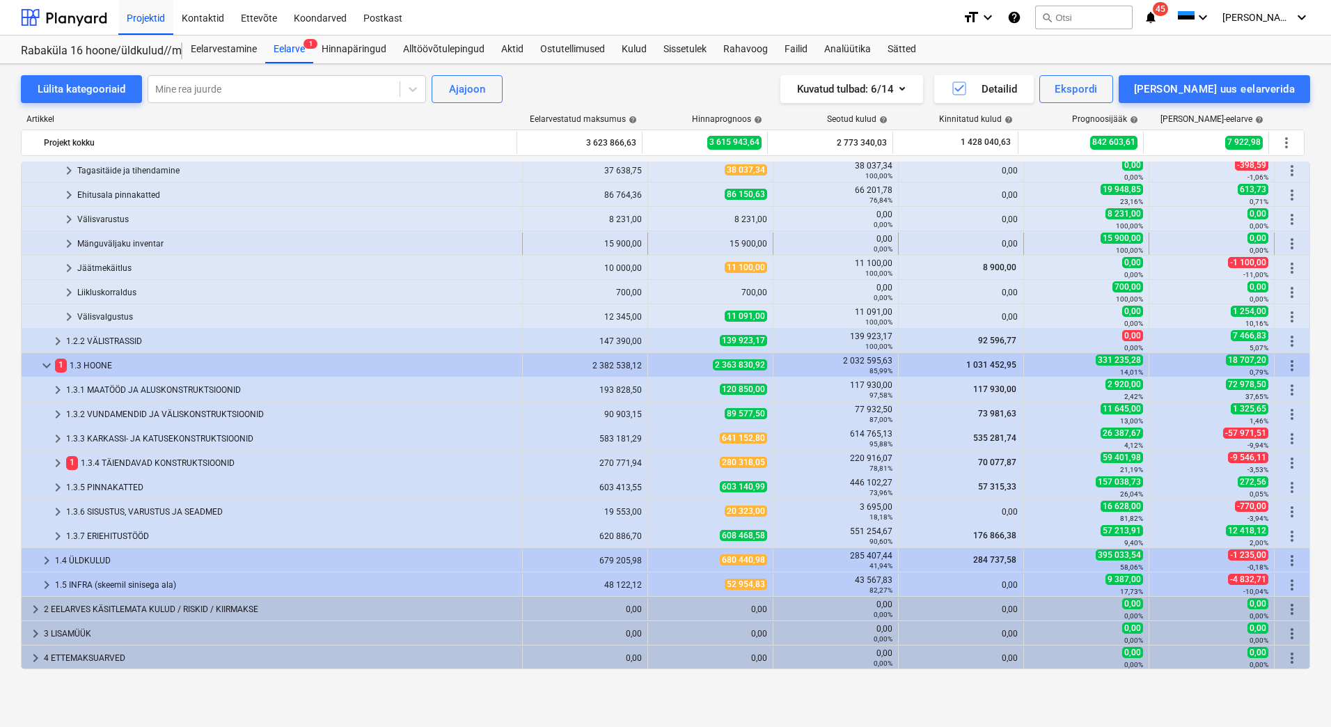
scroll to position [687, 0]
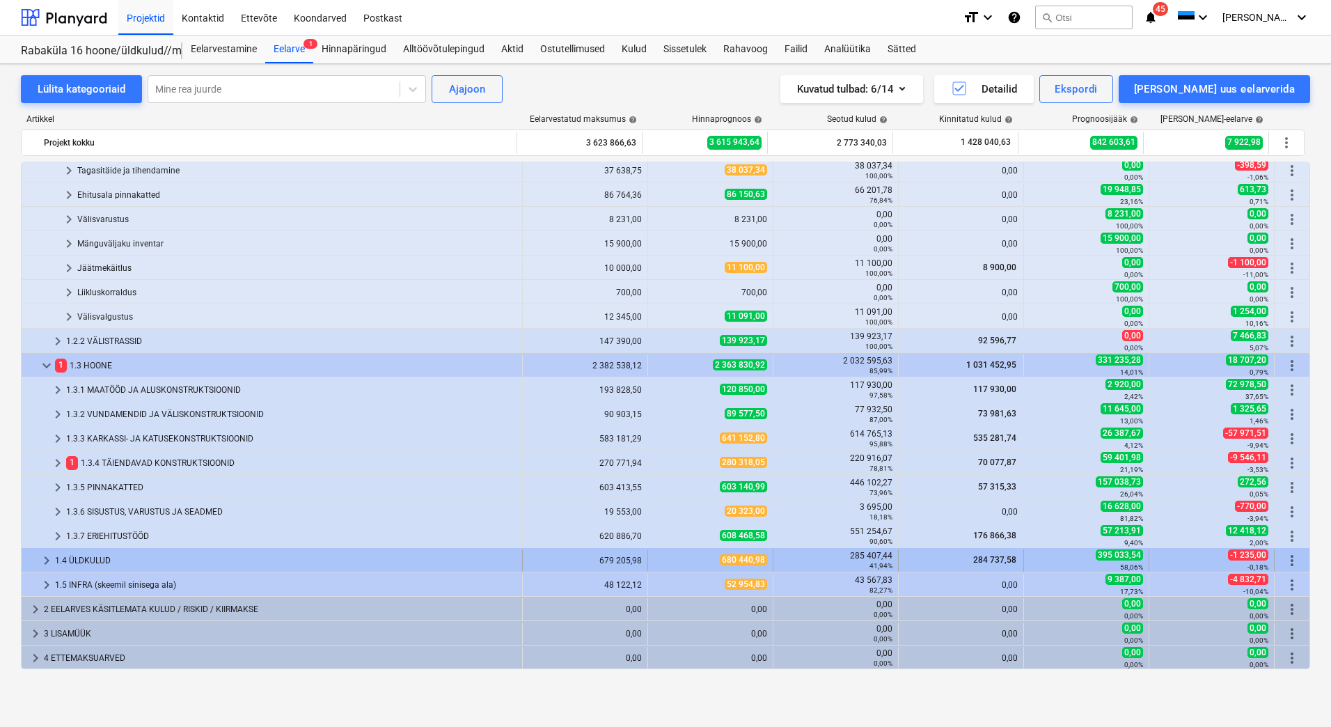
click at [97, 549] on div "keyboard_arrow_right 1.4 ÜLDKULUD 679 205,98 680 440,98 285 407,44 41,94% 284 7…" at bounding box center [666, 560] width 1288 height 24
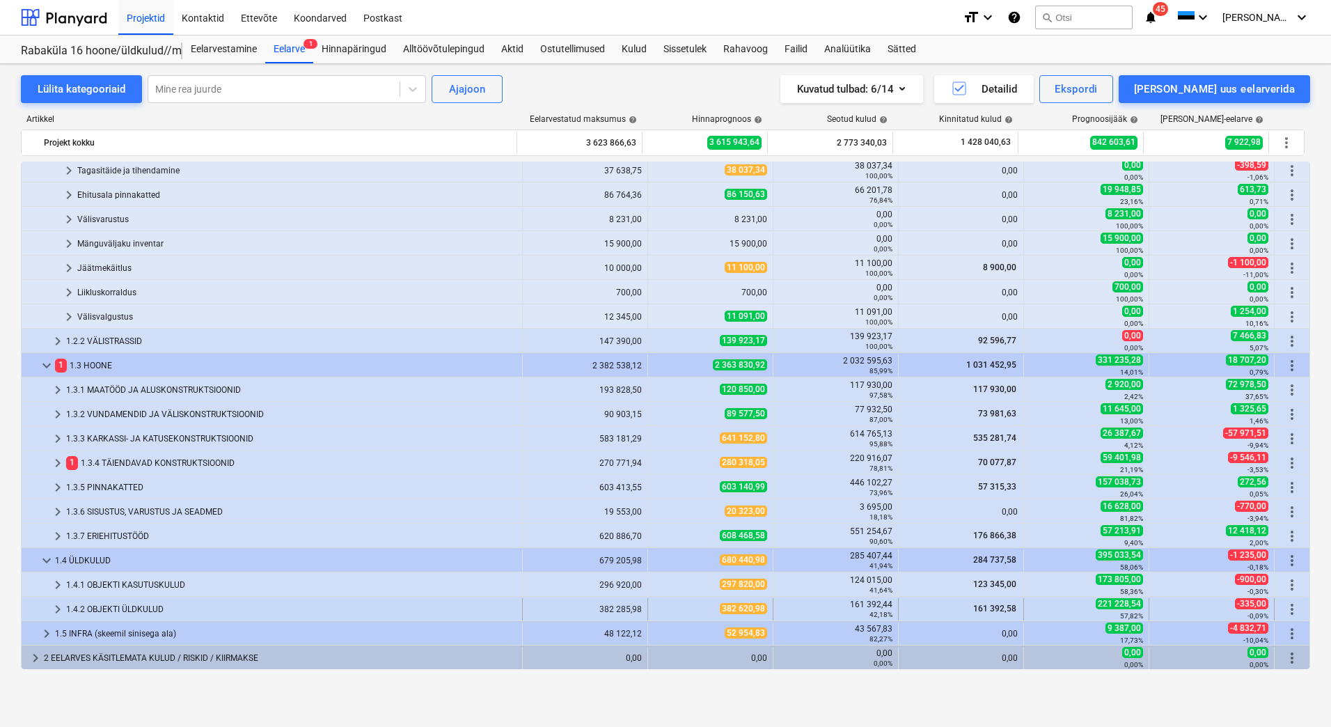
click at [130, 607] on div "1.4.2 OBJEKTI ÜLDKULUD" at bounding box center [291, 609] width 450 height 22
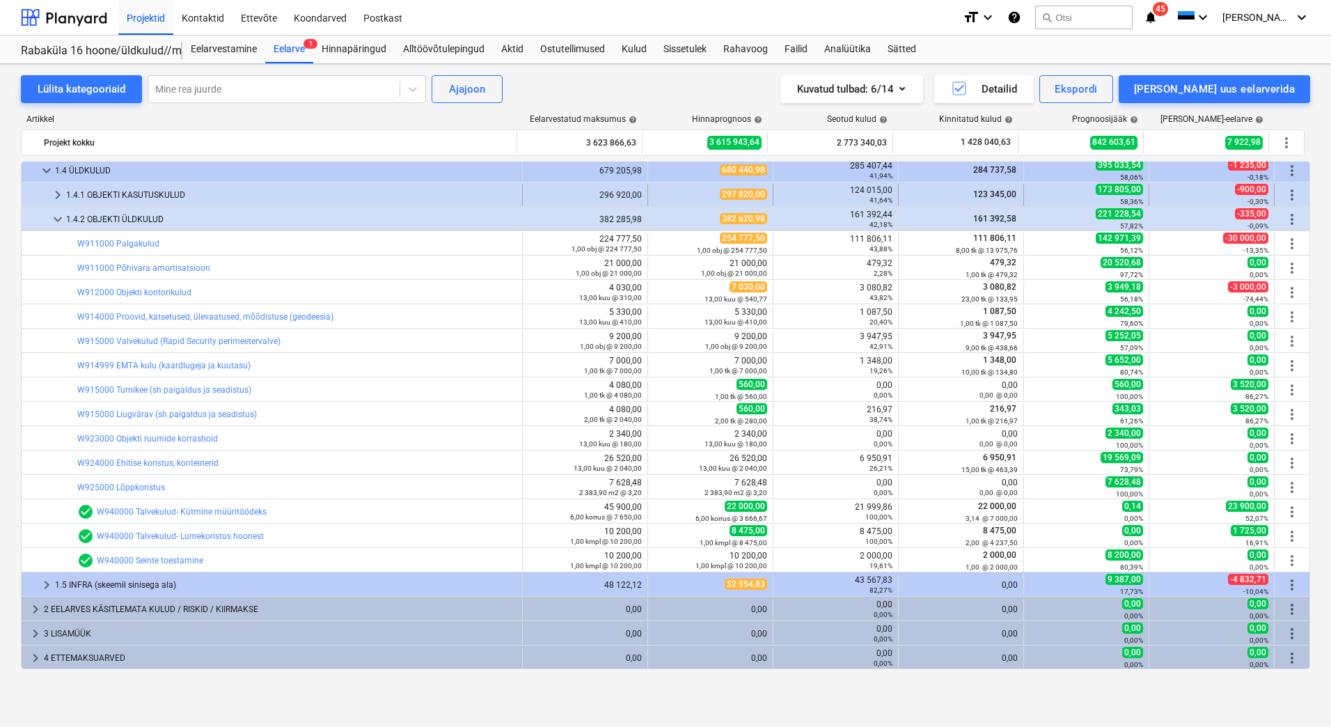
scroll to position [1007, 0]
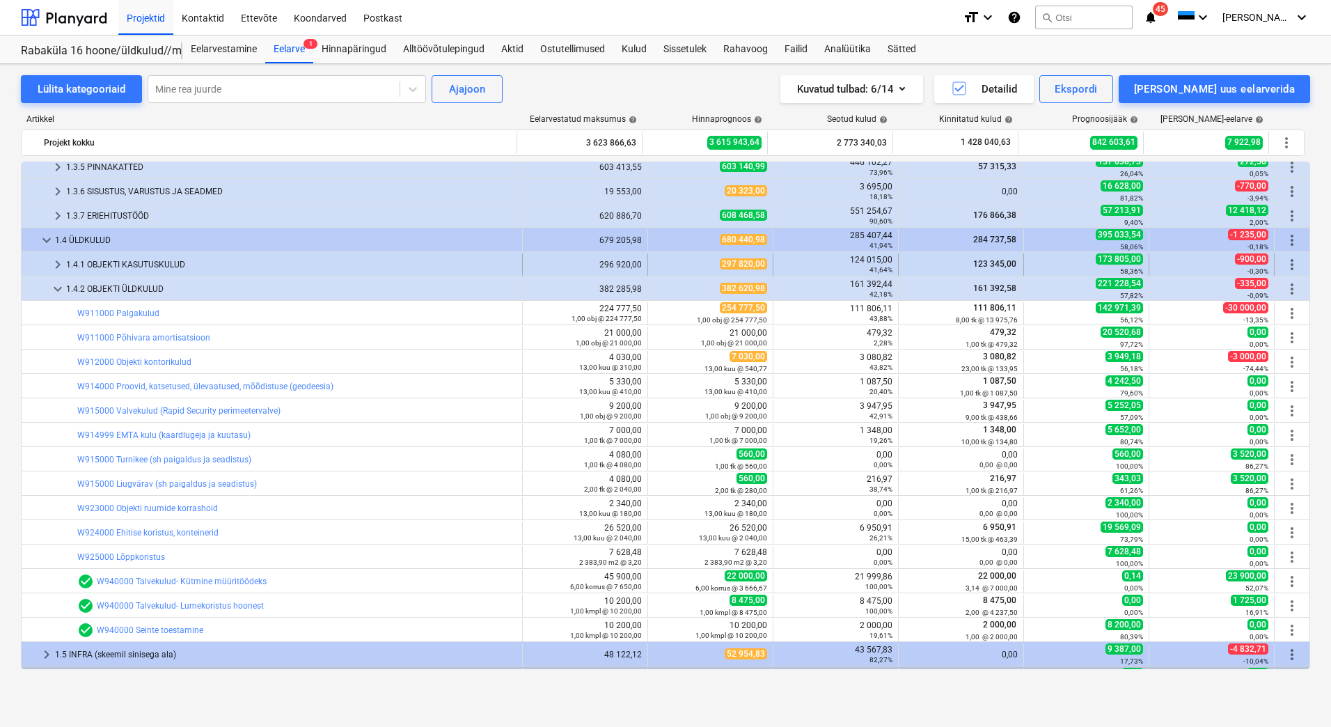
click at [158, 265] on div "1.4.1 OBJEKTI KASUTUSKULUD" at bounding box center [291, 264] width 450 height 22
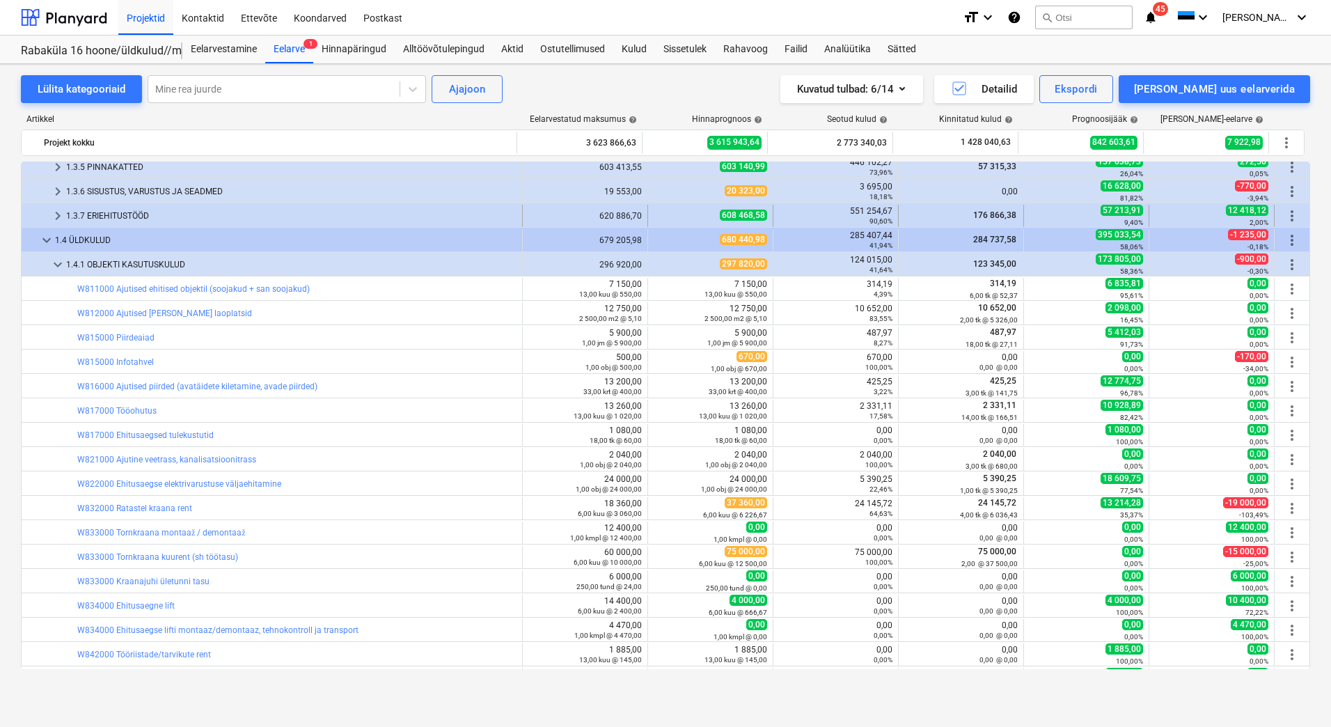
click at [113, 215] on div "1.3.7 ERIEHITUSTÖÖD" at bounding box center [291, 216] width 450 height 22
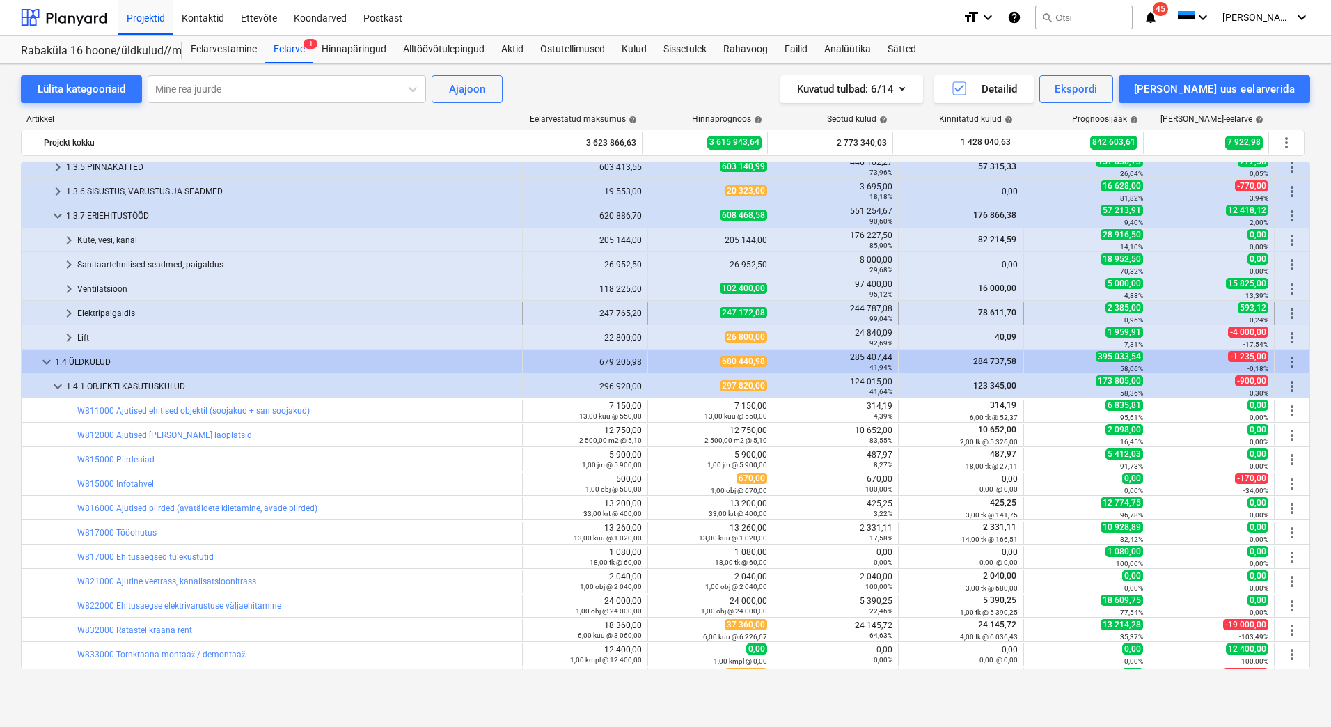
click at [97, 310] on div "Elektripaigaldis" at bounding box center [296, 313] width 439 height 22
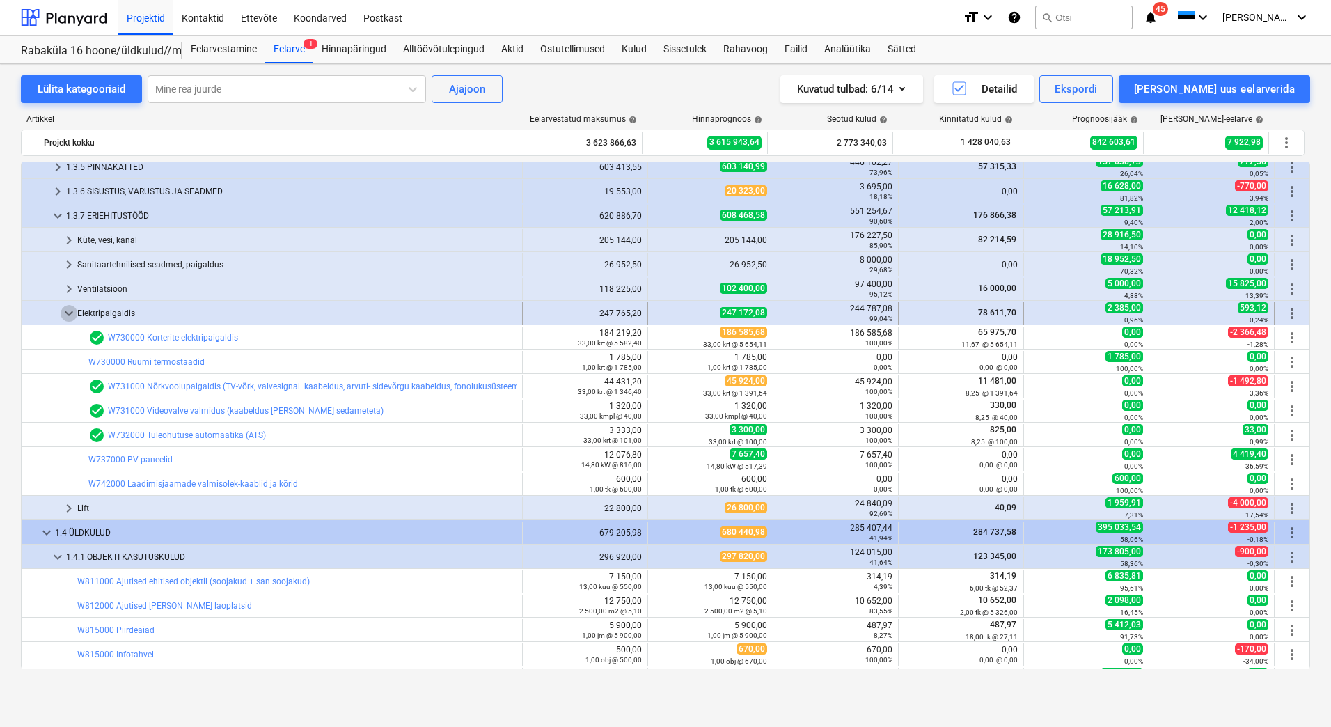
click at [74, 309] on span "keyboard_arrow_down" at bounding box center [69, 313] width 17 height 17
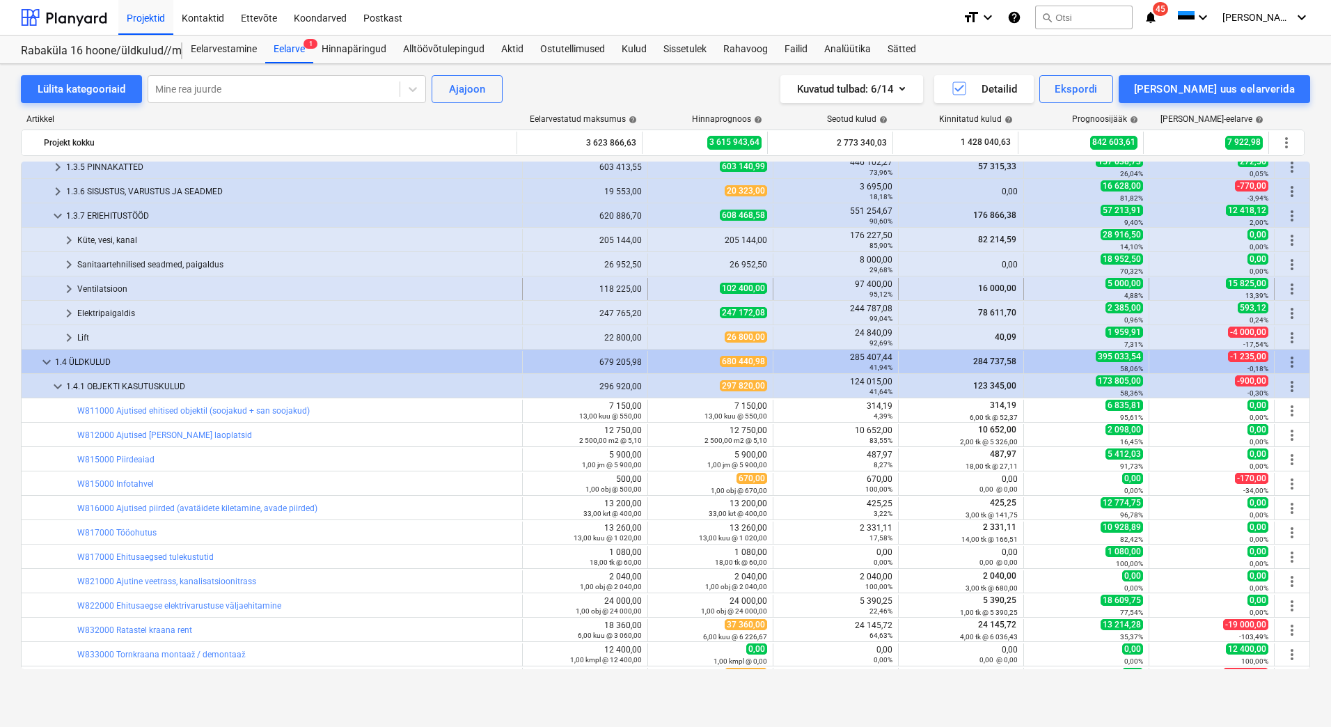
click at [82, 289] on div "Ventilatsioon" at bounding box center [296, 289] width 439 height 22
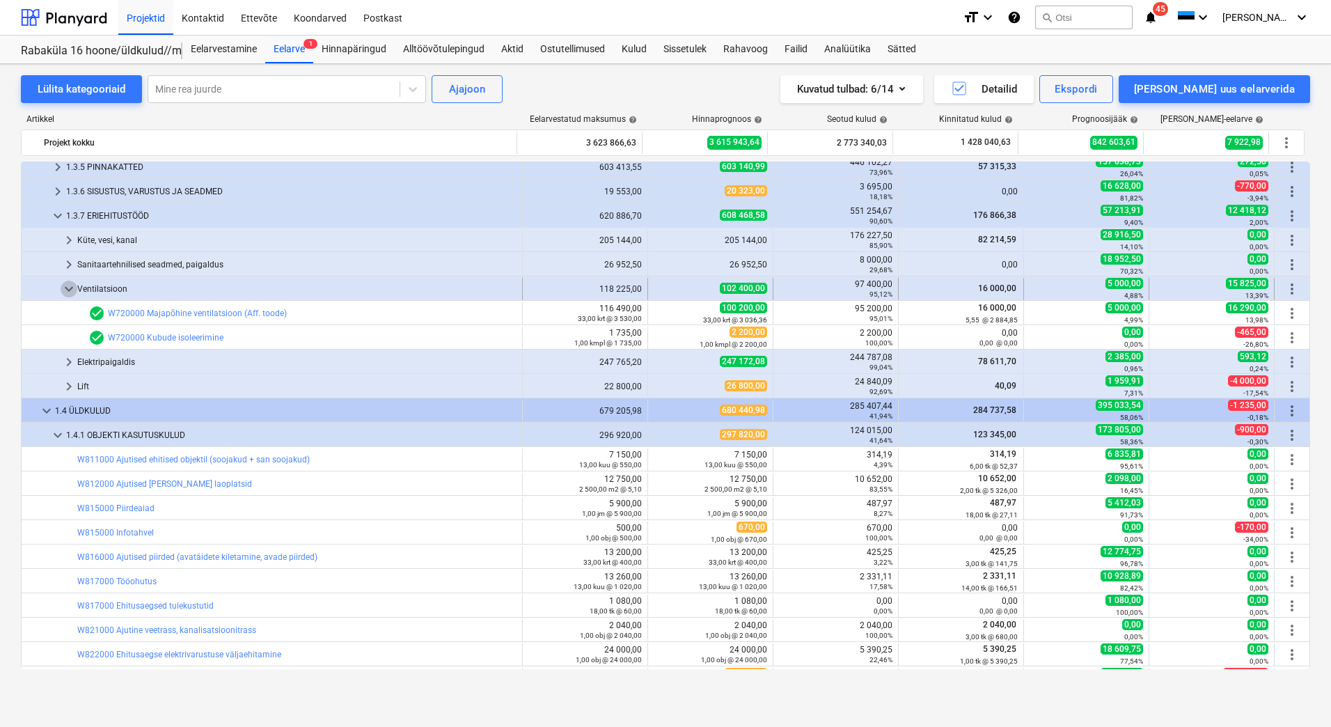
click at [71, 289] on span "keyboard_arrow_down" at bounding box center [69, 289] width 17 height 17
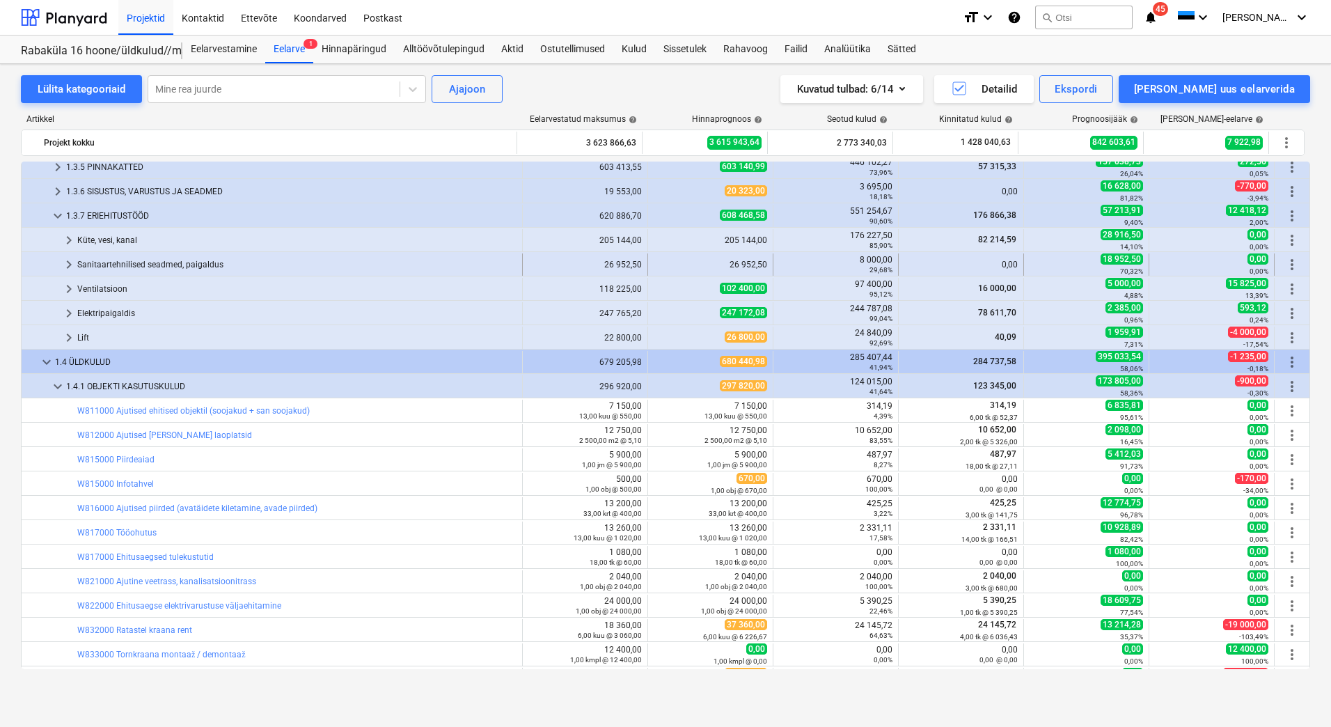
click at [69, 267] on span "keyboard_arrow_right" at bounding box center [69, 264] width 17 height 17
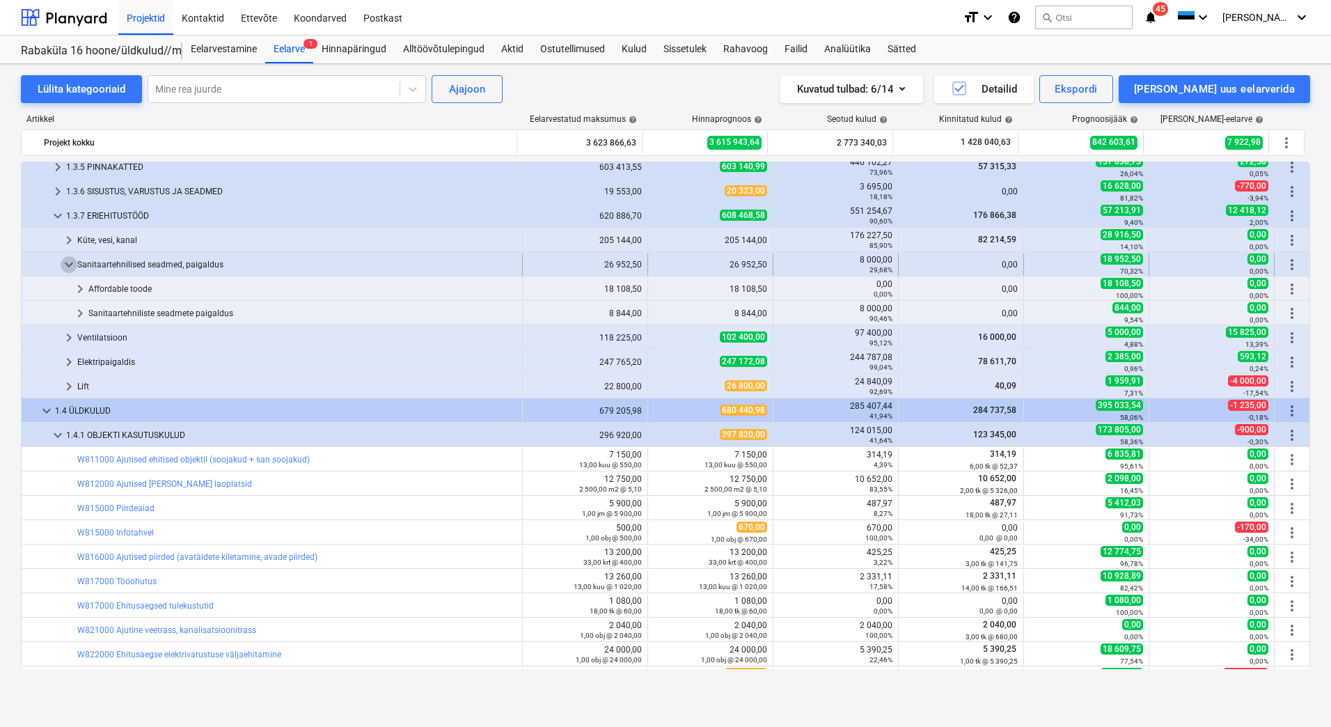
click at [69, 267] on span "keyboard_arrow_down" at bounding box center [69, 264] width 17 height 17
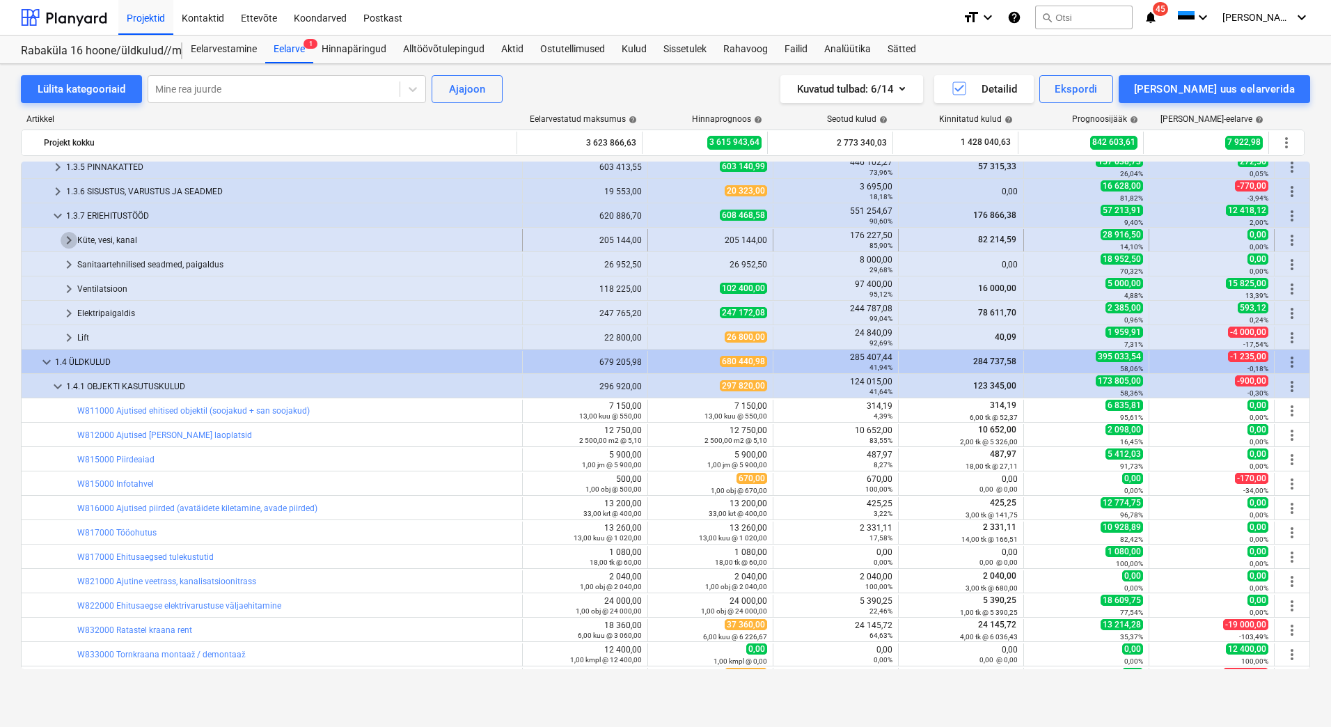
click at [67, 240] on span "keyboard_arrow_right" at bounding box center [69, 240] width 17 height 17
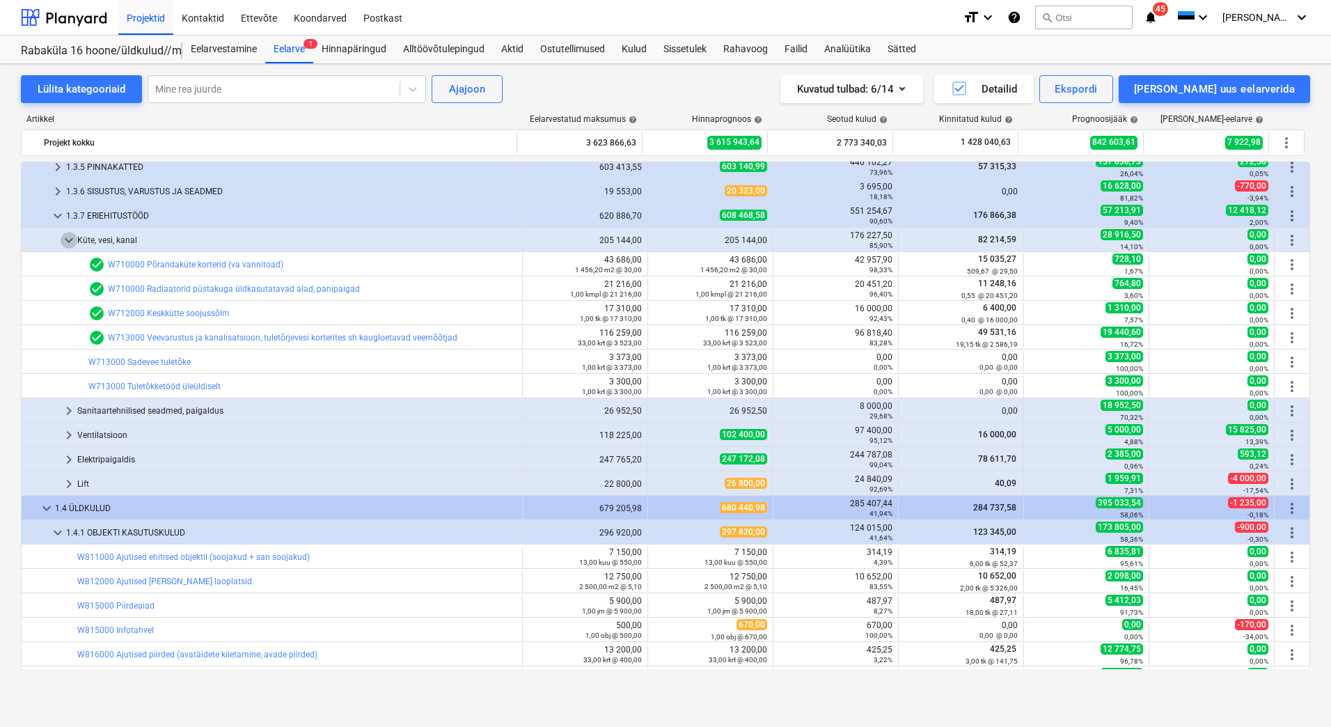
click at [67, 240] on span "keyboard_arrow_down" at bounding box center [69, 240] width 17 height 17
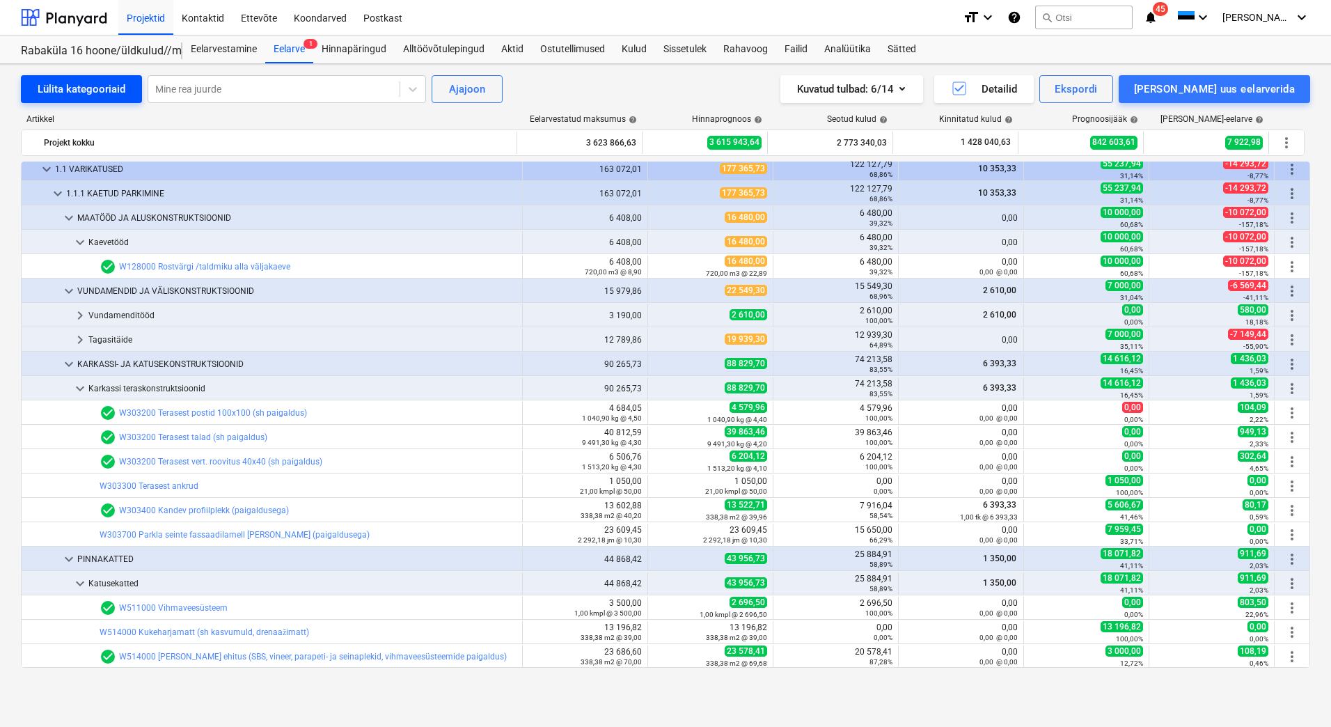
scroll to position [0, 0]
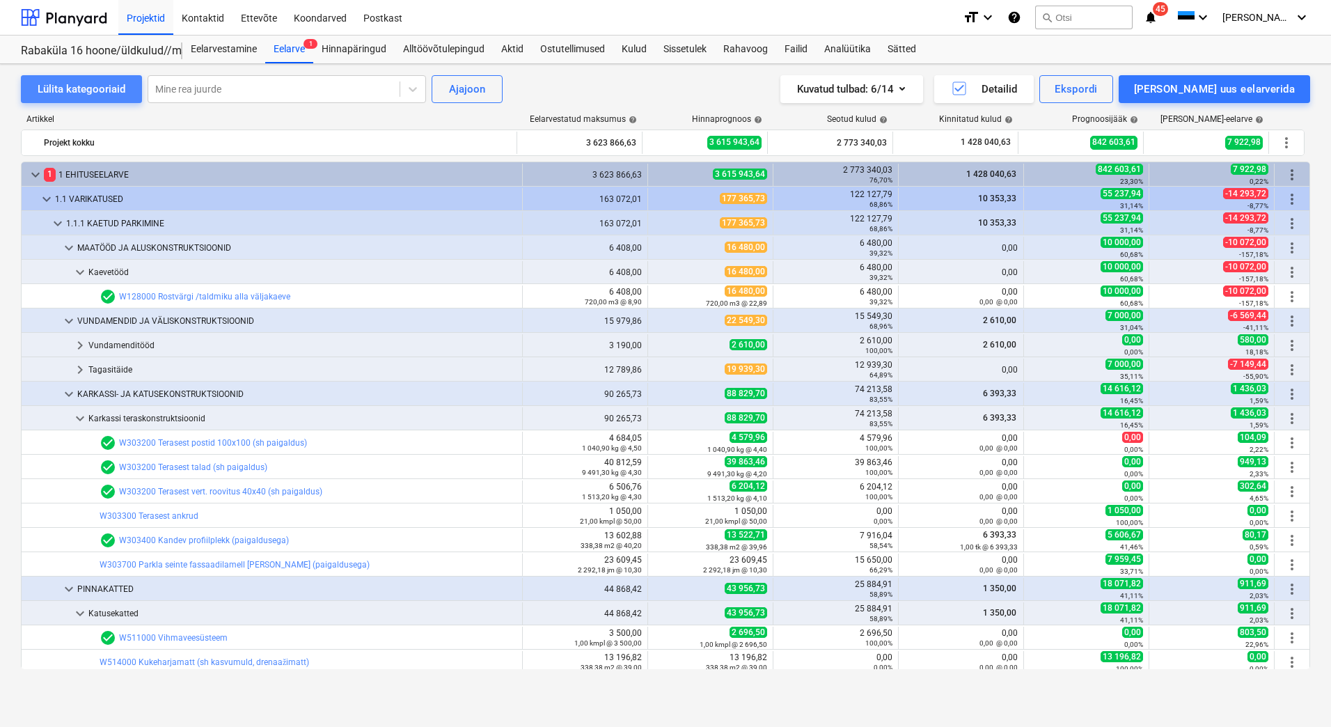
click at [98, 97] on div "Lülita kategooriaid" at bounding box center [82, 89] width 88 height 18
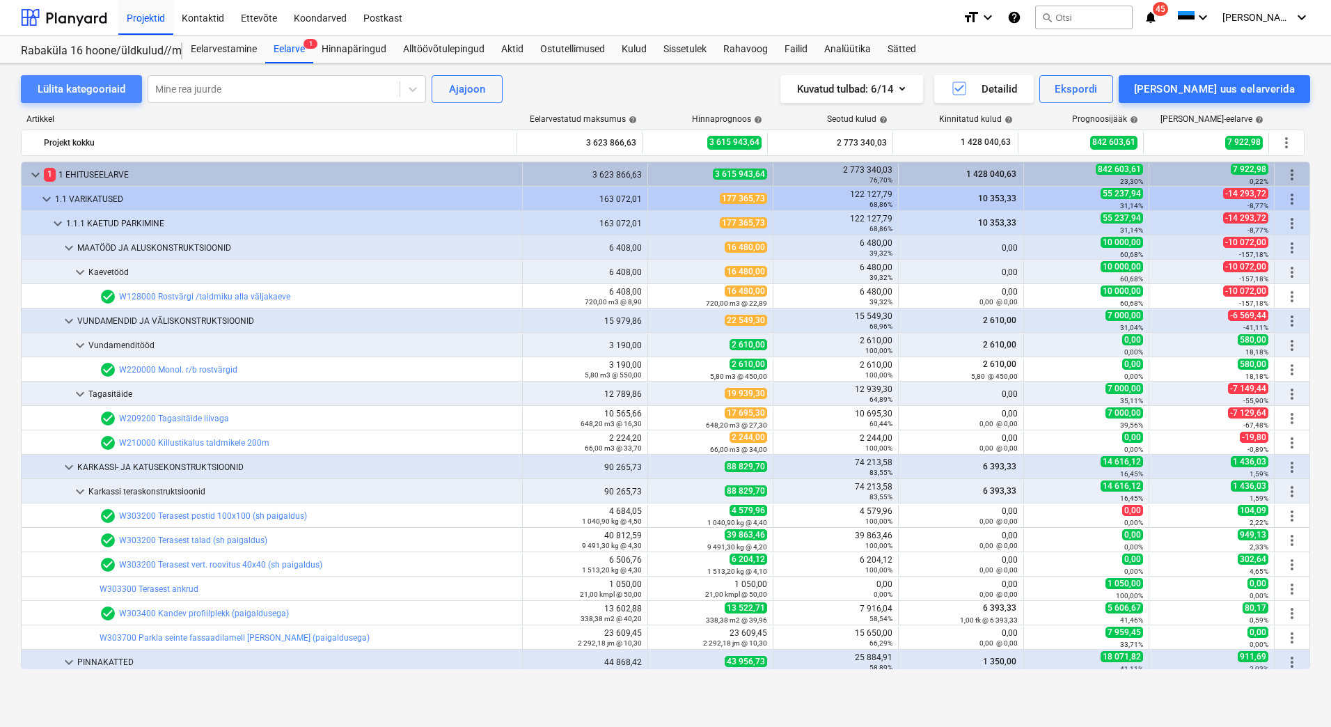
click at [98, 97] on div "Lülita kategooriaid" at bounding box center [82, 89] width 88 height 18
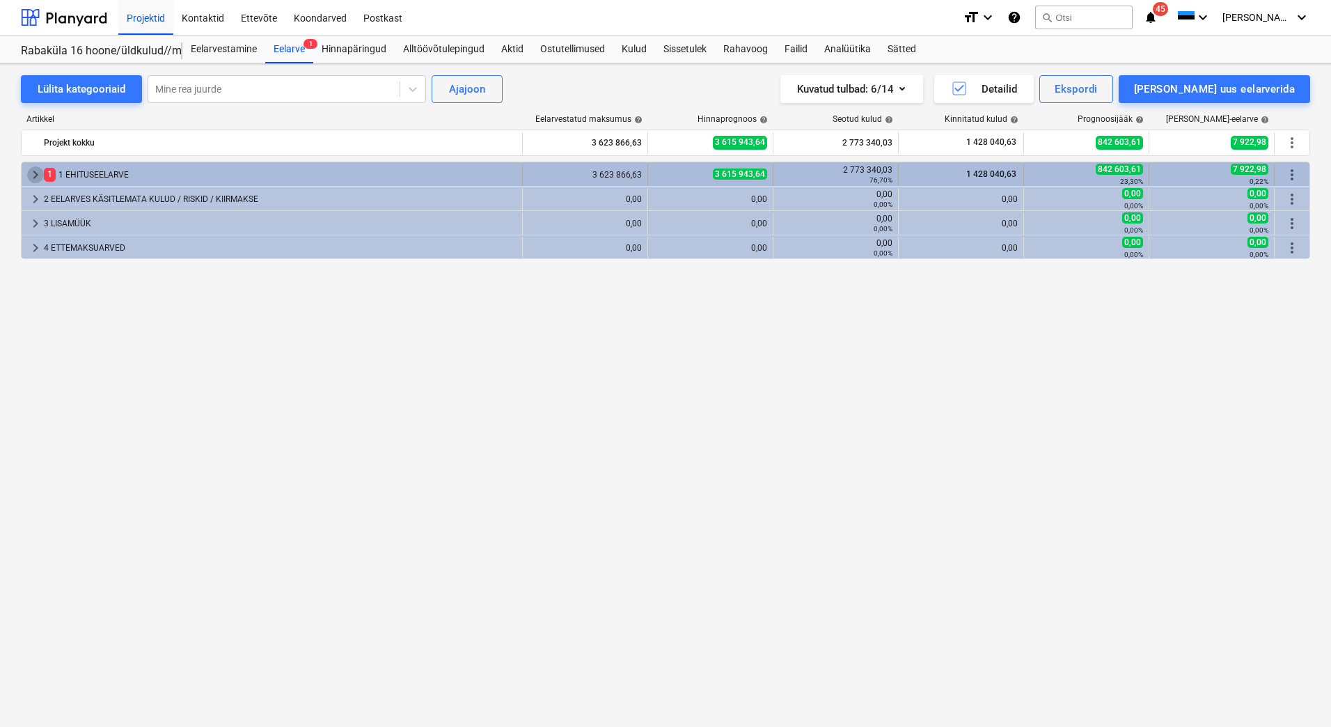
click at [30, 169] on span "keyboard_arrow_right" at bounding box center [35, 174] width 17 height 17
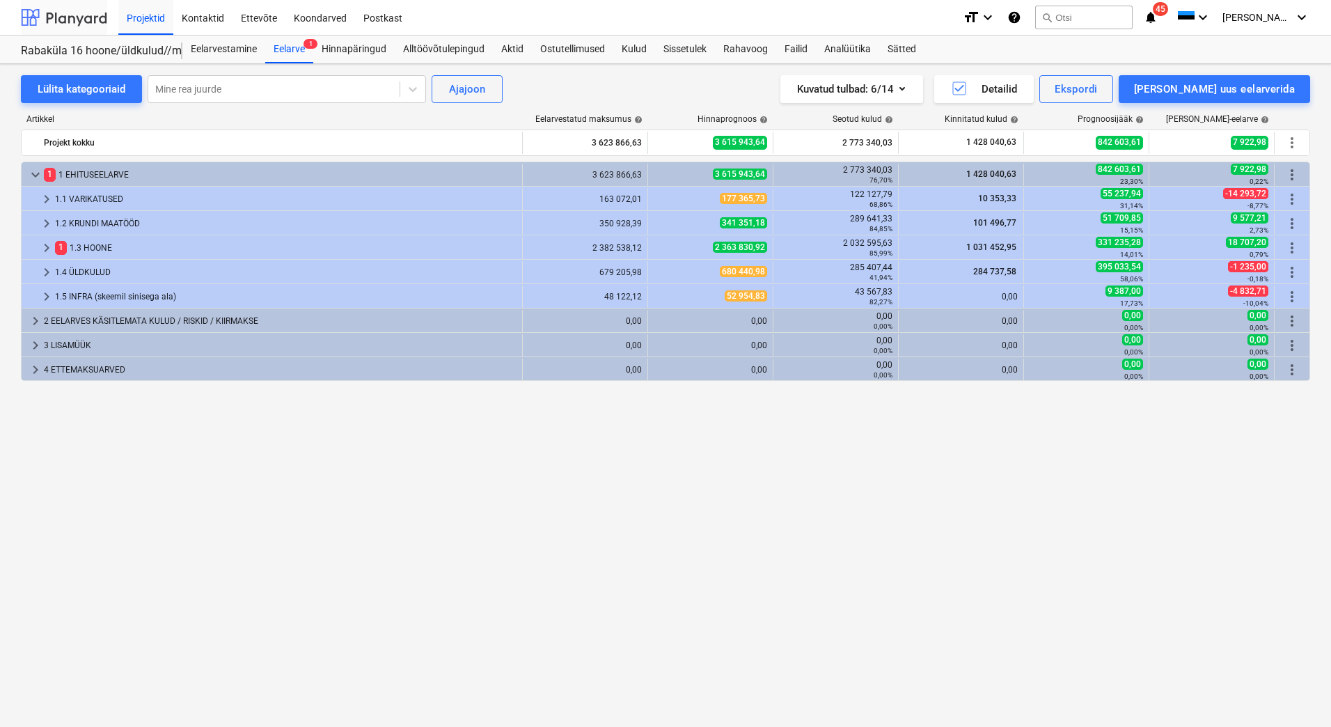
click at [102, 24] on div at bounding box center [64, 17] width 86 height 35
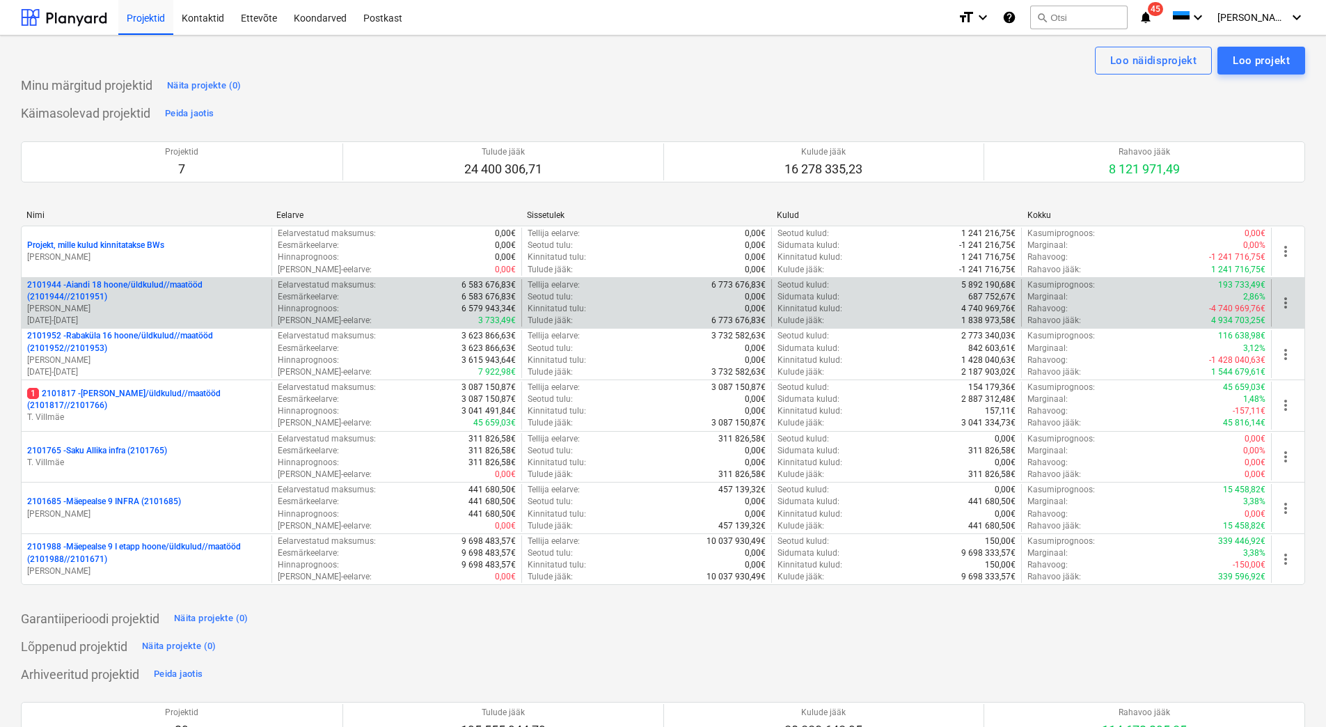
click at [155, 306] on p "[PERSON_NAME]" at bounding box center [146, 309] width 239 height 12
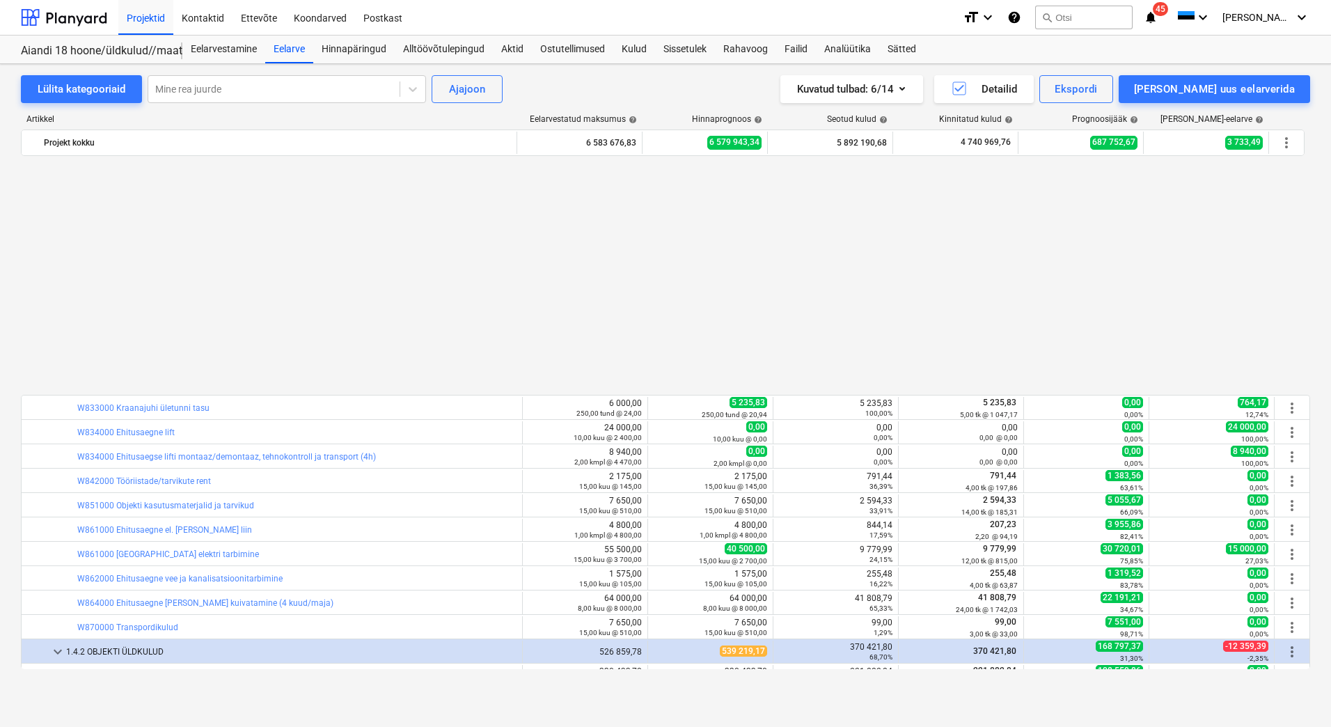
scroll to position [1044, 0]
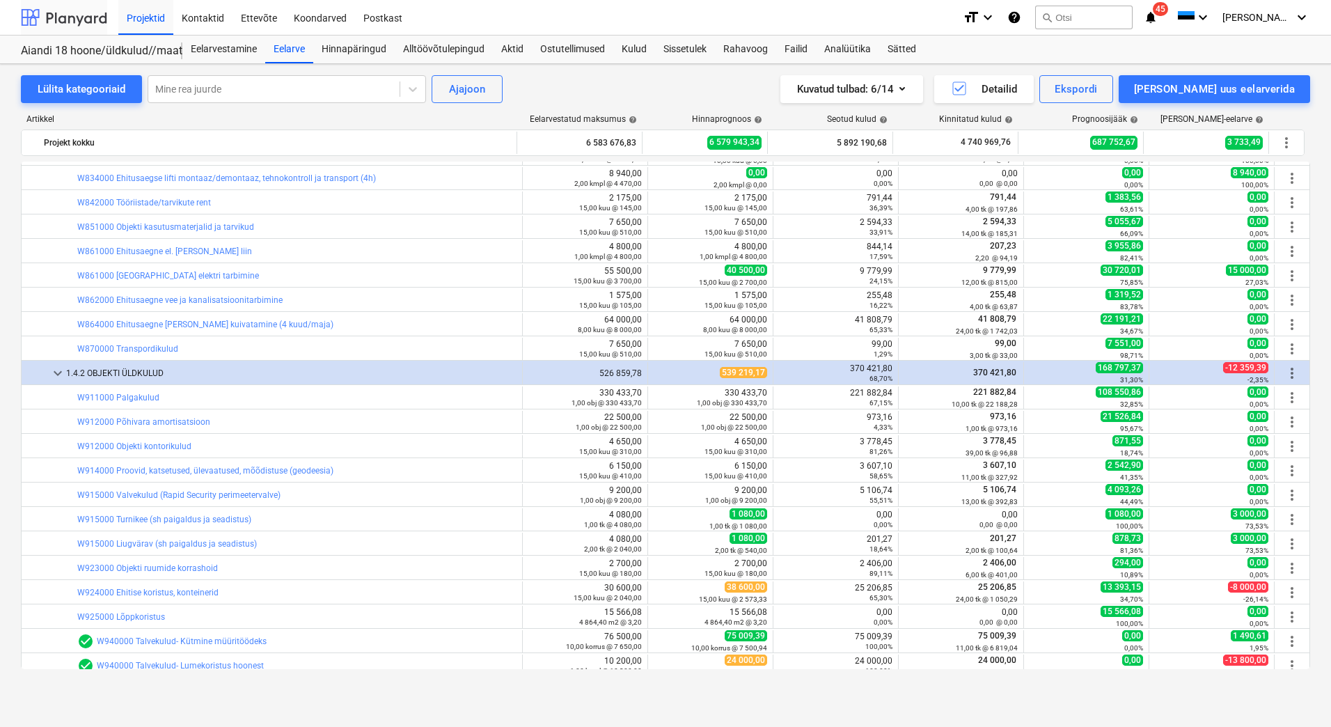
click at [90, 26] on div at bounding box center [64, 17] width 86 height 35
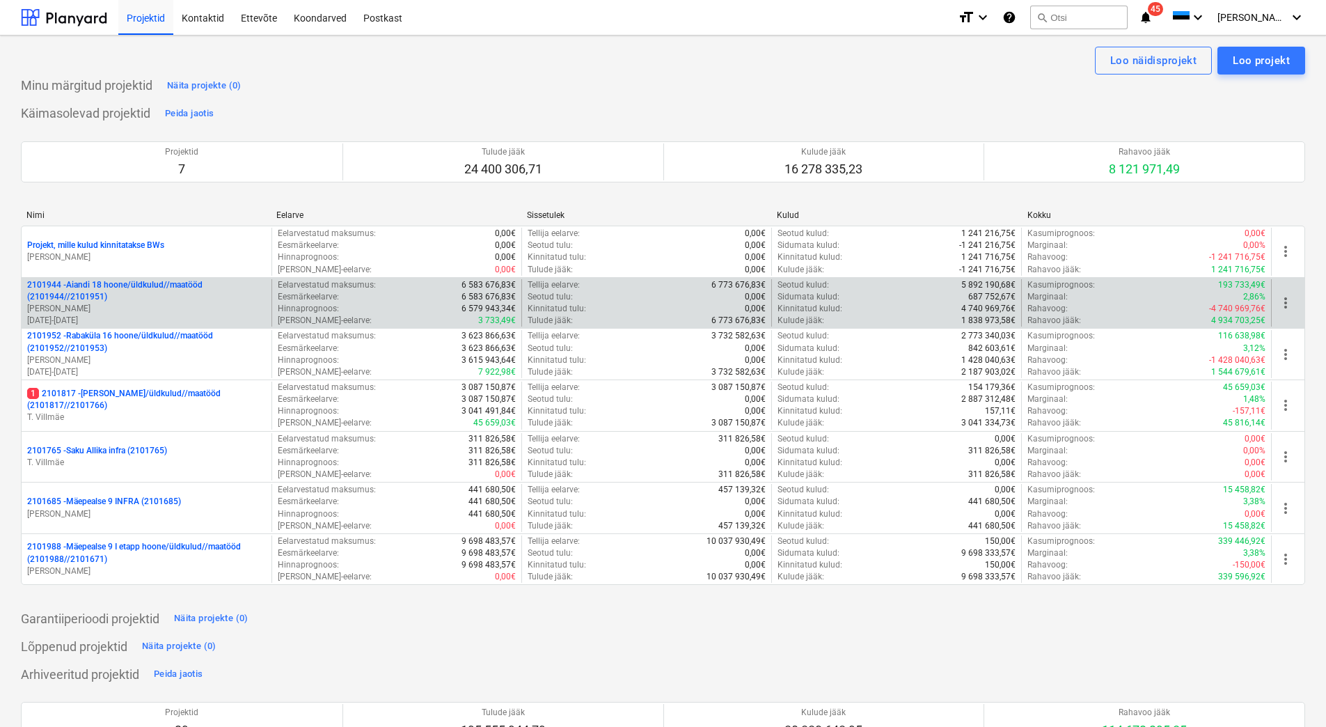
click at [140, 299] on p "2101944 - Aiandi 18 hoone/üldkulud//maatööd (2101944//2101951)" at bounding box center [146, 291] width 239 height 24
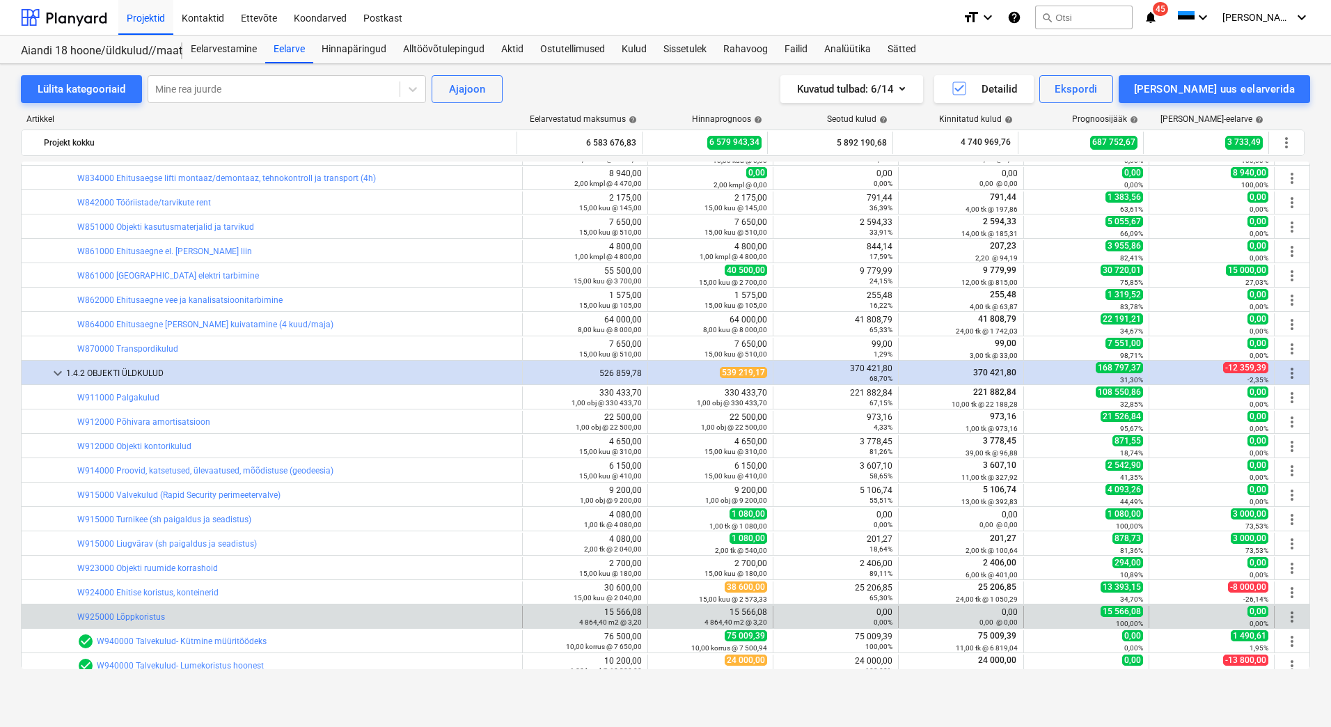
scroll to position [1150, 0]
